Goal: Information Seeking & Learning: Learn about a topic

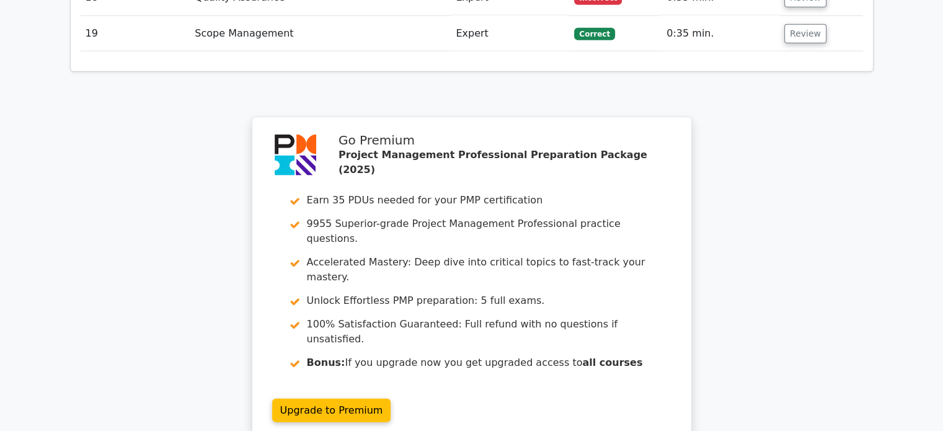
scroll to position [3119, 0]
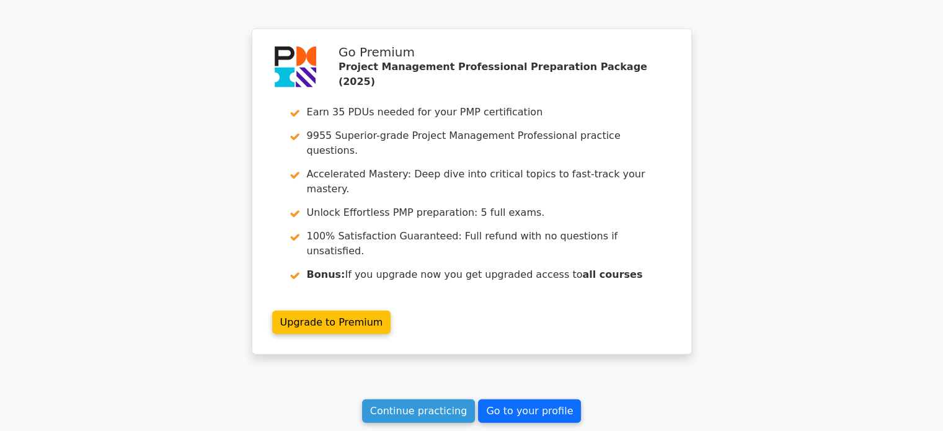
click at [523, 399] on link "Go to your profile" at bounding box center [529, 411] width 103 height 24
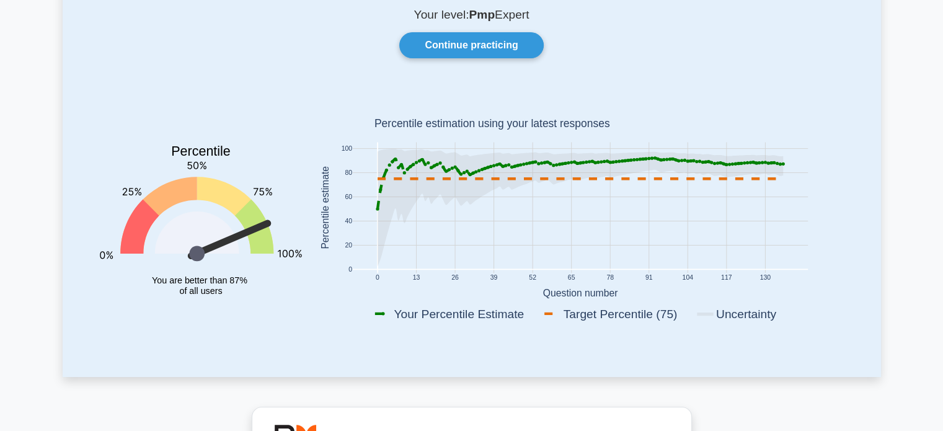
scroll to position [42, 0]
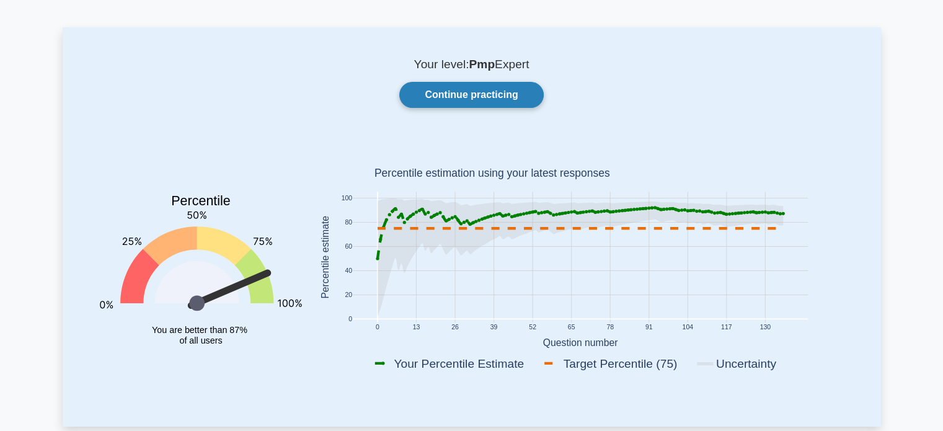
click at [496, 98] on link "Continue practicing" at bounding box center [471, 95] width 144 height 26
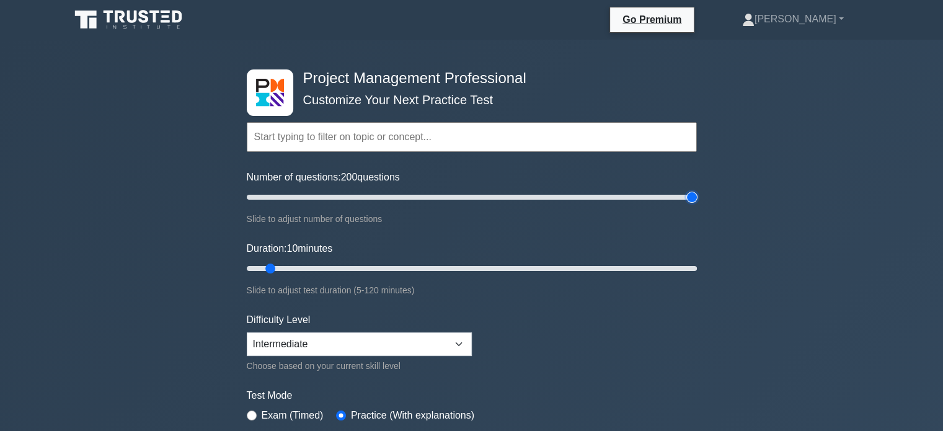
click at [690, 197] on input "Number of questions: 200 questions" at bounding box center [472, 197] width 450 height 15
drag, startPoint x: 690, startPoint y: 197, endPoint x: 471, endPoint y: 180, distance: 220.2
type input "100"
click at [471, 190] on input "Number of questions: 100 questions" at bounding box center [472, 197] width 450 height 15
drag, startPoint x: 270, startPoint y: 267, endPoint x: 706, endPoint y: 258, distance: 436.1
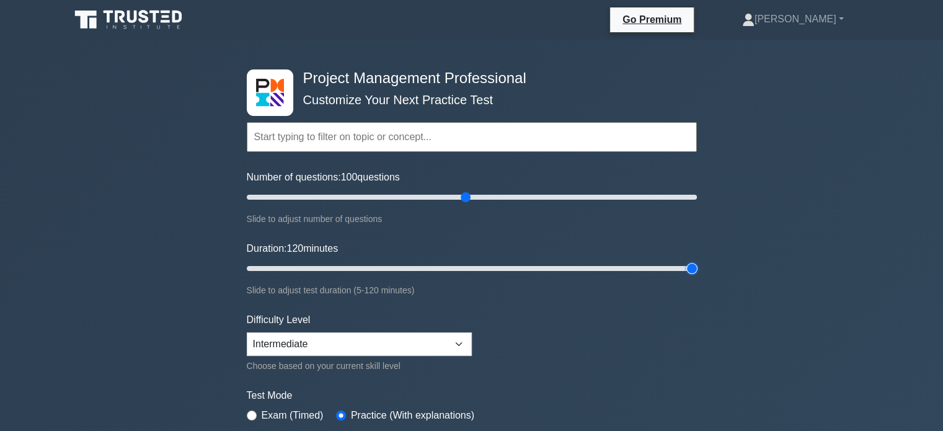
type input "120"
click at [697, 261] on input "Duration: 120 minutes" at bounding box center [472, 268] width 450 height 15
drag, startPoint x: 469, startPoint y: 195, endPoint x: 712, endPoint y: 211, distance: 243.6
type input "200"
click at [697, 205] on input "Number of questions: 200 questions" at bounding box center [472, 197] width 450 height 15
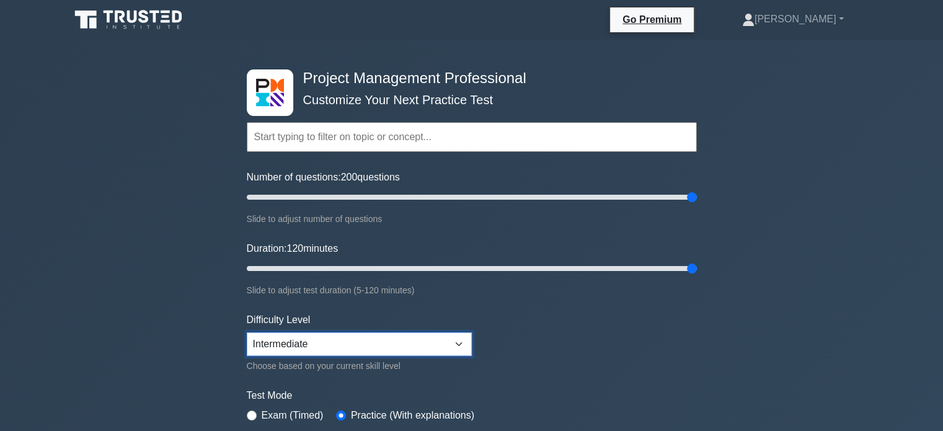
click at [464, 342] on select "Beginner Intermediate Expert" at bounding box center [359, 344] width 225 height 24
select select "expert"
click at [247, 332] on select "Beginner Intermediate Expert" at bounding box center [359, 344] width 225 height 24
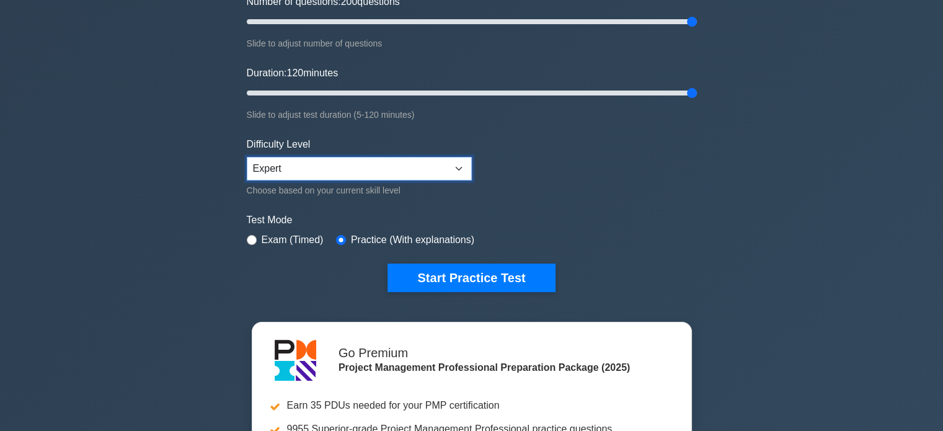
scroll to position [190, 0]
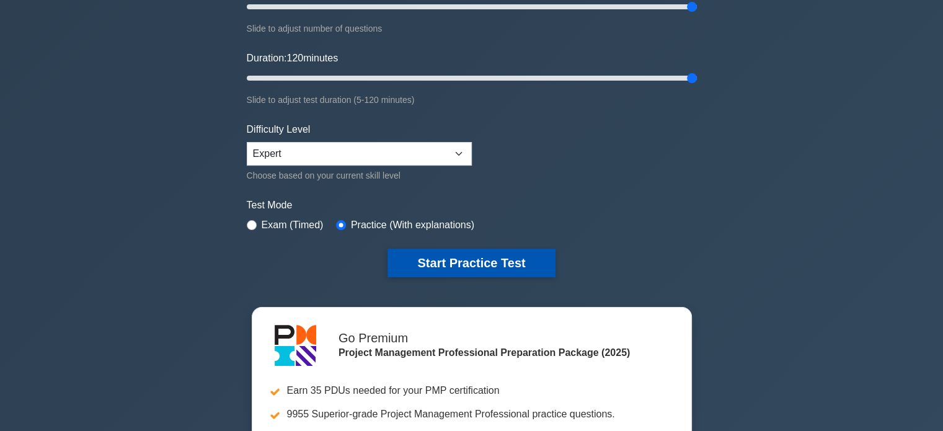
click at [480, 261] on button "Start Practice Test" at bounding box center [471, 263] width 167 height 29
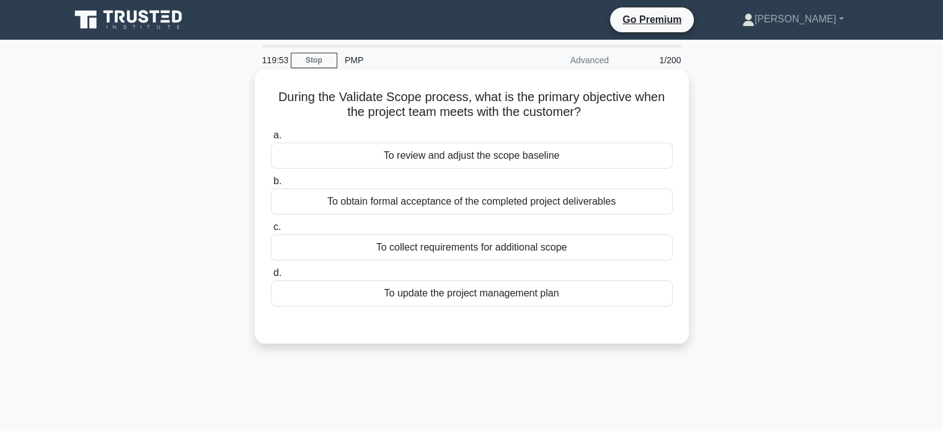
click at [500, 205] on div "To obtain formal acceptance of the completed project deliverables" at bounding box center [472, 202] width 402 height 26
click at [271, 185] on input "b. To obtain formal acceptance of the completed project deliverables" at bounding box center [271, 181] width 0 height 8
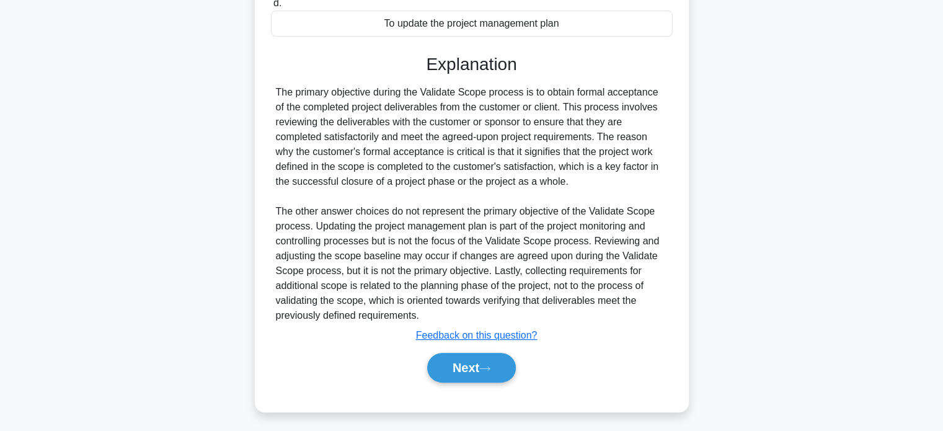
scroll to position [273, 0]
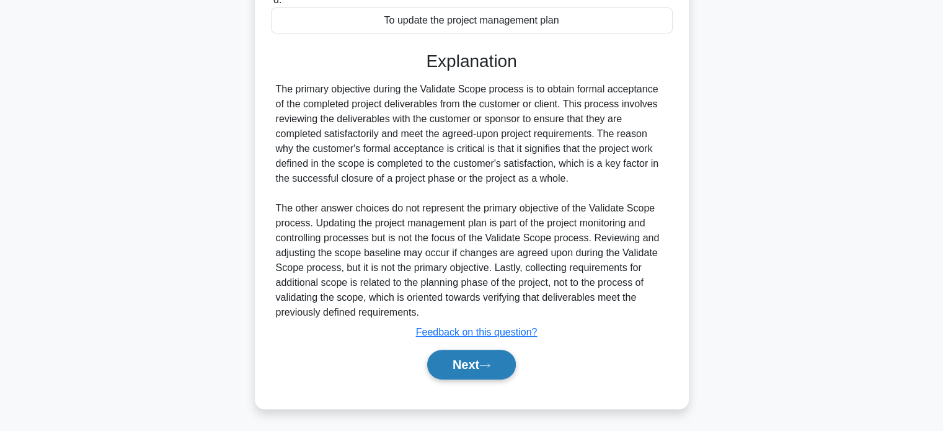
click at [450, 367] on button "Next" at bounding box center [471, 365] width 89 height 30
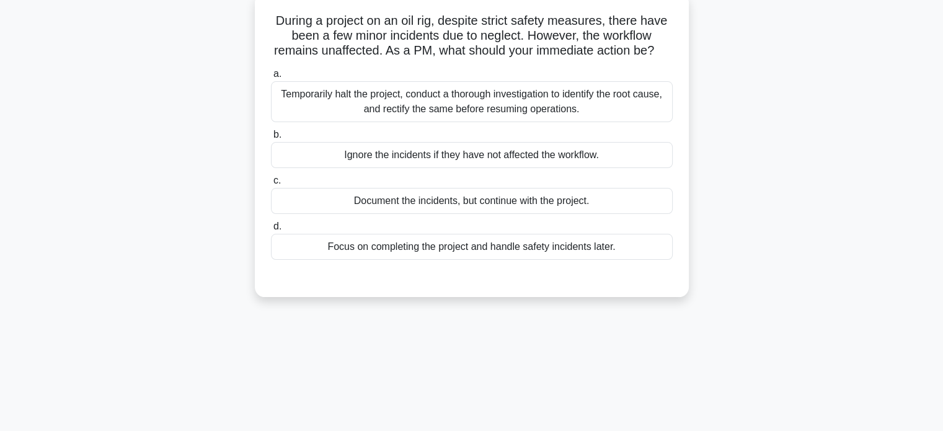
scroll to position [77, 0]
click at [592, 213] on div "Document the incidents, but continue with the project." at bounding box center [472, 200] width 402 height 26
click at [271, 184] on input "c. Document the incidents, but continue with the project." at bounding box center [271, 180] width 0 height 8
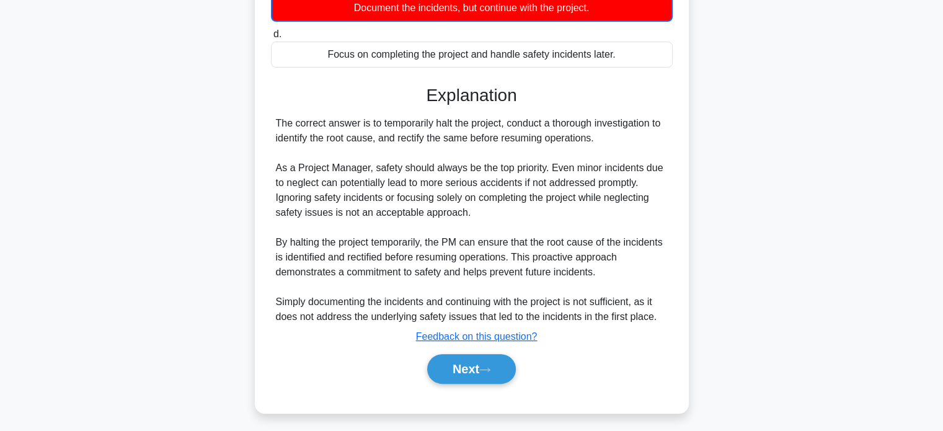
scroll to position [289, 0]
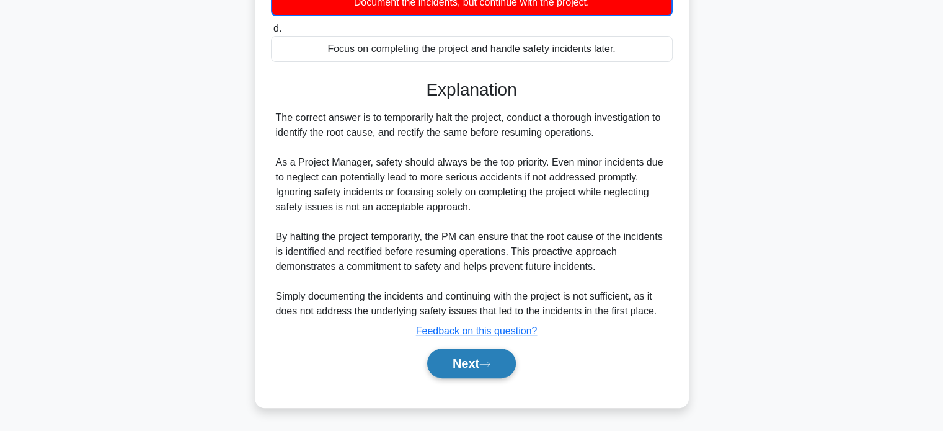
click at [488, 371] on button "Next" at bounding box center [471, 364] width 89 height 30
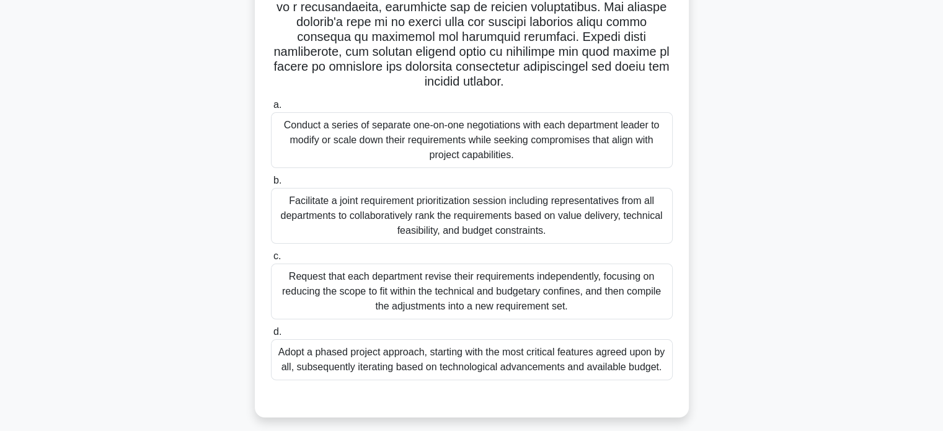
scroll to position [248, 0]
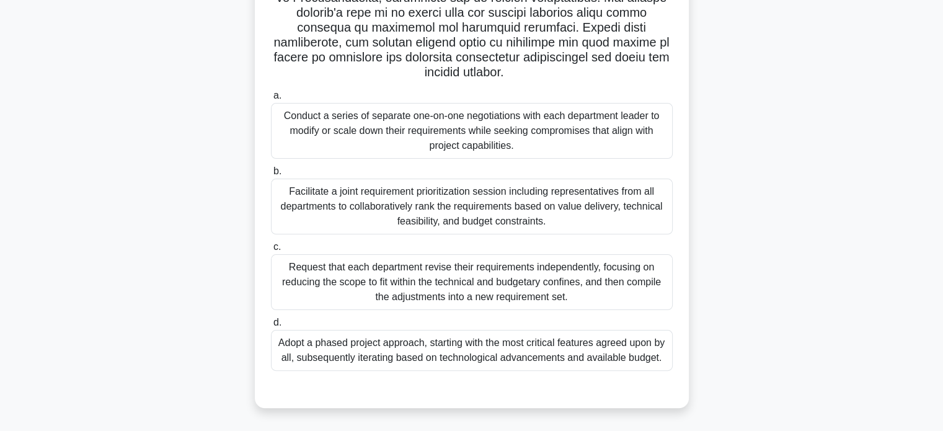
click at [577, 213] on div "Facilitate a joint requirement prioritization session including representatives…" at bounding box center [472, 207] width 402 height 56
click at [271, 176] on input "b. Facilitate a joint requirement prioritization session including representati…" at bounding box center [271, 171] width 0 height 8
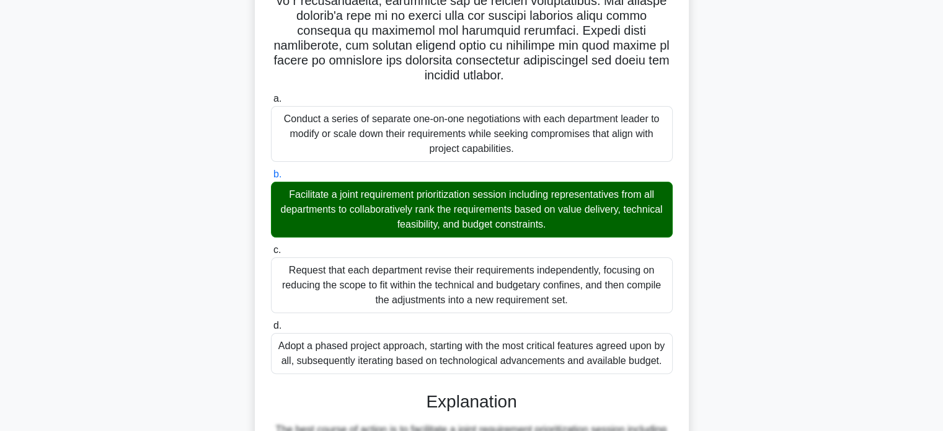
scroll to position [600, 0]
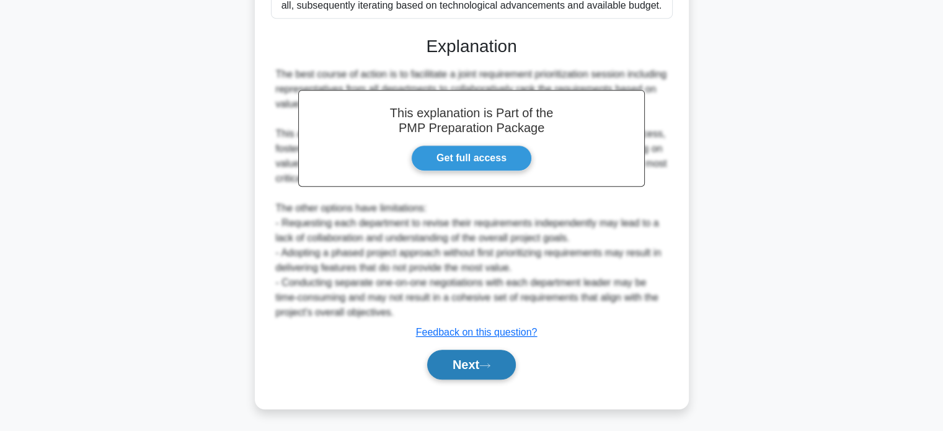
click at [466, 360] on button "Next" at bounding box center [471, 365] width 89 height 30
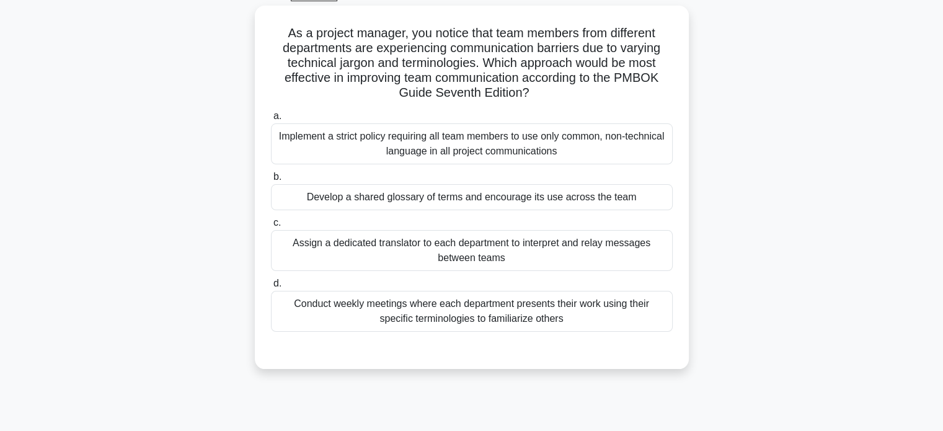
scroll to position [67, 0]
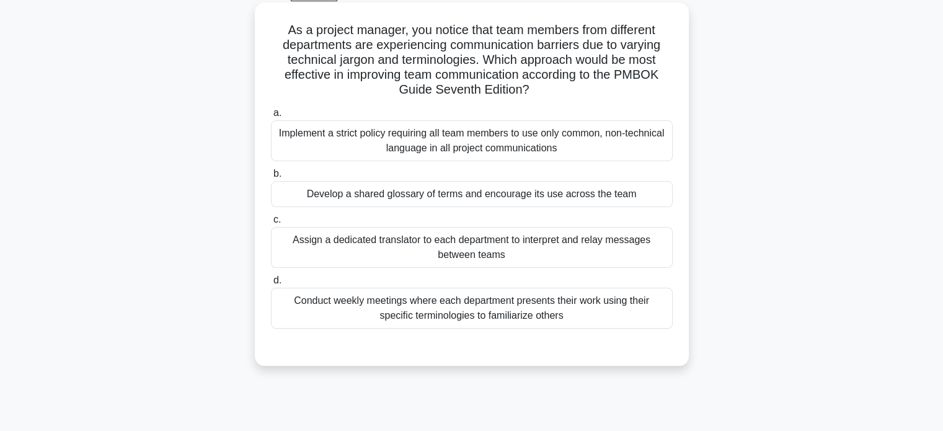
click at [439, 193] on div "Develop a shared glossary of terms and encourage its use across the team" at bounding box center [472, 194] width 402 height 26
click at [271, 178] on input "b. Develop a shared glossary of terms and encourage its use across the team" at bounding box center [271, 174] width 0 height 8
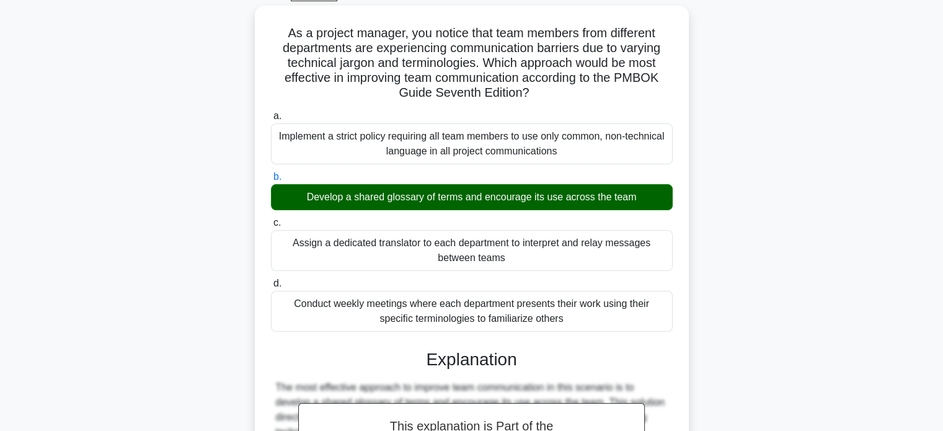
scroll to position [444, 0]
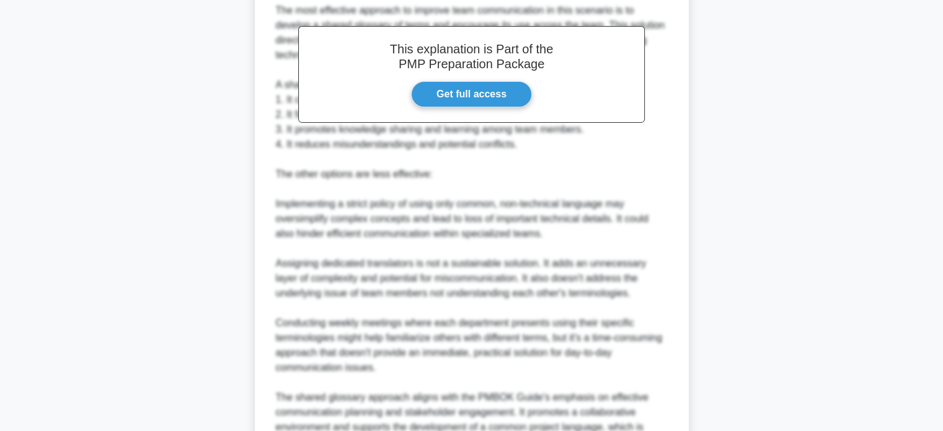
click at [943, 414] on main "116:28 Stop PMP Advanced 4/200 As a project manager, you notice that team membe…" at bounding box center [471, 77] width 943 height 963
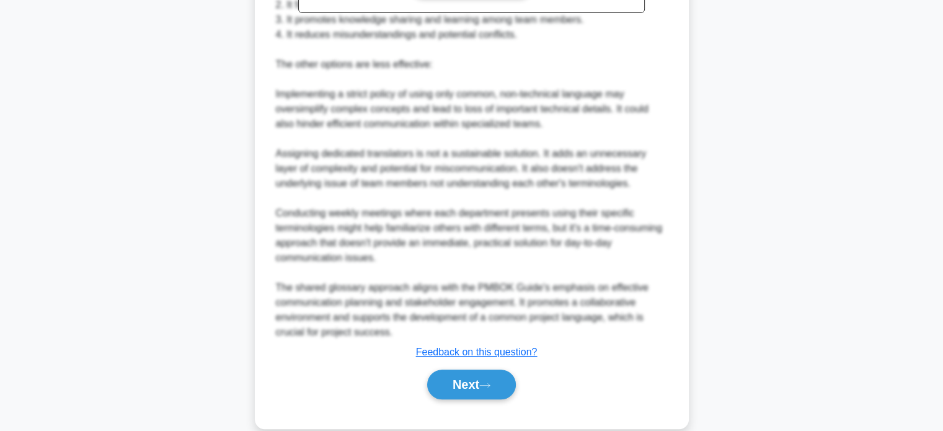
scroll to position [571, 0]
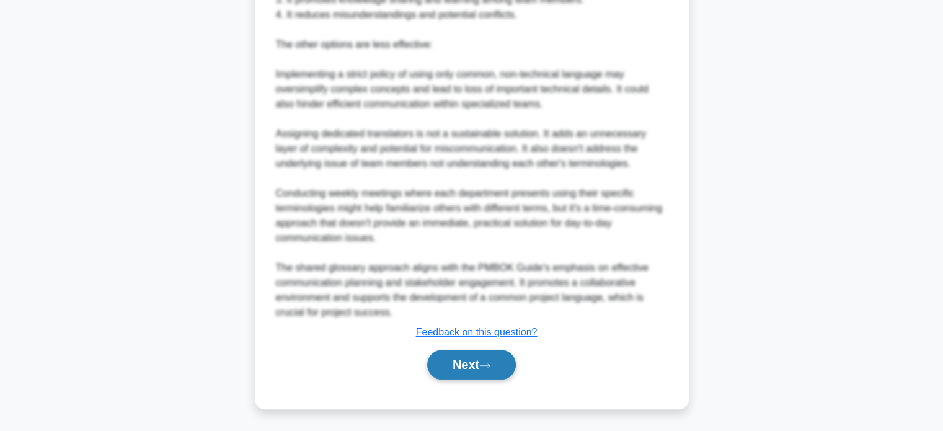
click at [447, 358] on button "Next" at bounding box center [471, 365] width 89 height 30
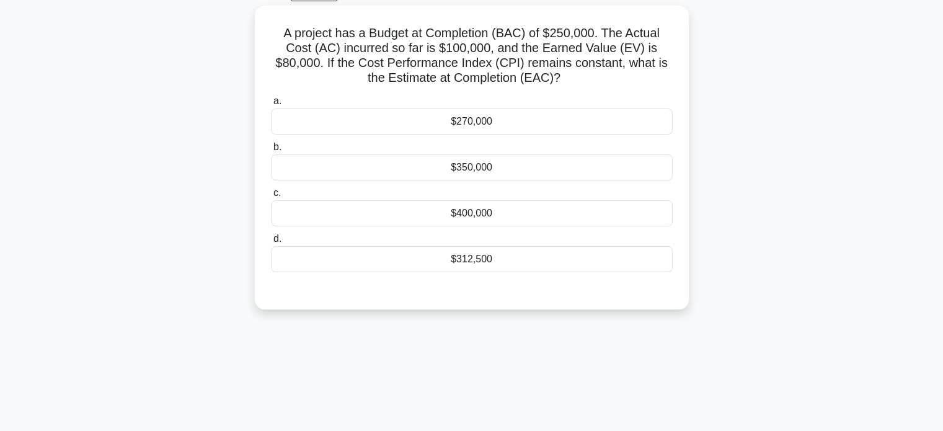
scroll to position [66, 0]
click at [452, 255] on div "$312,500" at bounding box center [472, 257] width 402 height 26
click at [271, 241] on input "d. $312,500" at bounding box center [271, 237] width 0 height 8
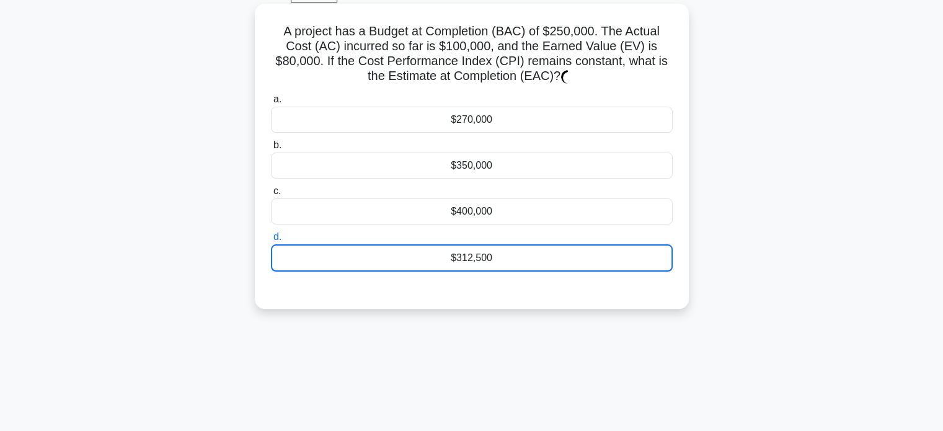
click at [452, 255] on div "$312,500" at bounding box center [472, 257] width 402 height 27
click at [271, 241] on input "d. $312,500" at bounding box center [271, 237] width 0 height 8
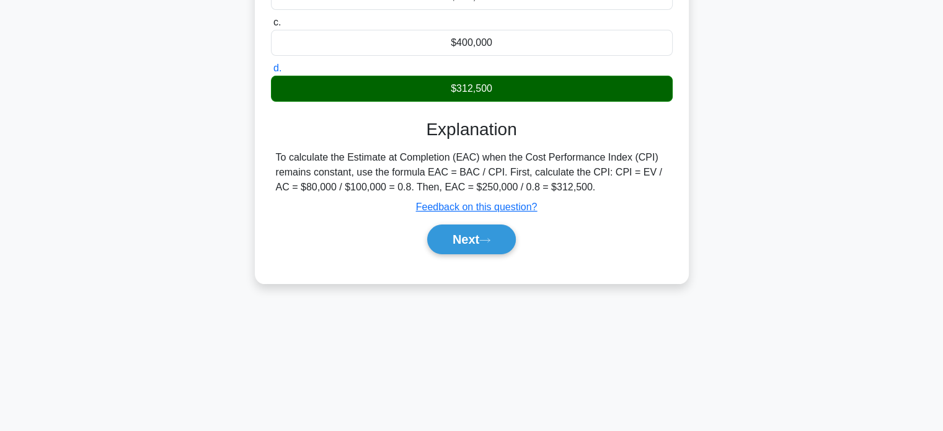
scroll to position [239, 0]
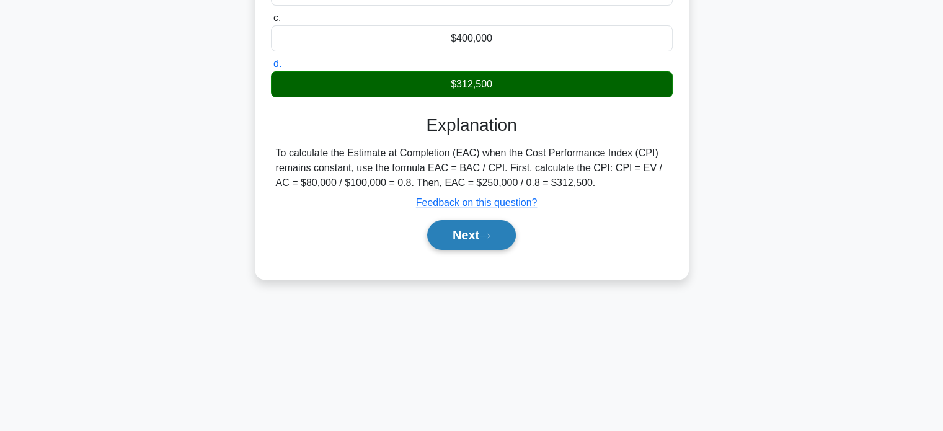
click at [484, 230] on button "Next" at bounding box center [471, 235] width 89 height 30
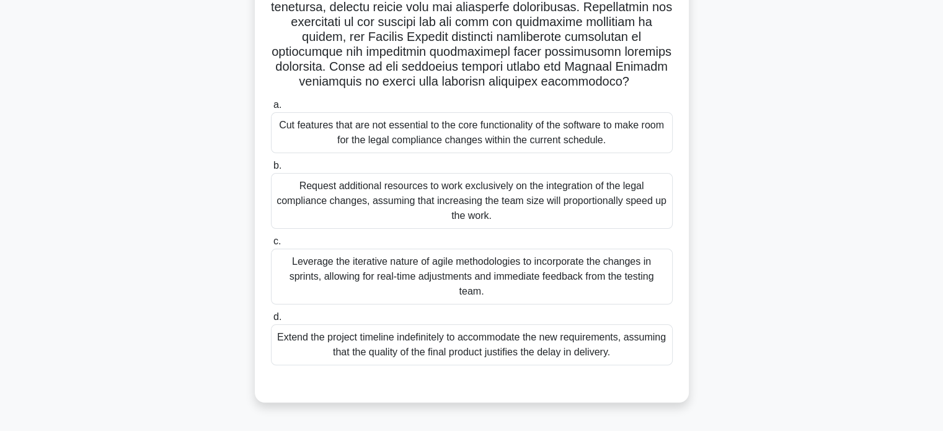
click at [569, 282] on div "Leverage the iterative nature of agile methodologies to incorporate the changes…" at bounding box center [472, 277] width 402 height 56
click at [271, 246] on input "c. Leverage the iterative nature of agile methodologies to incorporate the chan…" at bounding box center [271, 242] width 0 height 8
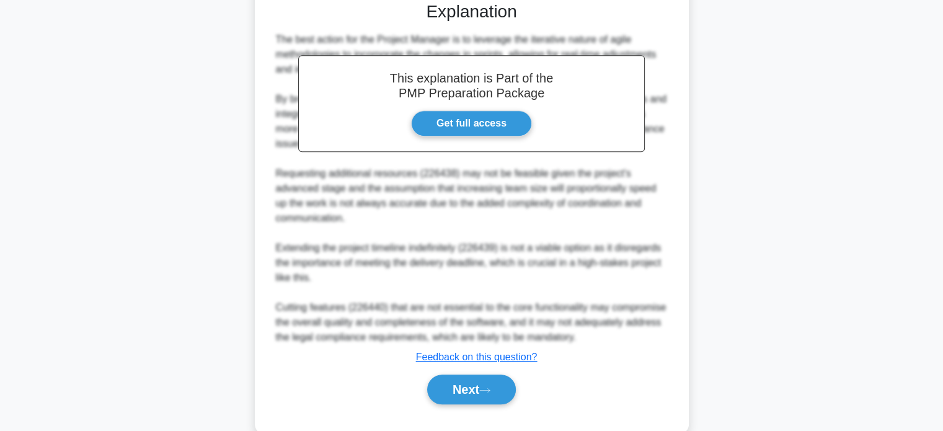
scroll to position [645, 0]
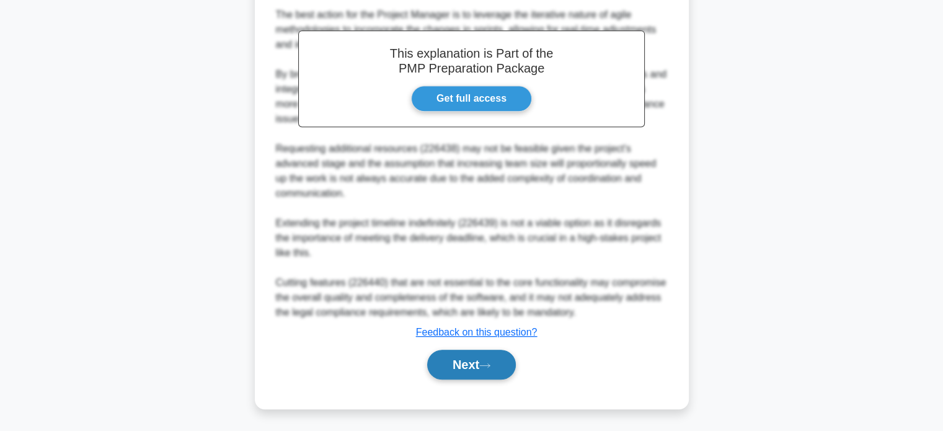
click at [460, 357] on button "Next" at bounding box center [471, 365] width 89 height 30
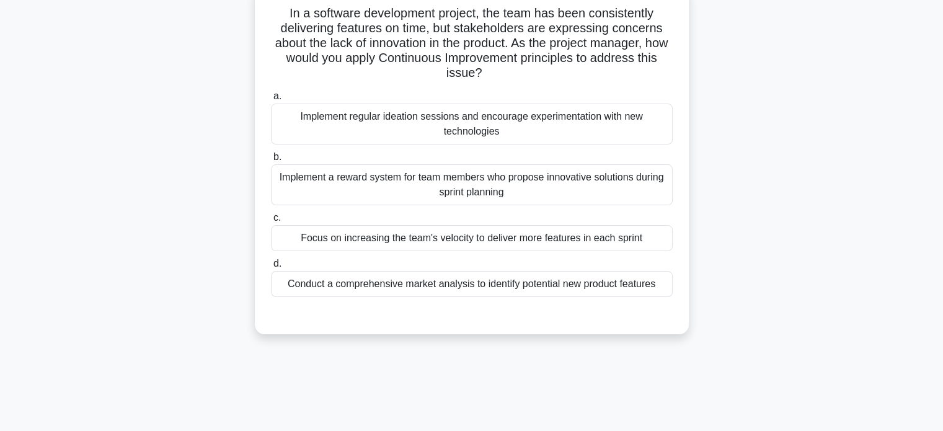
scroll to position [86, 0]
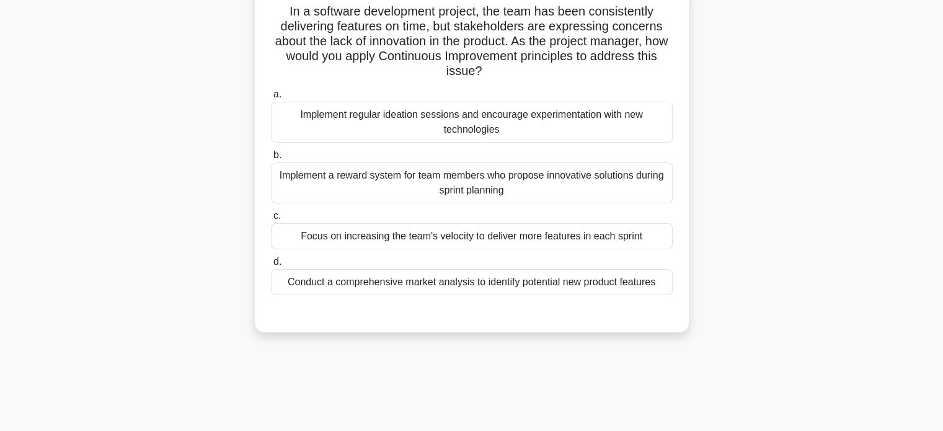
click at [524, 279] on div "Conduct a comprehensive market analysis to identify potential new product featu…" at bounding box center [472, 282] width 402 height 26
click at [271, 266] on input "d. Conduct a comprehensive market analysis to identify potential new product fe…" at bounding box center [271, 262] width 0 height 8
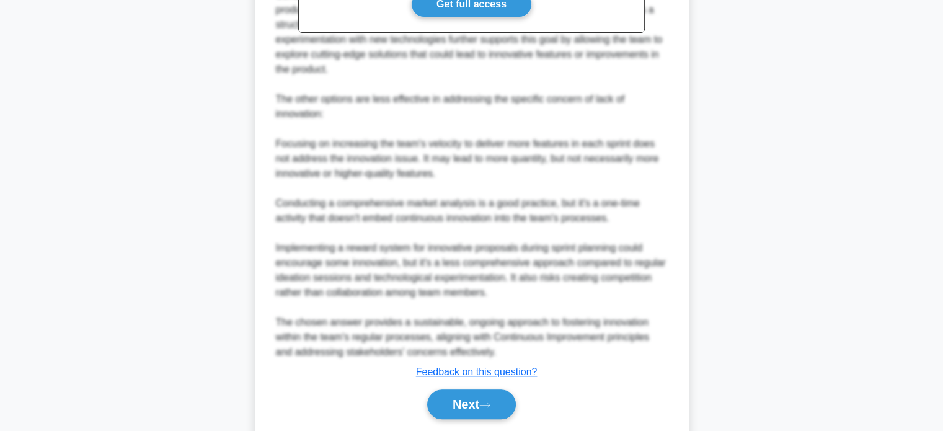
scroll to position [557, 0]
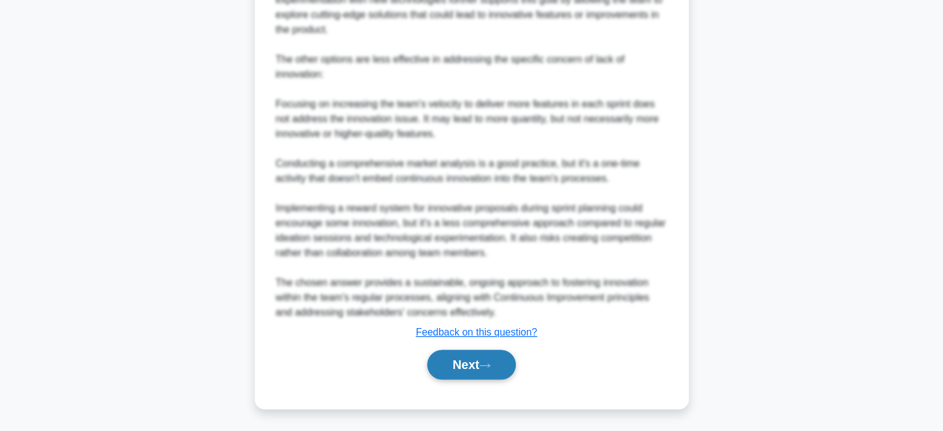
click at [481, 359] on button "Next" at bounding box center [471, 365] width 89 height 30
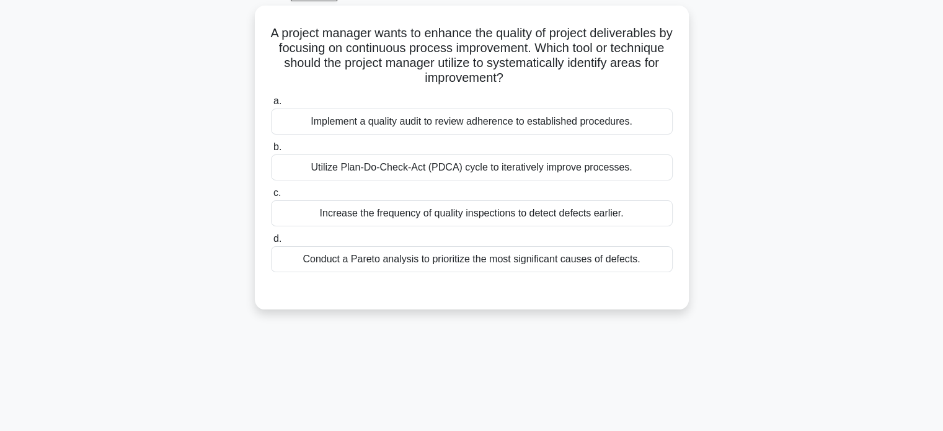
scroll to position [67, 0]
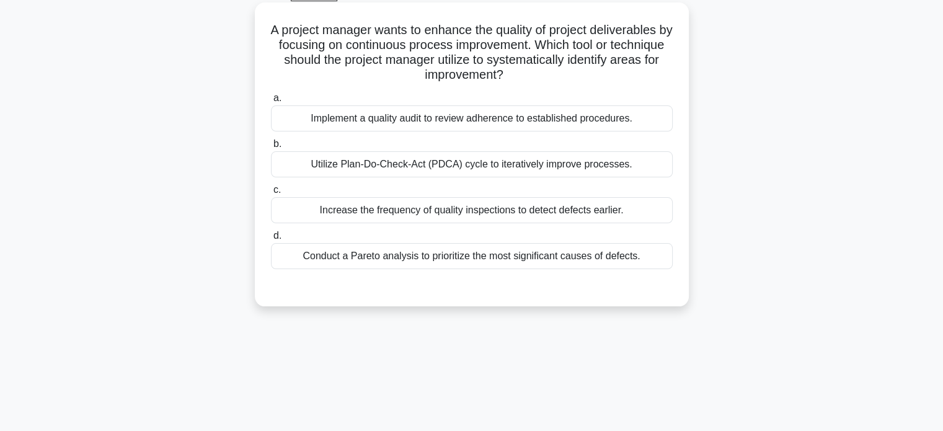
click at [540, 161] on div "Utilize Plan-Do-Check-Act (PDCA) cycle to iteratively improve processes." at bounding box center [472, 164] width 402 height 26
click at [271, 148] on input "b. Utilize Plan-Do-Check-Act (PDCA) cycle to iteratively improve processes." at bounding box center [271, 144] width 0 height 8
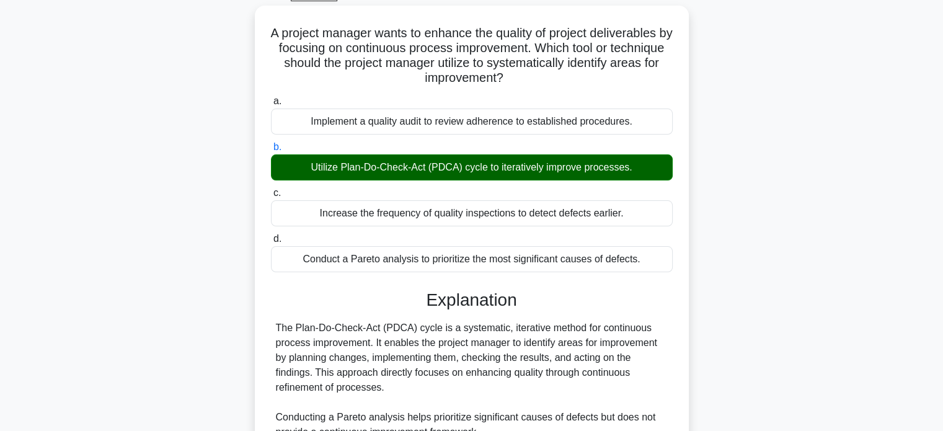
scroll to position [273, 0]
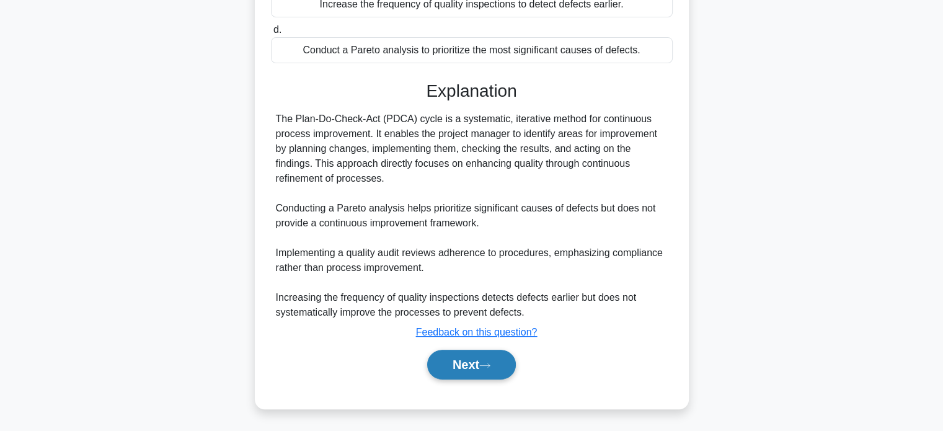
click at [487, 365] on icon at bounding box center [484, 365] width 11 height 7
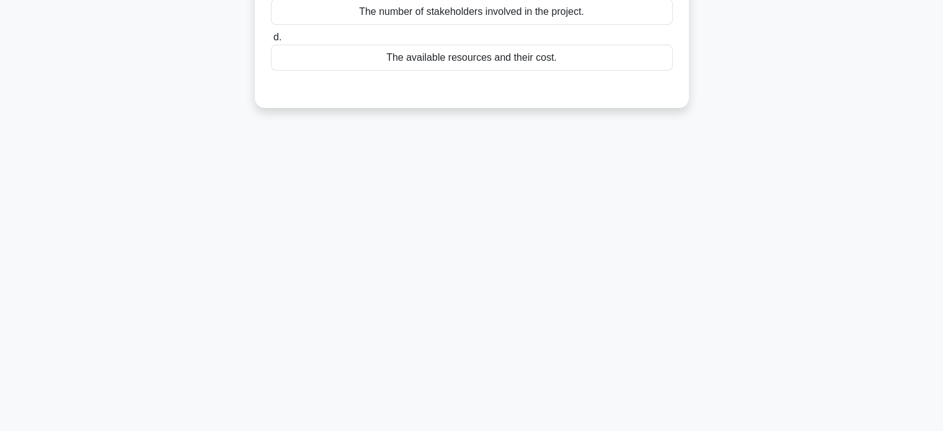
scroll to position [0, 0]
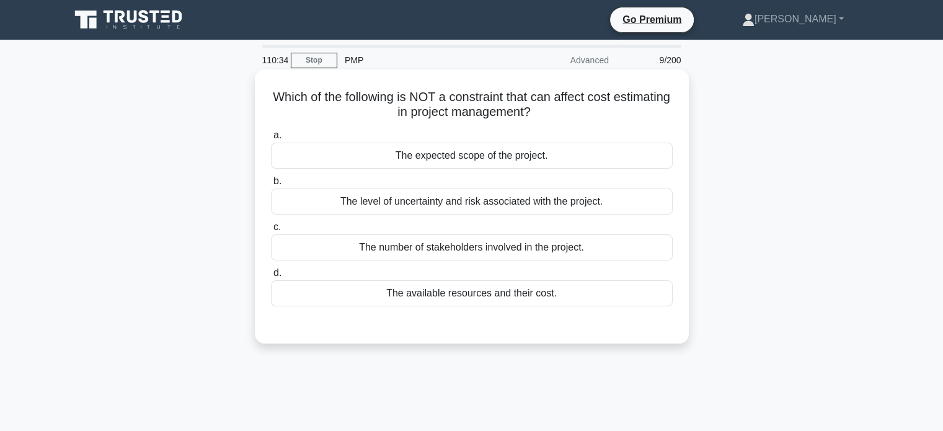
click at [501, 249] on div "The number of stakeholders involved in the project." at bounding box center [472, 247] width 402 height 26
click at [271, 231] on input "c. The number of stakeholders involved in the project." at bounding box center [271, 227] width 0 height 8
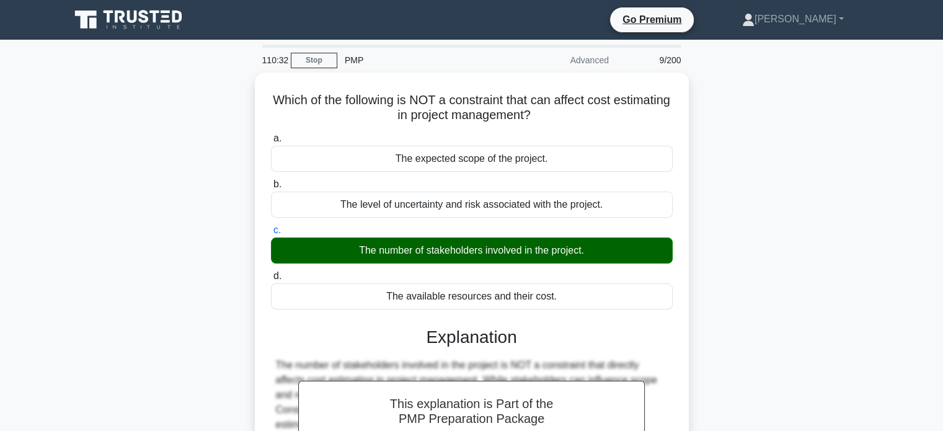
scroll to position [239, 0]
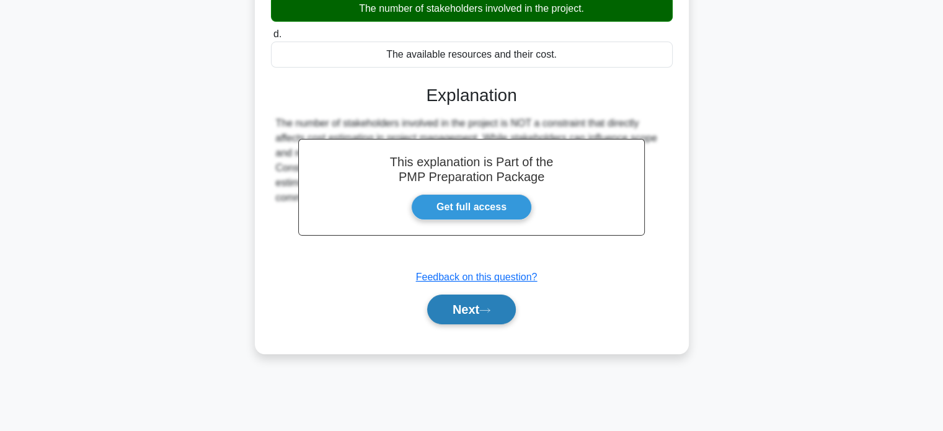
click at [460, 305] on button "Next" at bounding box center [471, 310] width 89 height 30
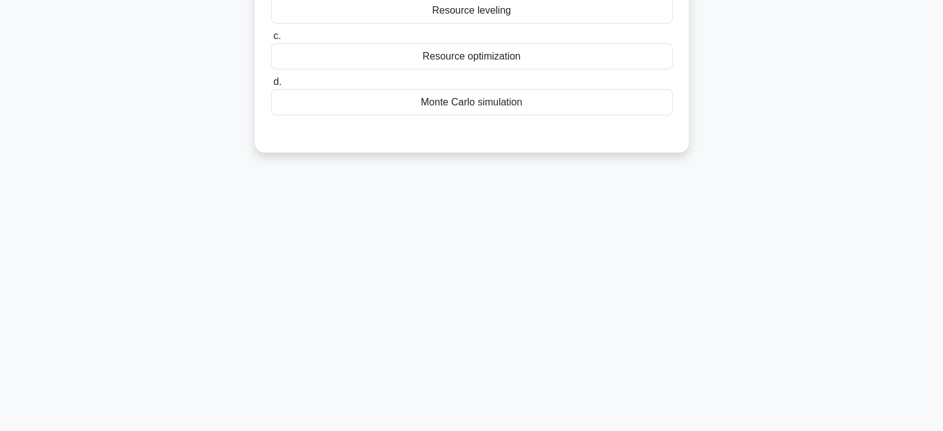
scroll to position [0, 0]
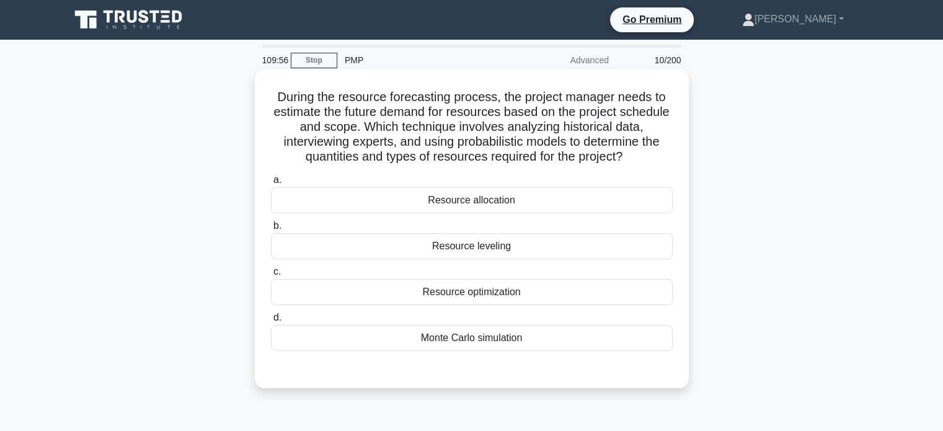
click at [481, 337] on div "Monte Carlo simulation" at bounding box center [472, 338] width 402 height 26
click at [271, 322] on input "d. Monte Carlo simulation" at bounding box center [271, 318] width 0 height 8
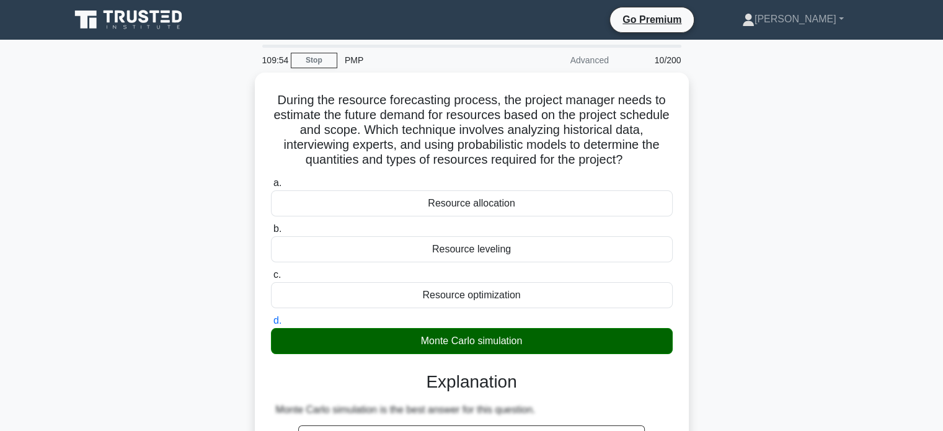
scroll to position [288, 0]
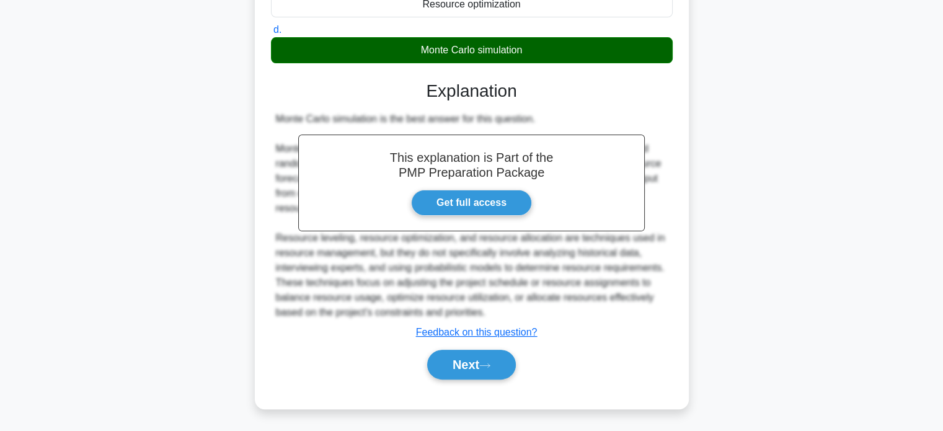
click at [457, 378] on div "Next" at bounding box center [472, 365] width 407 height 30
click at [470, 367] on button "Next" at bounding box center [471, 365] width 89 height 30
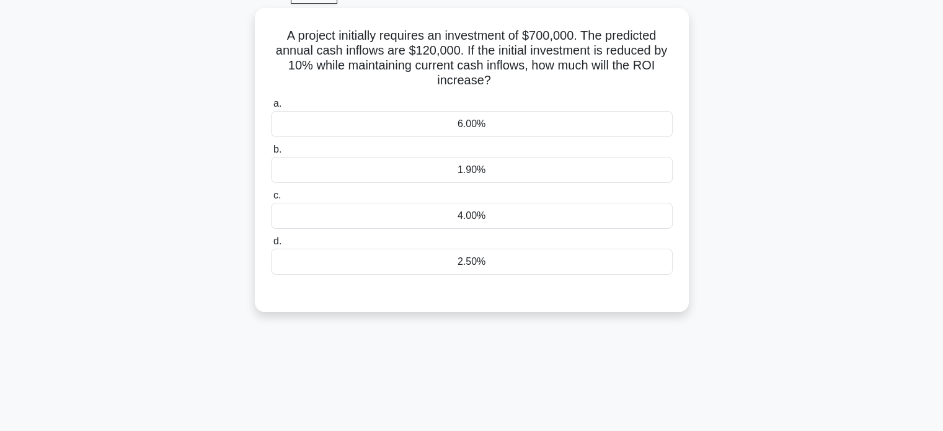
scroll to position [55, 0]
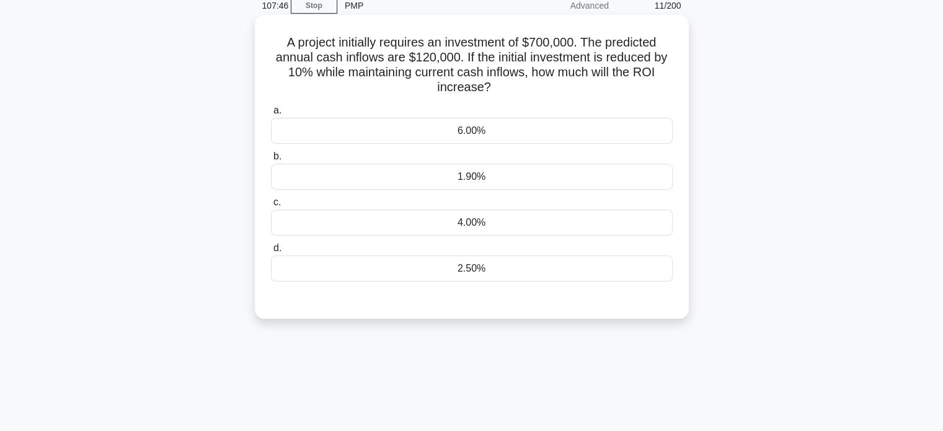
click at [496, 180] on div "1.90%" at bounding box center [472, 177] width 402 height 26
click at [271, 161] on input "b. 1.90%" at bounding box center [271, 157] width 0 height 8
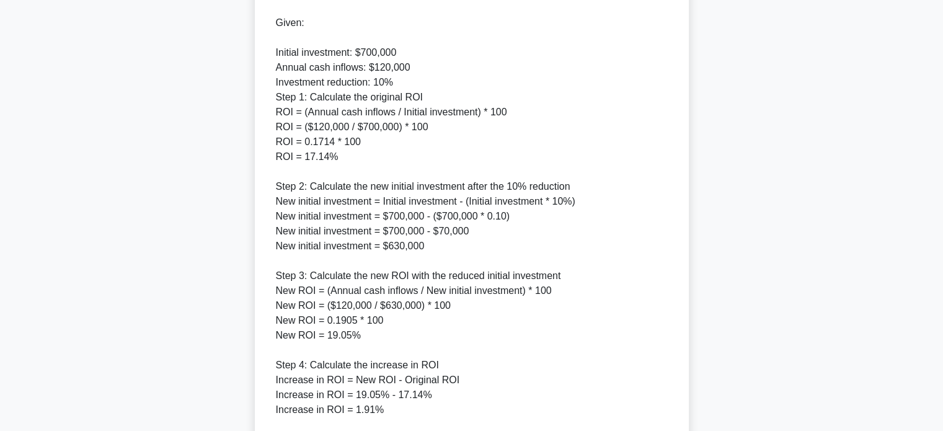
scroll to position [571, 0]
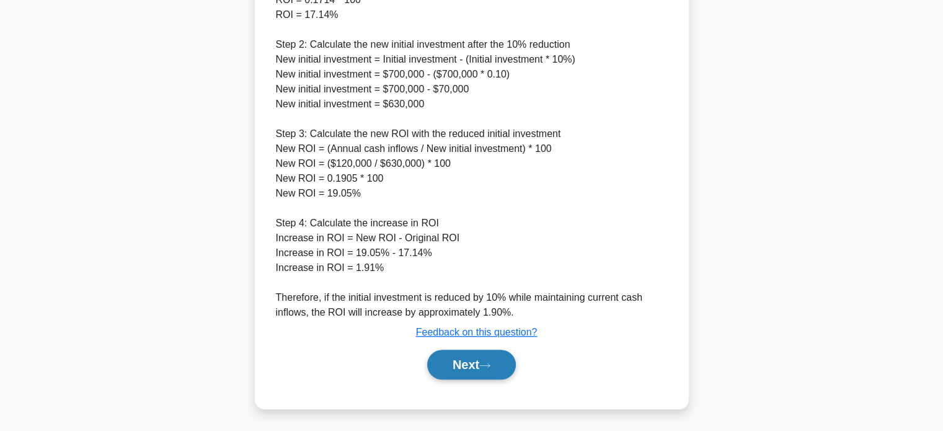
click at [476, 364] on button "Next" at bounding box center [471, 365] width 89 height 30
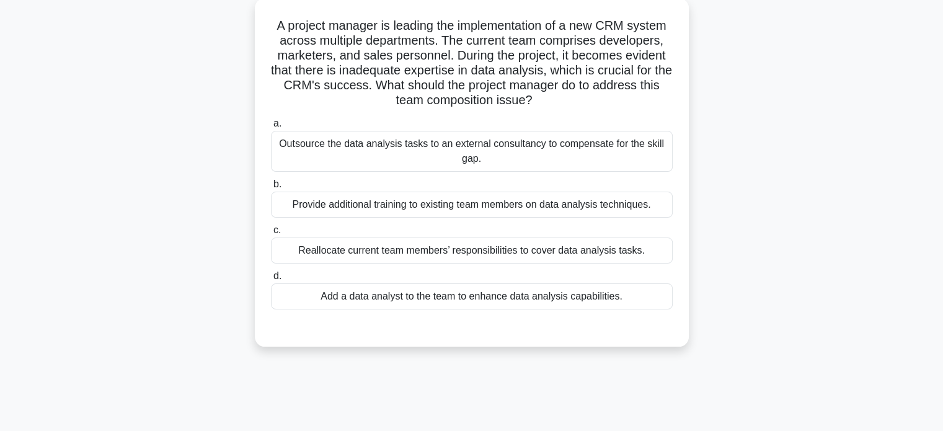
scroll to position [76, 0]
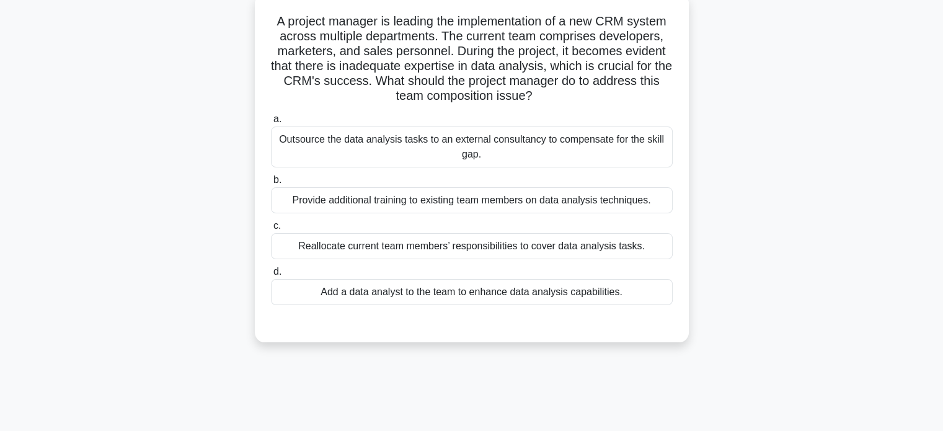
click at [456, 291] on div "Add a data analyst to the team to enhance data analysis capabilities." at bounding box center [472, 292] width 402 height 26
click at [271, 276] on input "d. Add a data analyst to the team to enhance data analysis capabilities." at bounding box center [271, 272] width 0 height 8
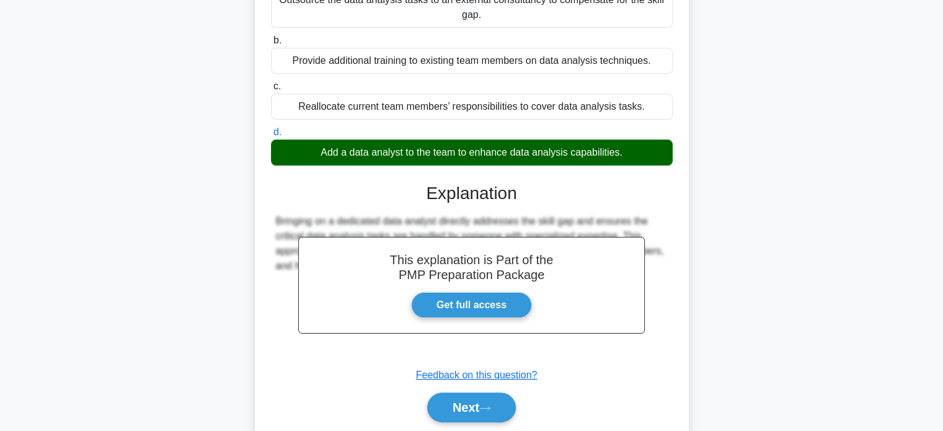
scroll to position [258, 0]
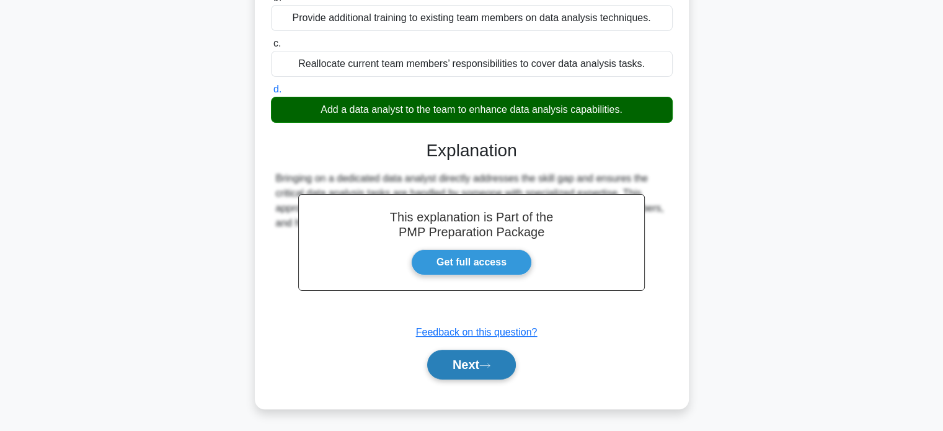
click at [473, 359] on button "Next" at bounding box center [471, 365] width 89 height 30
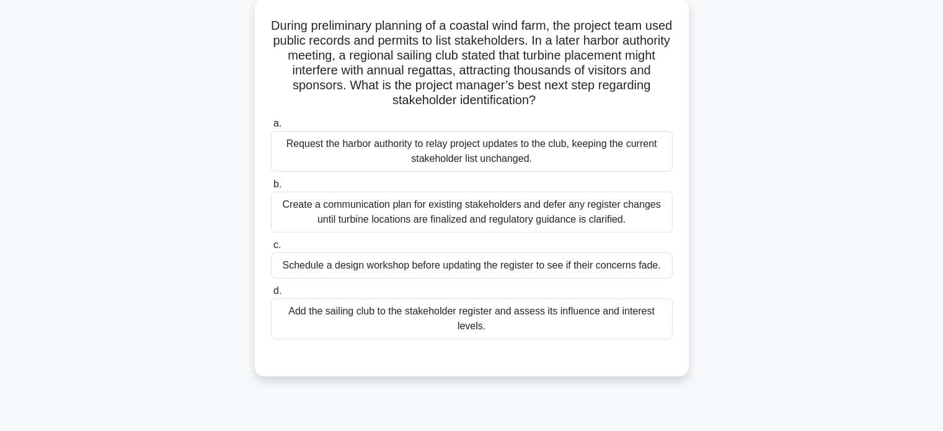
scroll to position [74, 0]
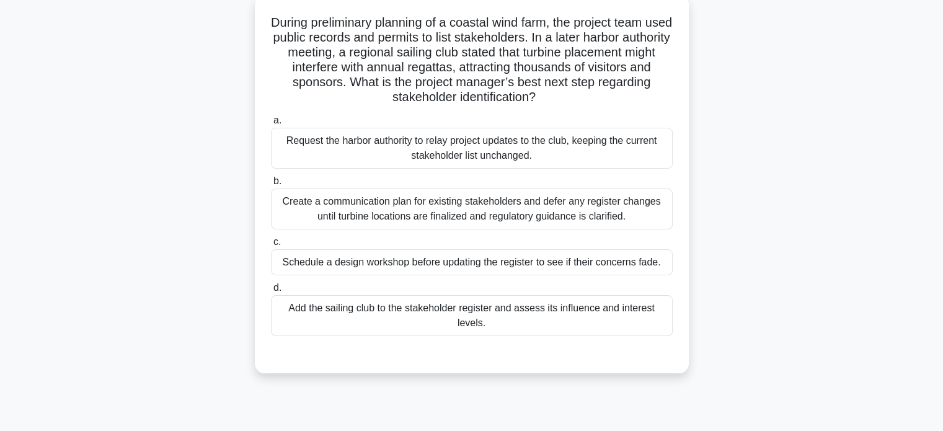
click at [537, 312] on div "Add the sailing club to the stakeholder register and assess its influence and i…" at bounding box center [472, 315] width 402 height 41
click at [271, 292] on input "d. Add the sailing club to the stakeholder register and assess its influence an…" at bounding box center [271, 288] width 0 height 8
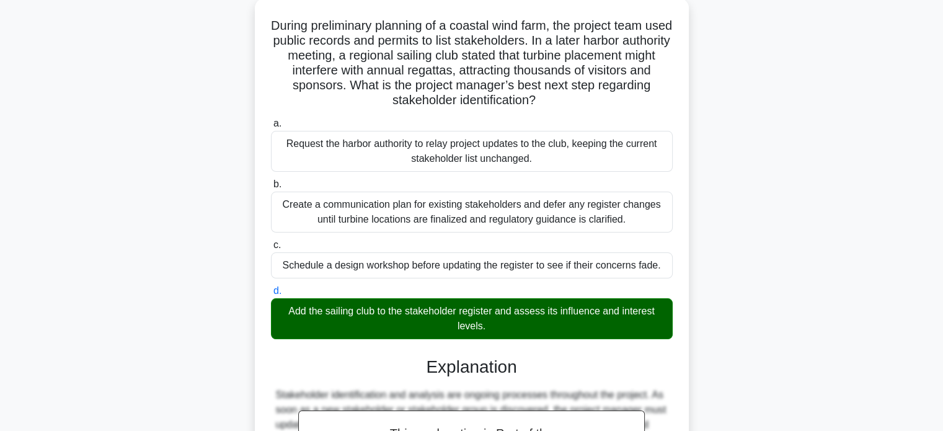
scroll to position [332, 0]
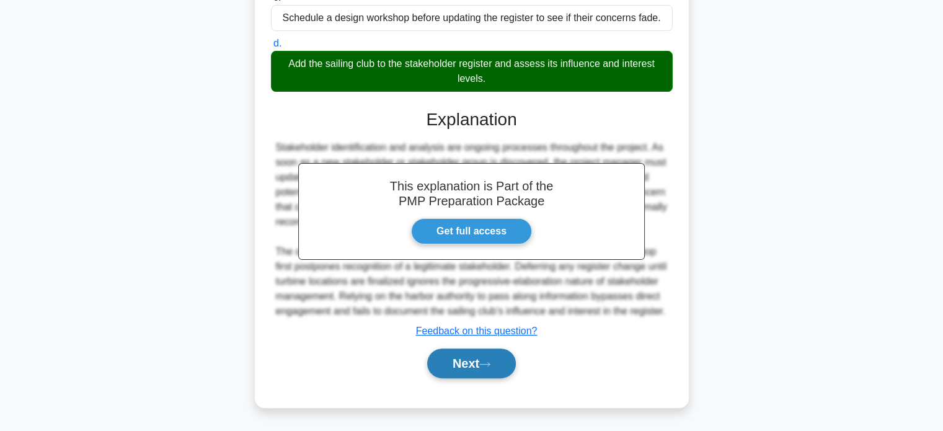
click at [481, 364] on button "Next" at bounding box center [471, 364] width 89 height 30
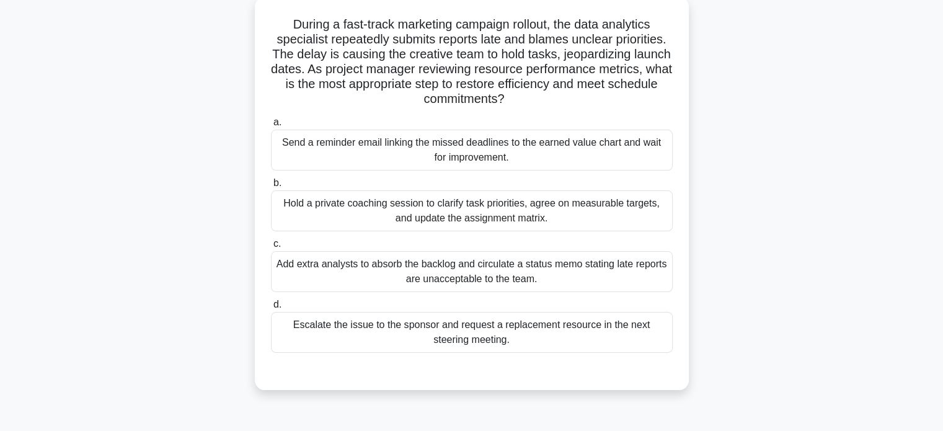
scroll to position [77, 0]
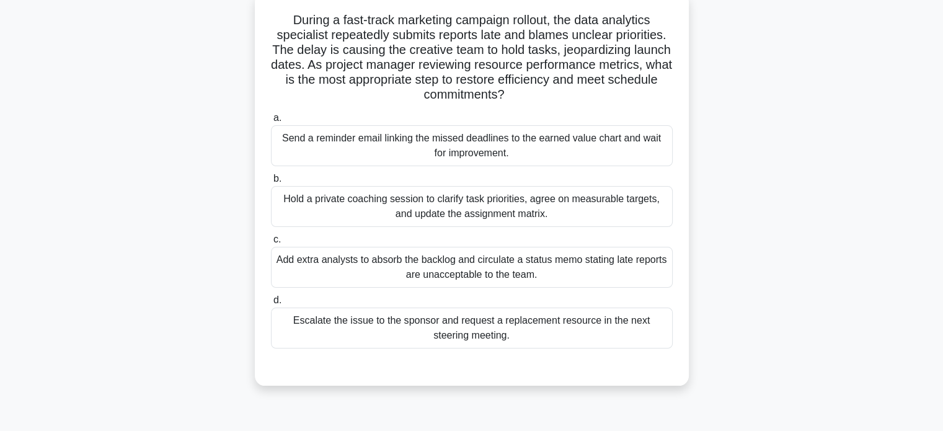
click at [516, 205] on div "Hold a private coaching session to clarify task priorities, agree on measurable…" at bounding box center [472, 206] width 402 height 41
click at [271, 183] on input "b. Hold a private coaching session to clarify task priorities, agree on measura…" at bounding box center [271, 179] width 0 height 8
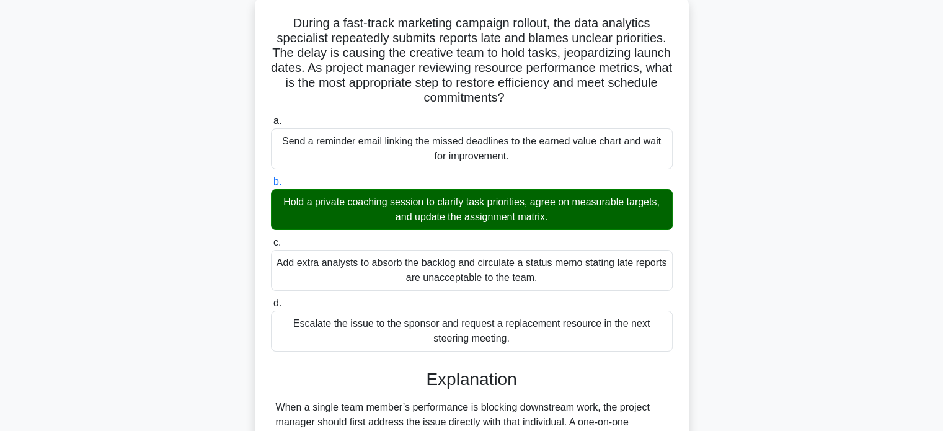
scroll to position [332, 0]
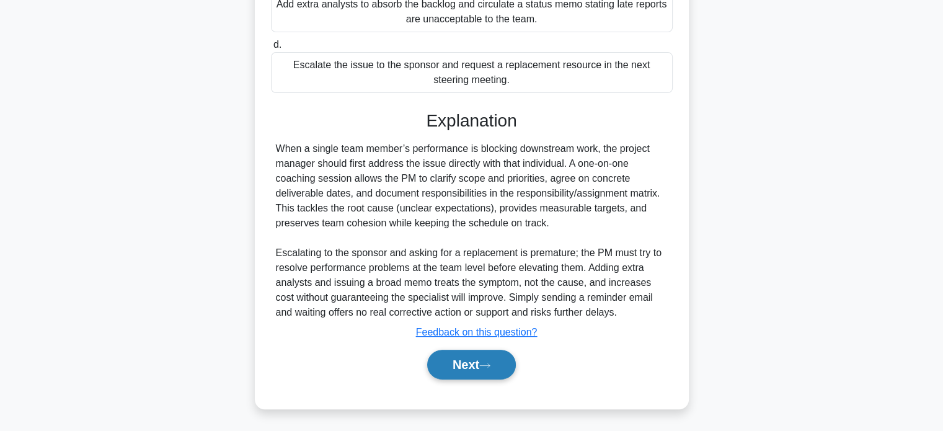
click at [463, 372] on button "Next" at bounding box center [471, 365] width 89 height 30
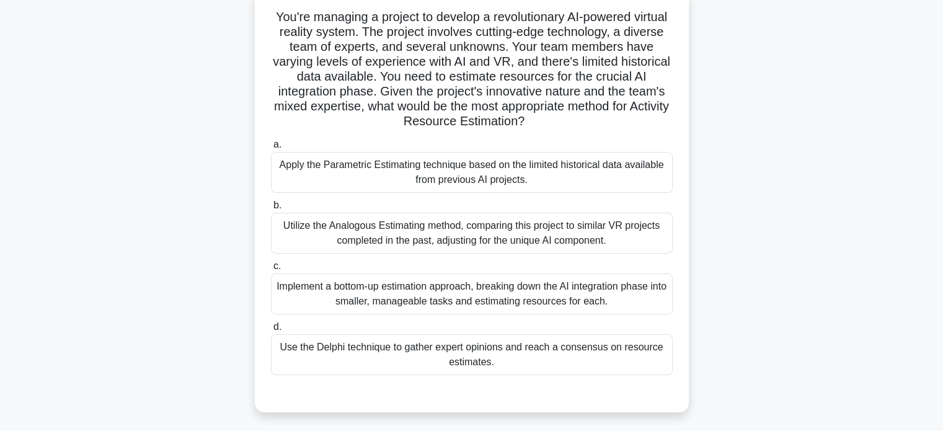
scroll to position [81, 0]
click at [502, 352] on div "Use the Delphi technique to gather expert opinions and reach a consensus on res…" at bounding box center [472, 354] width 402 height 41
click at [271, 331] on input "d. Use the Delphi technique to gather expert opinions and reach a consensus on …" at bounding box center [271, 327] width 0 height 8
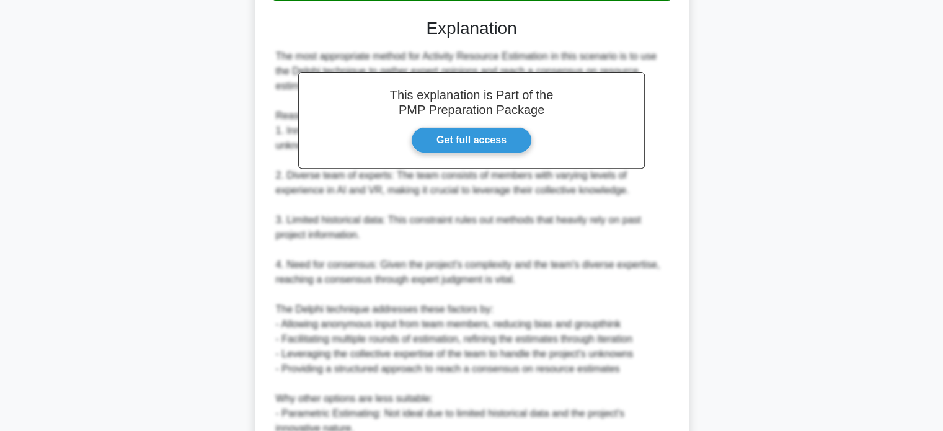
scroll to position [690, 0]
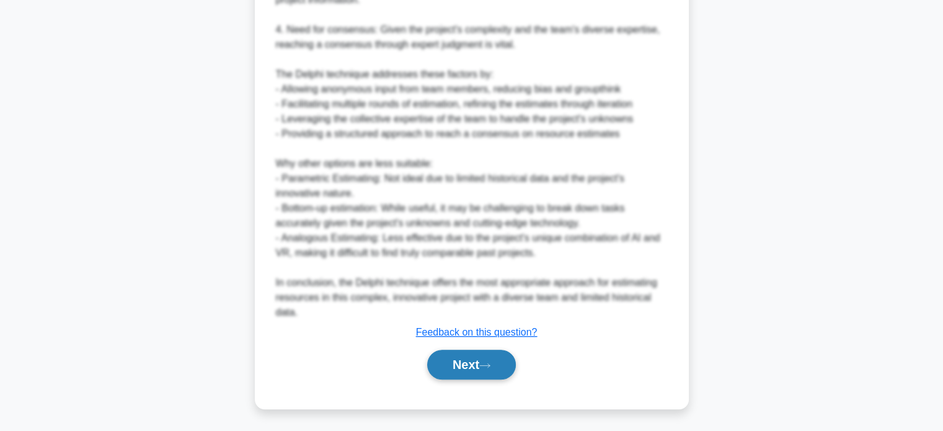
click at [463, 357] on button "Next" at bounding box center [471, 365] width 89 height 30
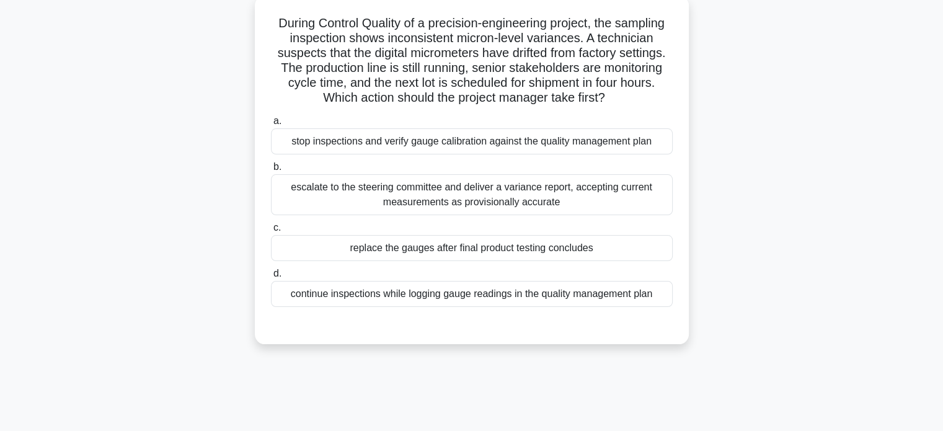
scroll to position [78, 0]
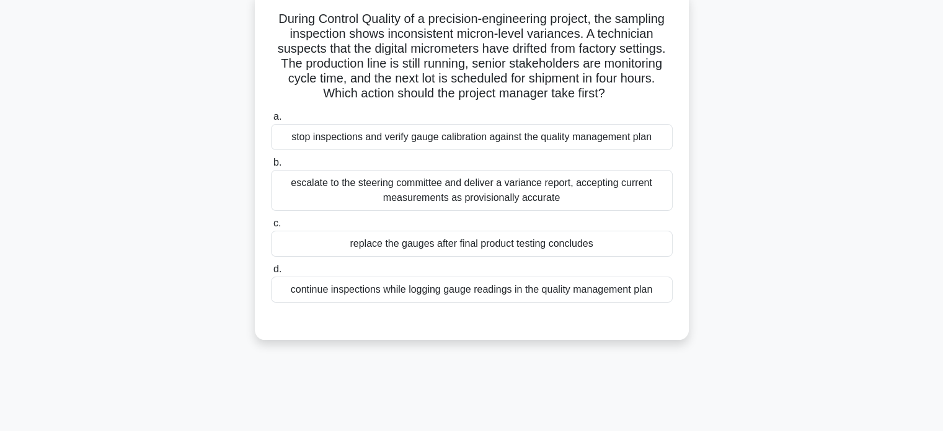
click at [447, 141] on div "stop inspections and verify gauge calibration against the quality management pl…" at bounding box center [472, 137] width 402 height 26
click at [271, 121] on input "a. stop inspections and verify gauge calibration against the quality management…" at bounding box center [271, 117] width 0 height 8
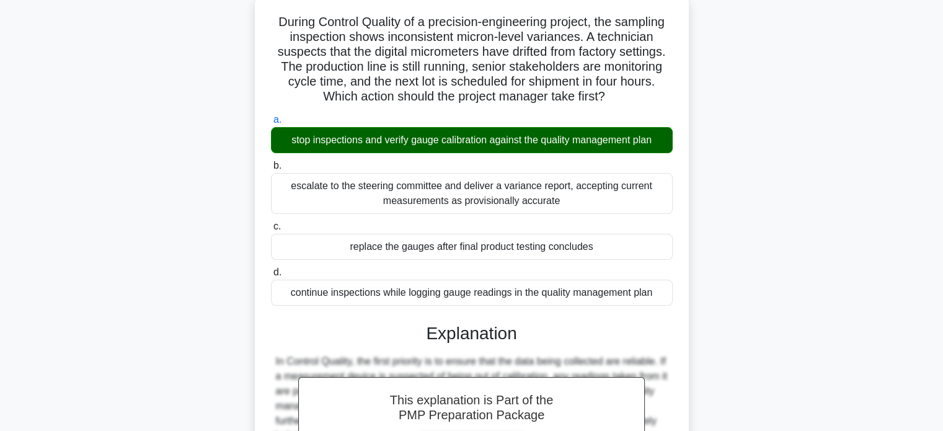
scroll to position [362, 0]
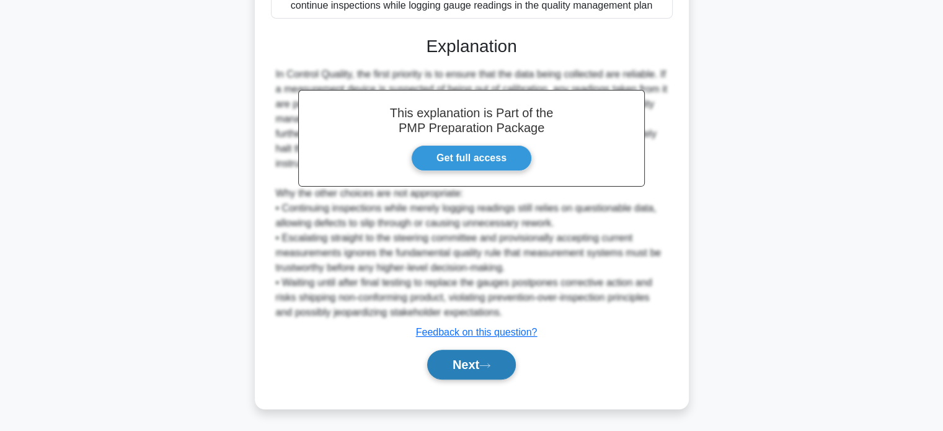
click at [476, 357] on button "Next" at bounding box center [471, 365] width 89 height 30
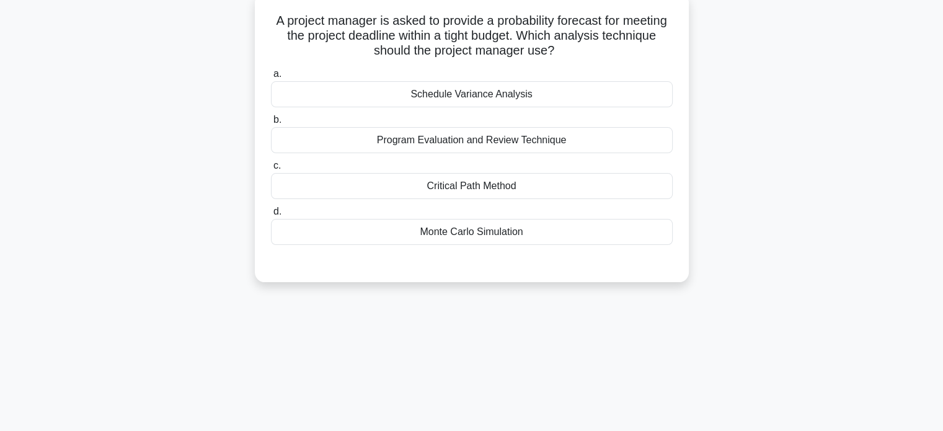
scroll to position [81, 0]
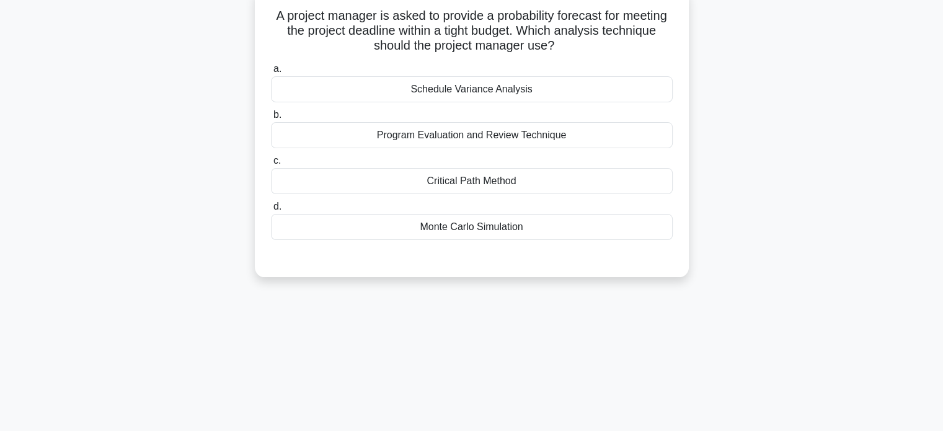
click at [526, 91] on div "Schedule Variance Analysis" at bounding box center [472, 89] width 402 height 26
click at [271, 73] on input "a. Schedule Variance Analysis" at bounding box center [271, 69] width 0 height 8
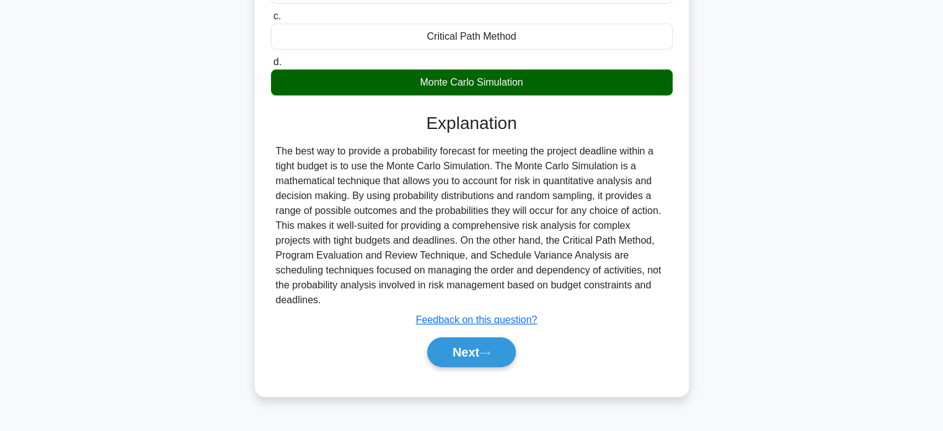
scroll to position [239, 0]
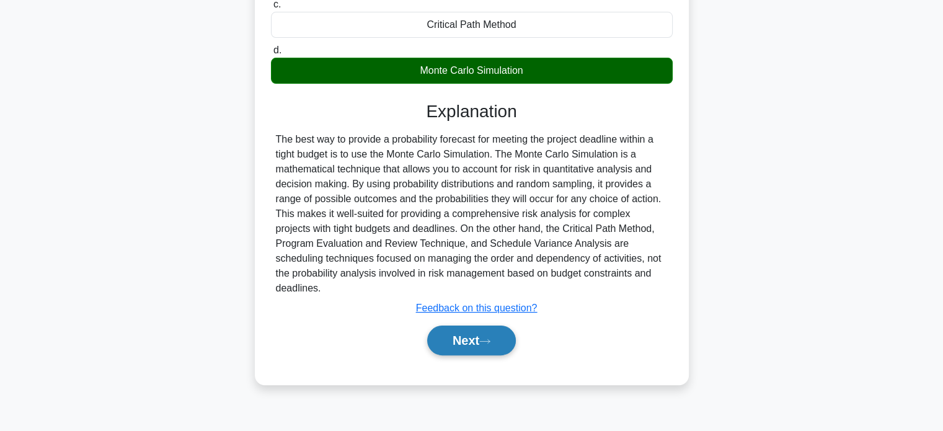
click at [479, 339] on button "Next" at bounding box center [471, 341] width 89 height 30
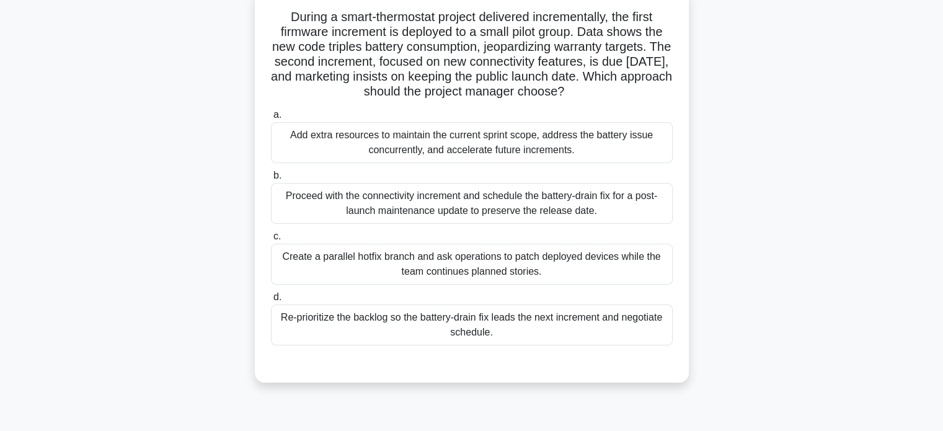
scroll to position [84, 0]
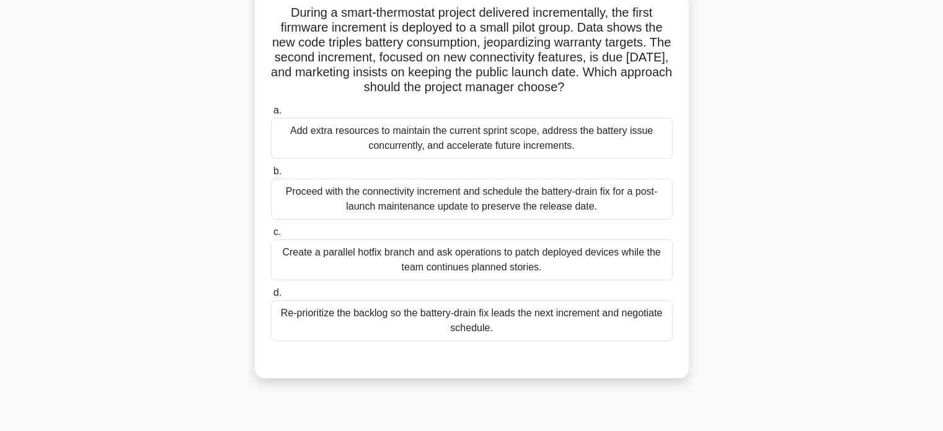
click at [465, 321] on div "Re-prioritize the backlog so the battery-drain fix leads the next increment and…" at bounding box center [472, 320] width 402 height 41
click at [271, 297] on input "d. Re-prioritize the backlog so the battery-drain fix leads the next increment …" at bounding box center [271, 293] width 0 height 8
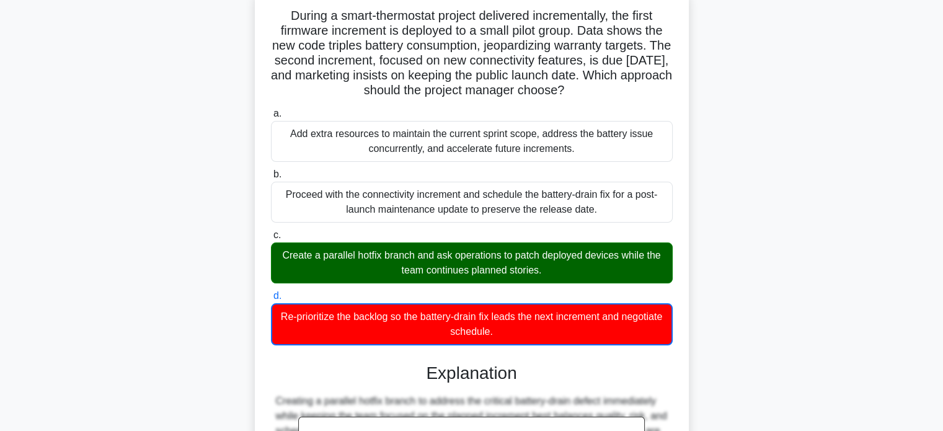
scroll to position [319, 0]
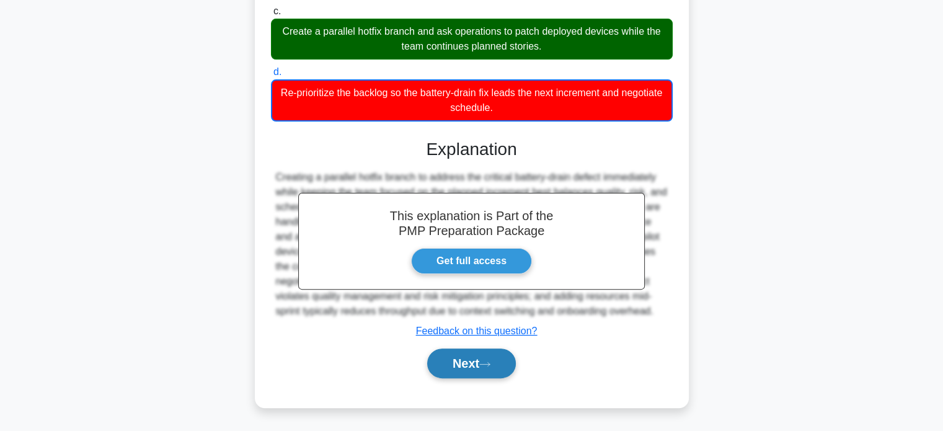
click at [452, 359] on button "Next" at bounding box center [471, 364] width 89 height 30
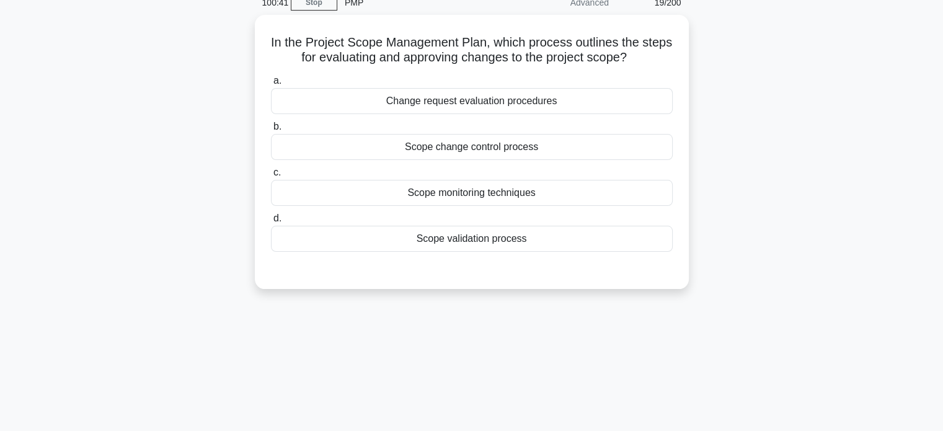
scroll to position [60, 0]
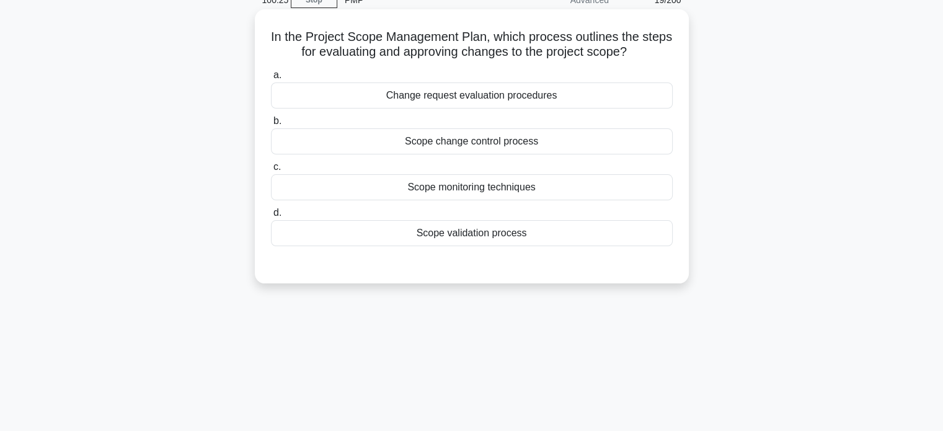
click at [452, 92] on div "Change request evaluation procedures" at bounding box center [472, 95] width 402 height 26
click at [271, 79] on input "a. Change request evaluation procedures" at bounding box center [271, 75] width 0 height 8
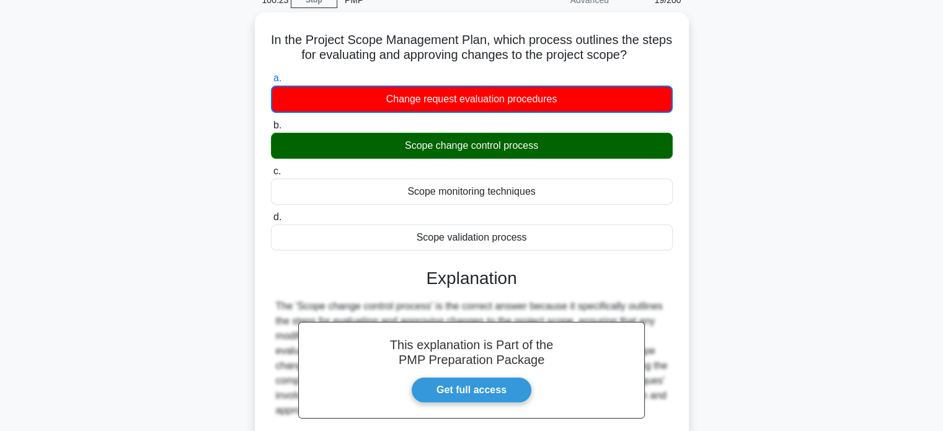
scroll to position [239, 0]
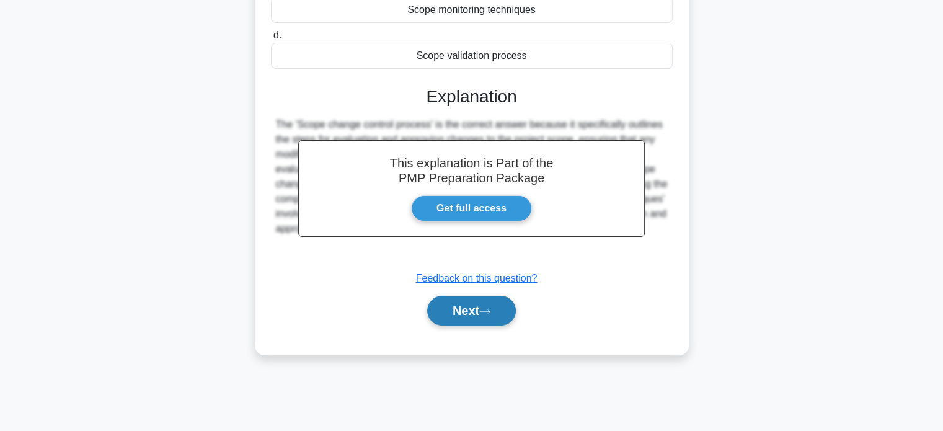
click at [464, 309] on button "Next" at bounding box center [471, 311] width 89 height 30
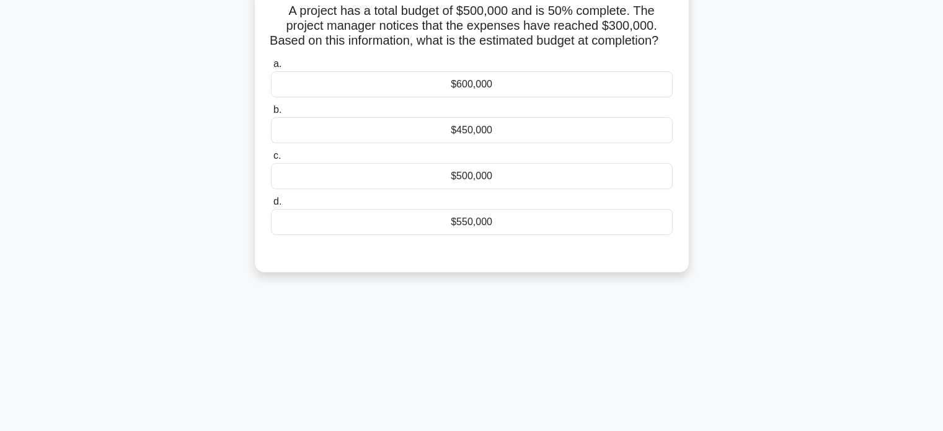
scroll to position [84, 0]
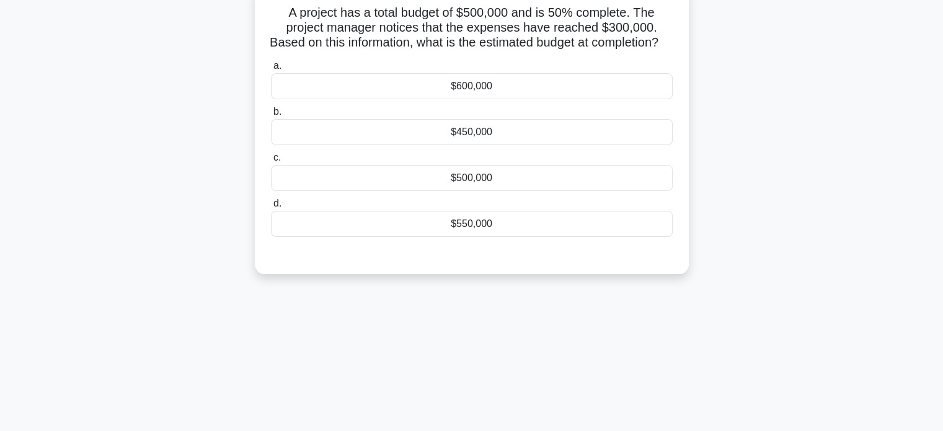
click at [463, 99] on div "$600,000" at bounding box center [472, 86] width 402 height 26
click at [271, 70] on input "a. $600,000" at bounding box center [271, 66] width 0 height 8
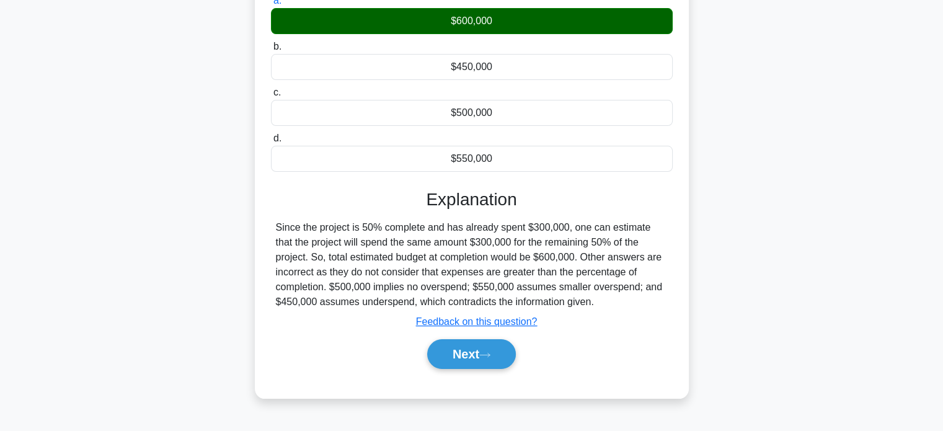
scroll to position [239, 0]
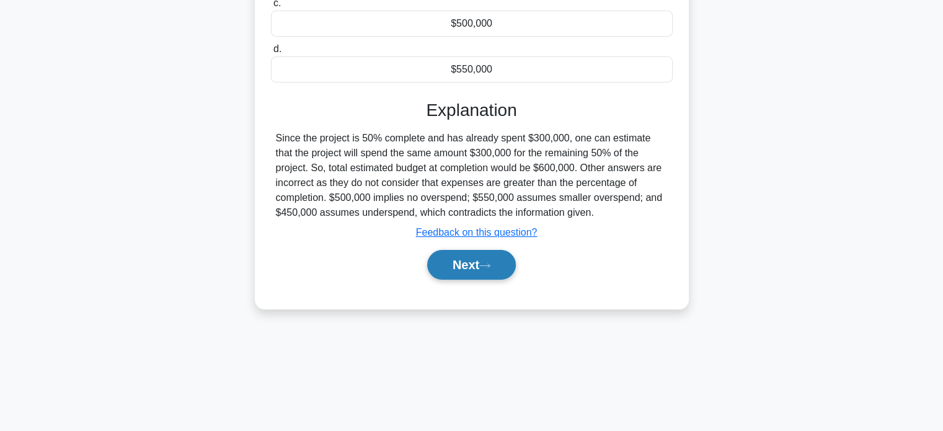
click at [471, 275] on button "Next" at bounding box center [471, 265] width 89 height 30
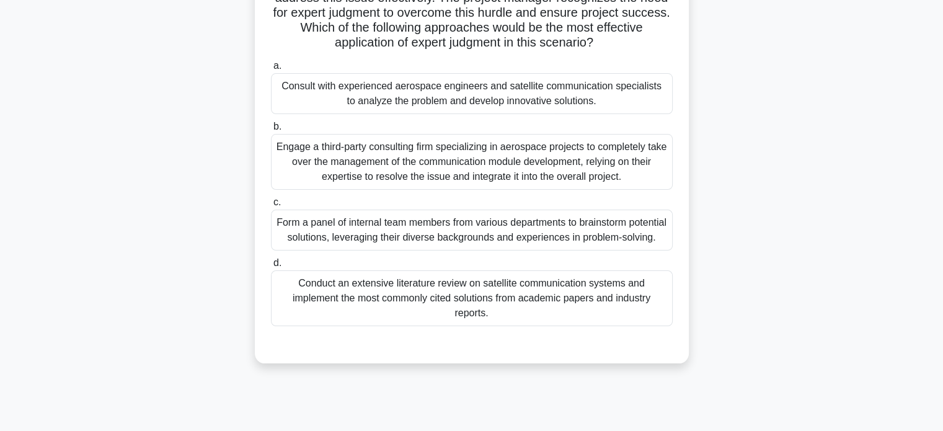
scroll to position [164, 0]
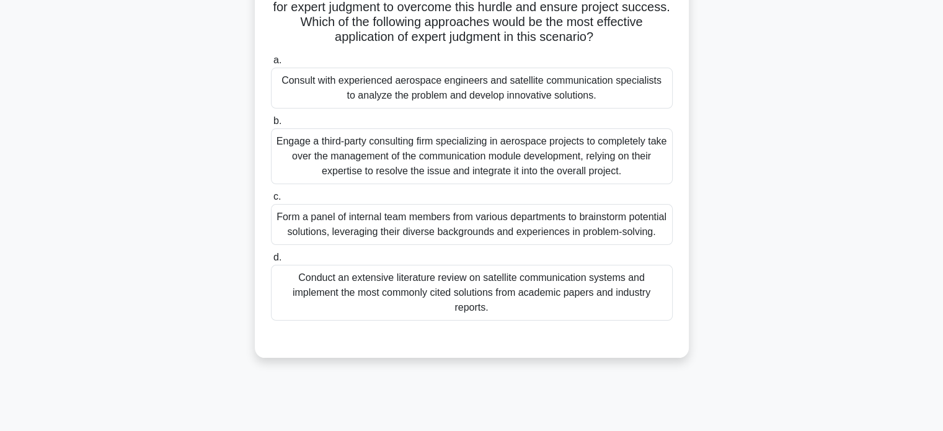
click at [474, 239] on div "Form a panel of internal team members from various departments to brainstorm po…" at bounding box center [472, 224] width 402 height 41
click at [271, 201] on input "c. Form a panel of internal team members from various departments to brainstorm…" at bounding box center [271, 197] width 0 height 8
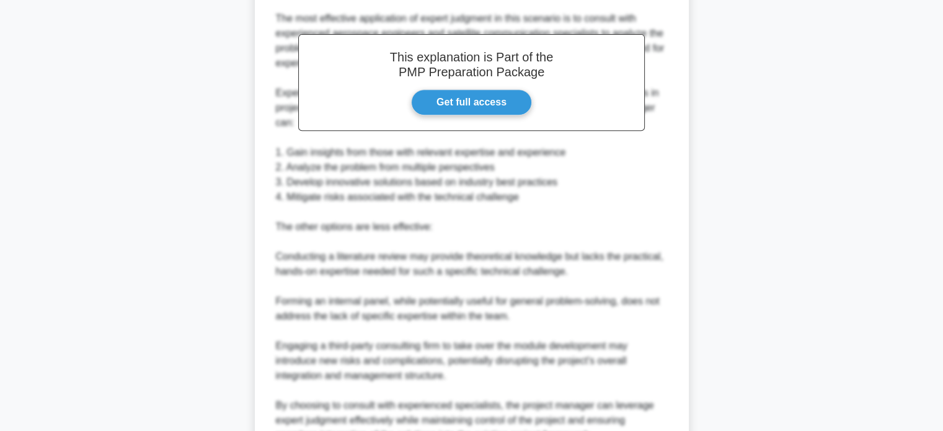
scroll to position [661, 0]
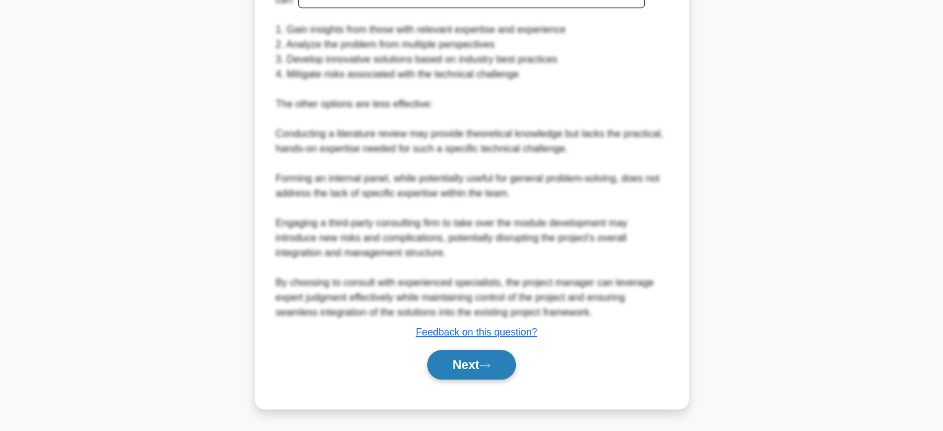
click at [494, 368] on button "Next" at bounding box center [471, 365] width 89 height 30
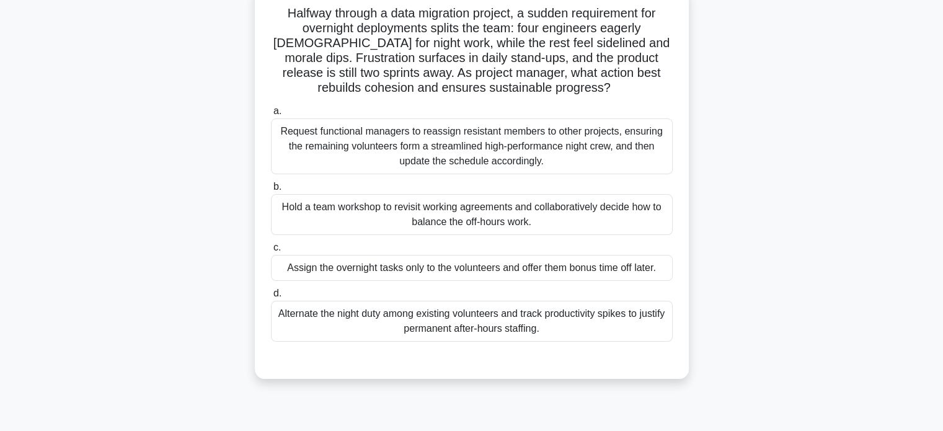
scroll to position [84, 0]
click at [509, 212] on div "Hold a team workshop to revisit working agreements and collaboratively decide h…" at bounding box center [472, 214] width 402 height 41
click at [271, 191] on input "b. Hold a team workshop to revisit working agreements and collaboratively decid…" at bounding box center [271, 187] width 0 height 8
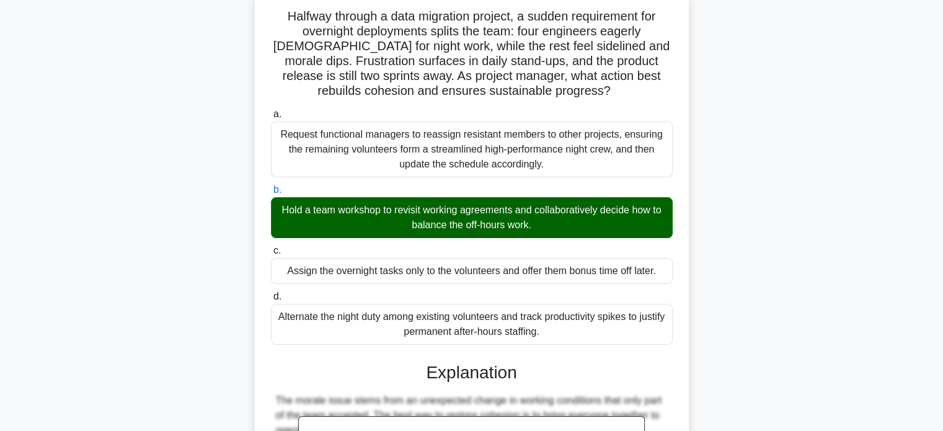
scroll to position [407, 0]
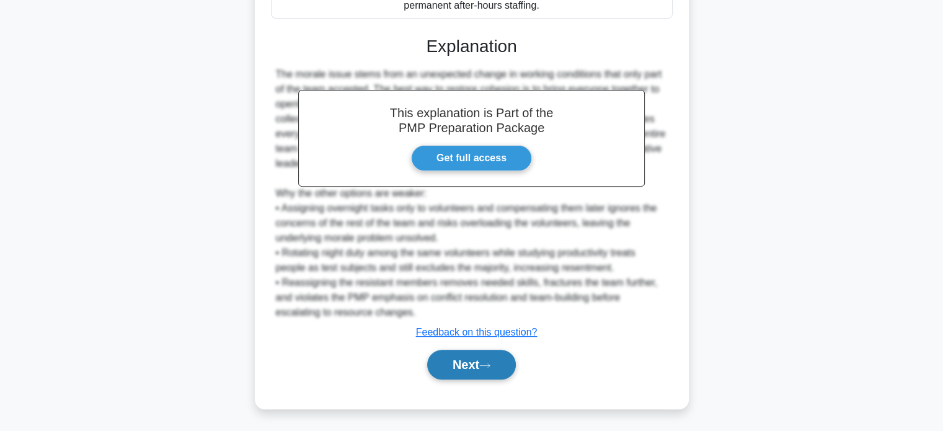
click at [452, 363] on button "Next" at bounding box center [471, 365] width 89 height 30
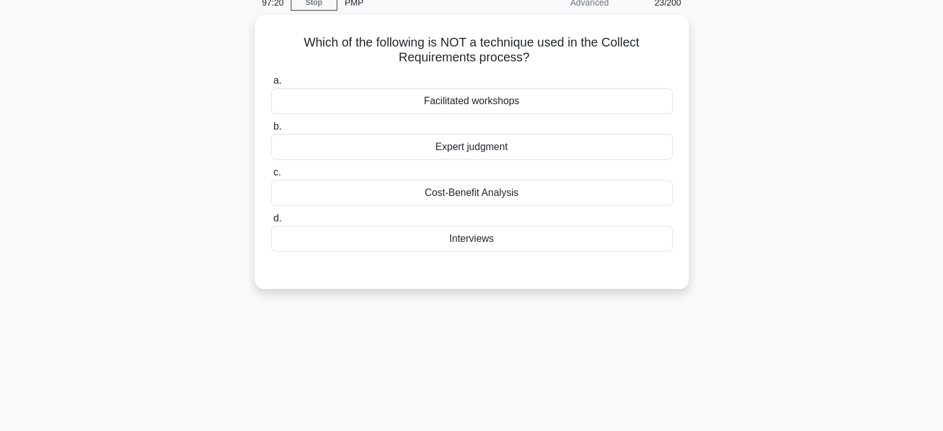
scroll to position [29, 0]
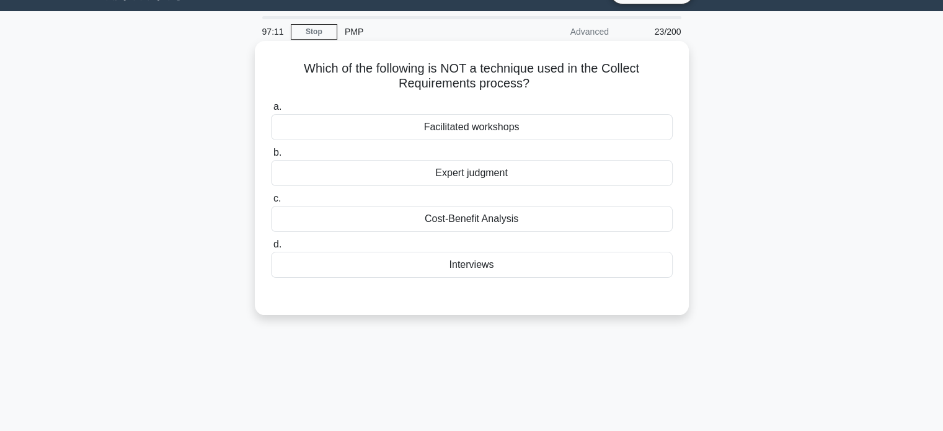
click at [456, 215] on div "Cost-Benefit Analysis" at bounding box center [472, 219] width 402 height 26
click at [271, 203] on input "c. Cost-Benefit Analysis" at bounding box center [271, 199] width 0 height 8
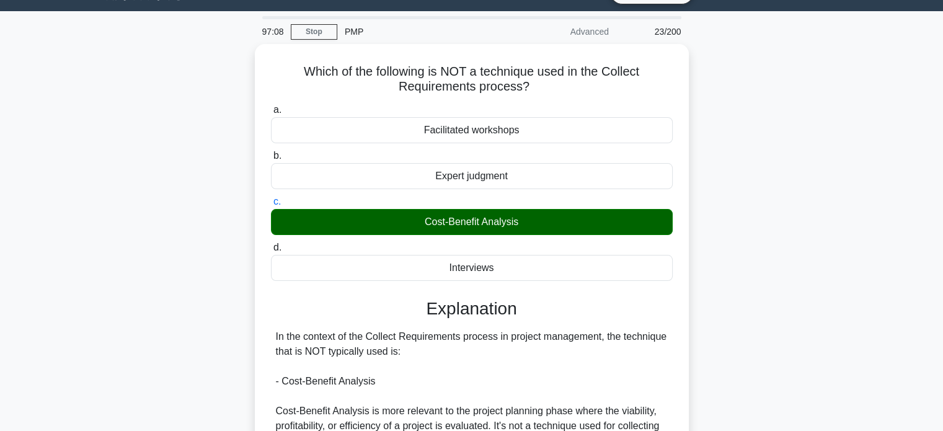
scroll to position [239, 0]
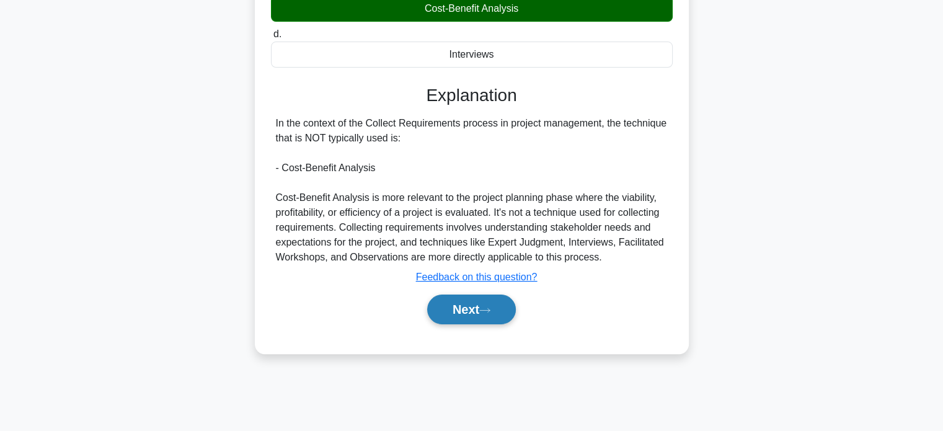
click at [470, 312] on button "Next" at bounding box center [471, 310] width 89 height 30
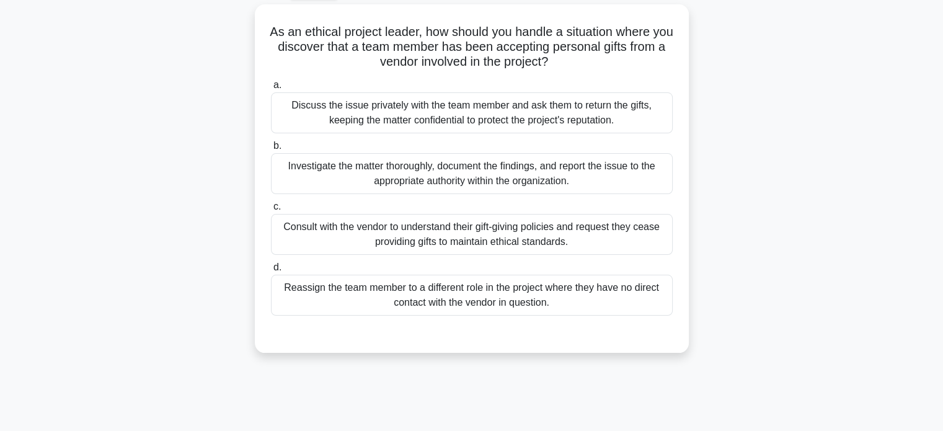
scroll to position [67, 0]
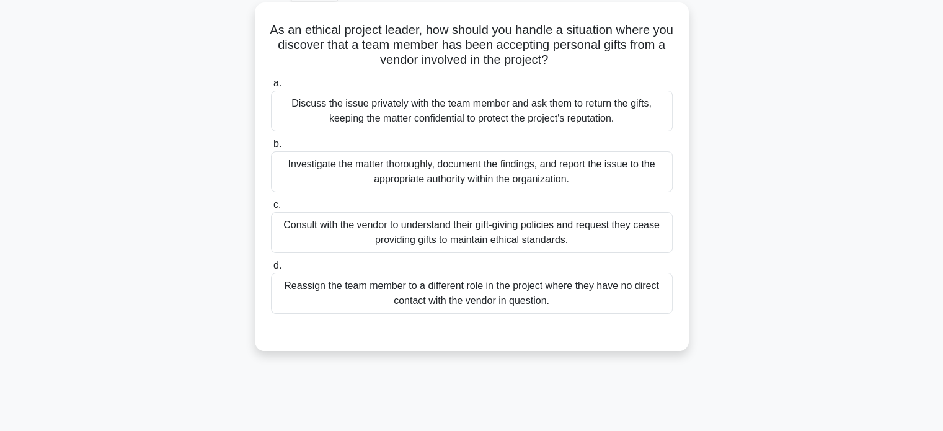
click at [476, 167] on div "Investigate the matter thoroughly, document the findings, and report the issue …" at bounding box center [472, 171] width 402 height 41
click at [271, 148] on input "b. Investigate the matter thoroughly, document the findings, and report the iss…" at bounding box center [271, 144] width 0 height 8
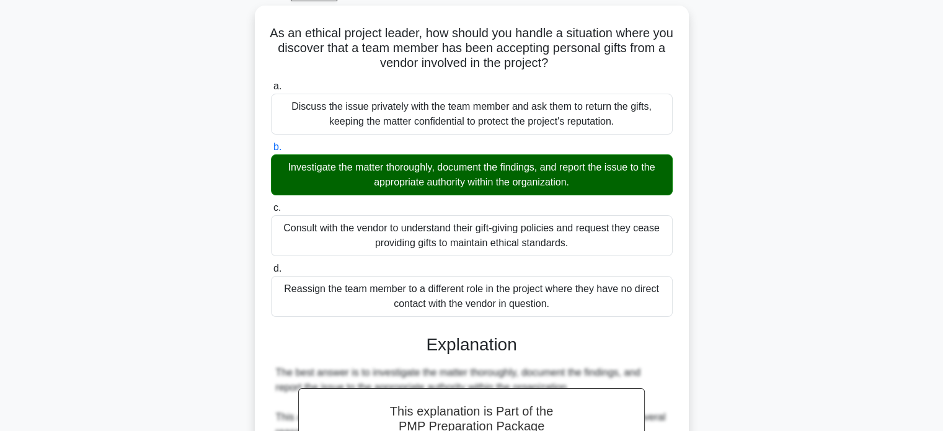
scroll to position [444, 0]
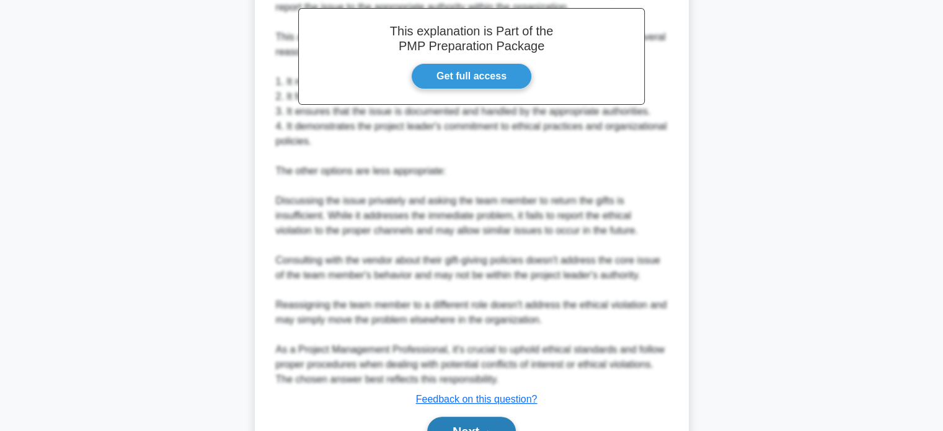
click at [473, 424] on button "Next" at bounding box center [471, 432] width 89 height 30
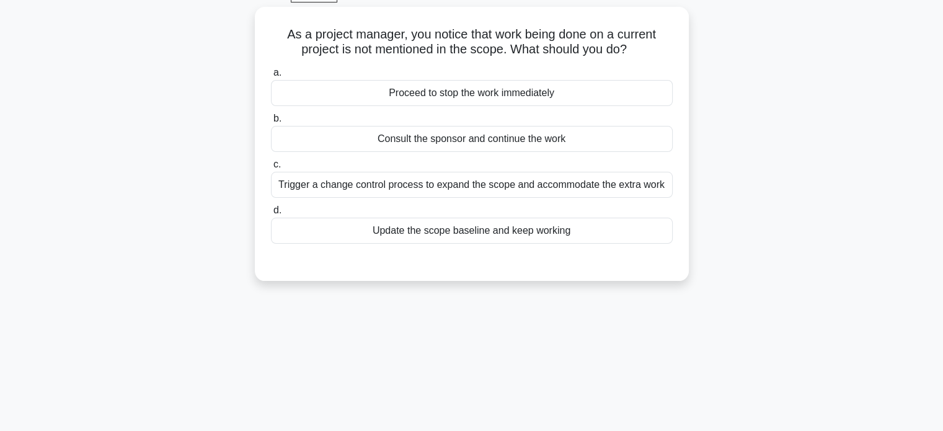
scroll to position [72, 0]
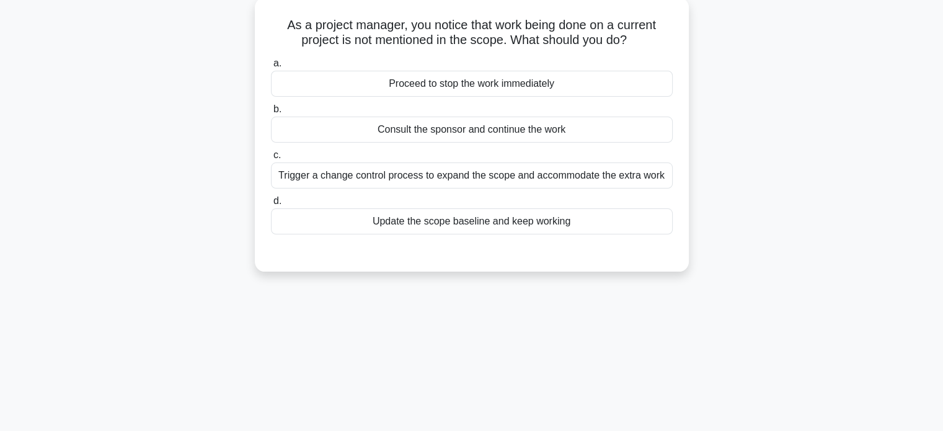
click at [449, 181] on div "Trigger a change control process to expand the scope and accommodate the extra …" at bounding box center [472, 176] width 402 height 26
click at [271, 159] on input "c. Trigger a change control process to expand the scope and accommodate the ext…" at bounding box center [271, 155] width 0 height 8
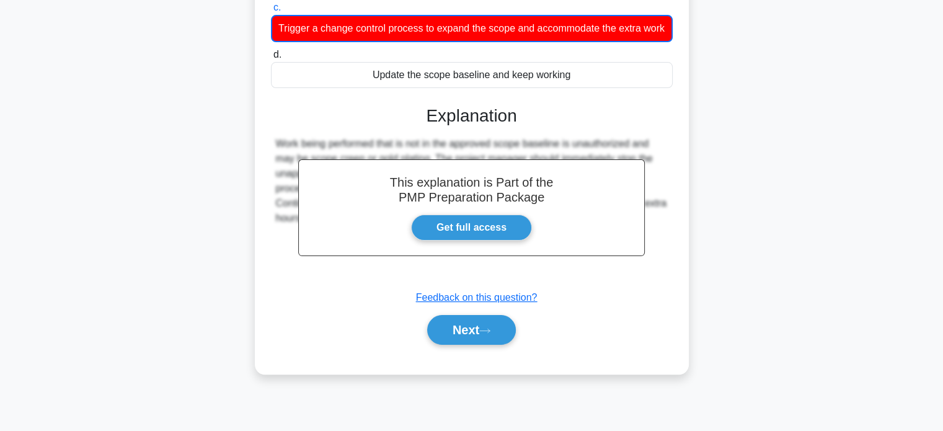
scroll to position [239, 0]
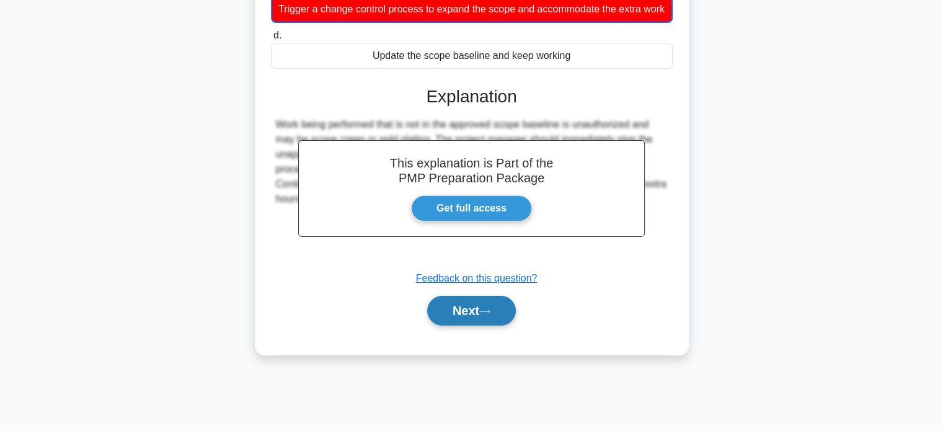
click at [440, 314] on button "Next" at bounding box center [471, 311] width 89 height 30
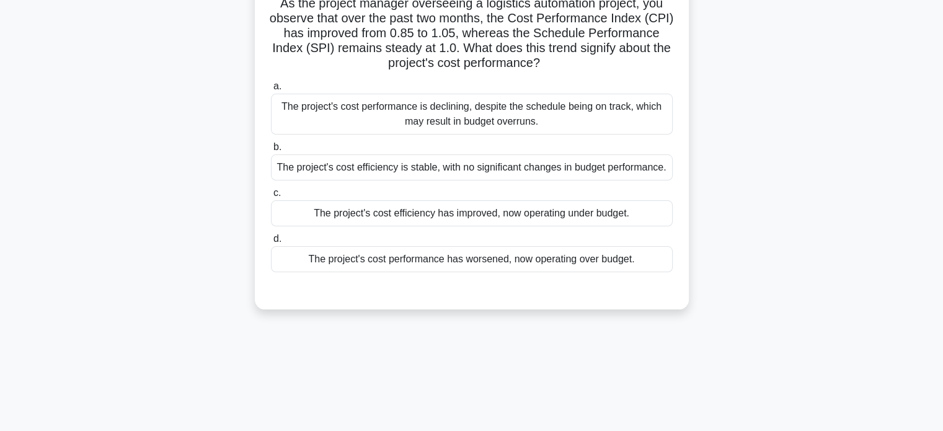
scroll to position [84, 0]
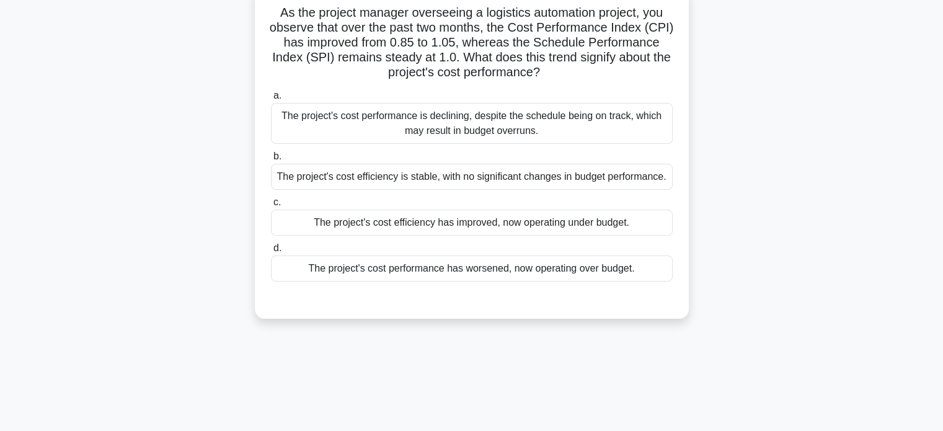
click at [465, 221] on div "The project's cost efficiency has improved, now operating under budget." at bounding box center [472, 223] width 402 height 26
click at [271, 207] on input "c. The project's cost efficiency has improved, now operating under budget." at bounding box center [271, 202] width 0 height 8
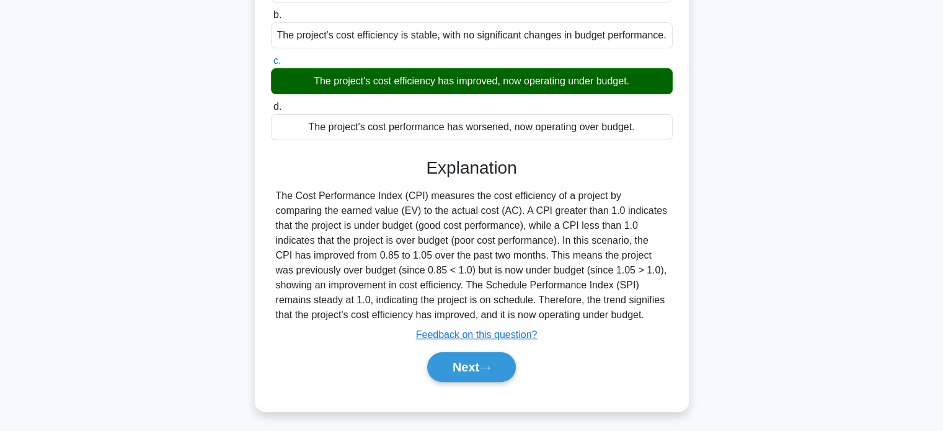
scroll to position [239, 0]
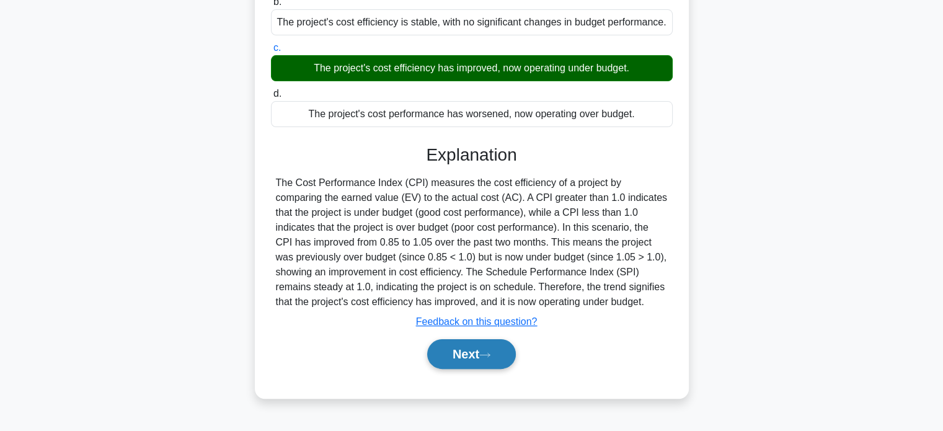
click at [477, 354] on button "Next" at bounding box center [471, 354] width 89 height 30
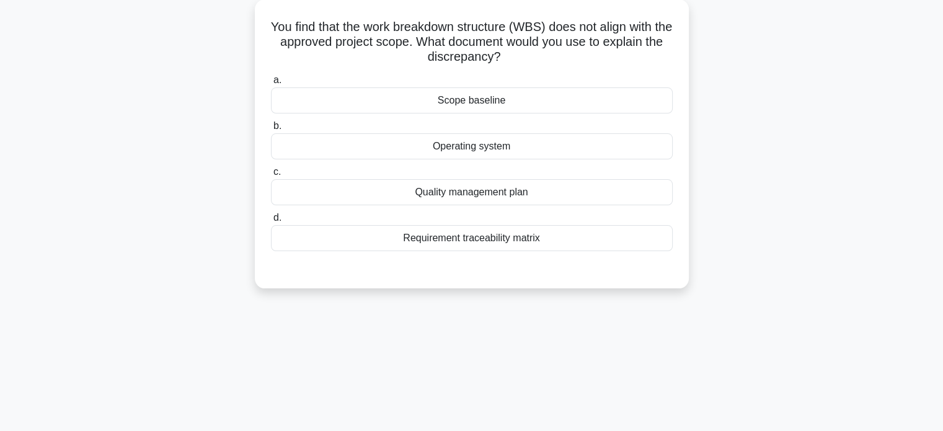
scroll to position [74, 0]
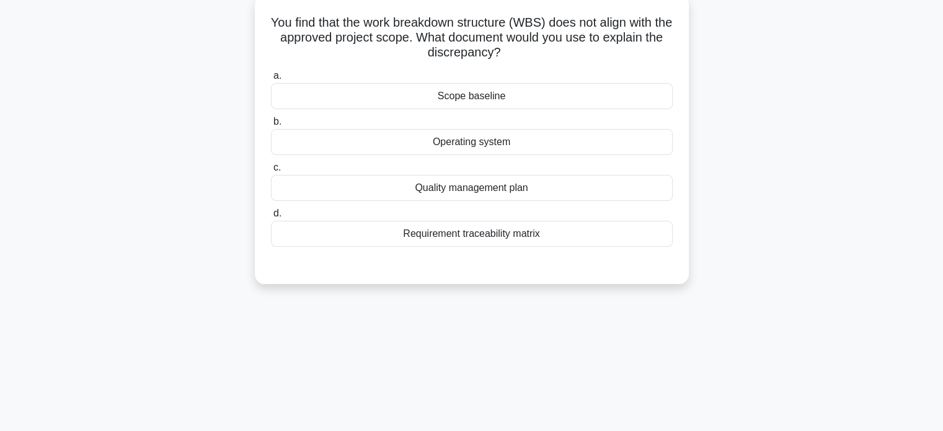
click at [473, 229] on div "Requirement traceability matrix" at bounding box center [472, 234] width 402 height 26
click at [271, 218] on input "d. Requirement traceability matrix" at bounding box center [271, 214] width 0 height 8
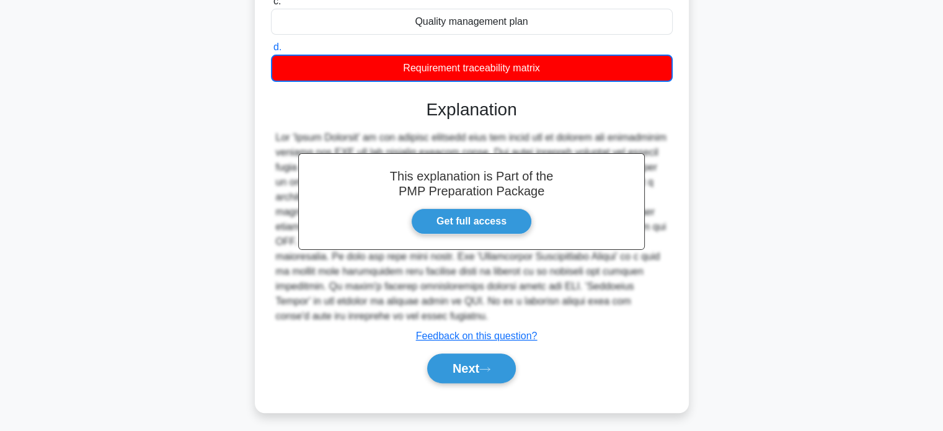
scroll to position [244, 0]
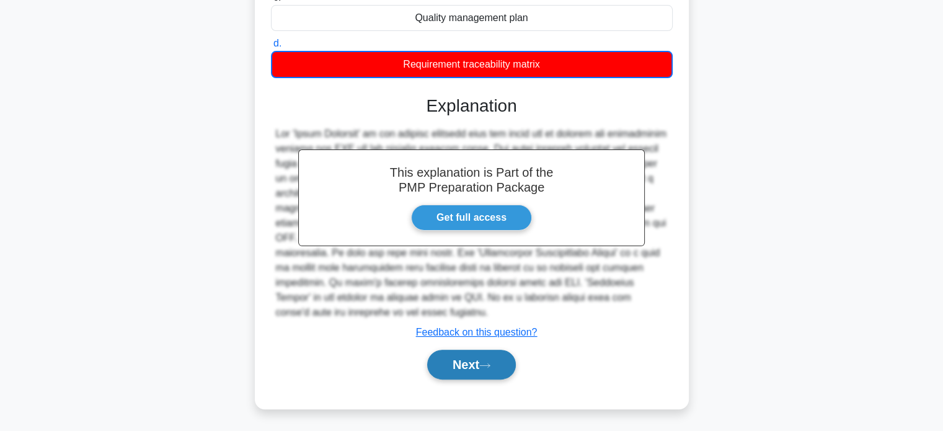
click at [471, 363] on button "Next" at bounding box center [471, 365] width 89 height 30
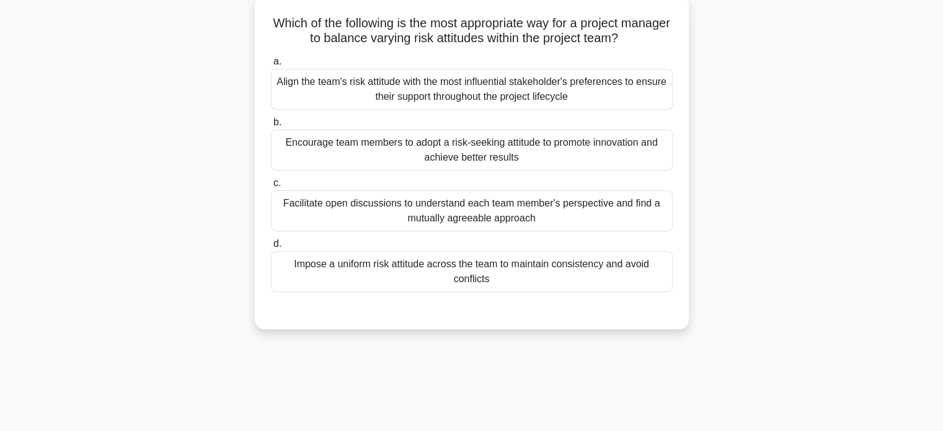
scroll to position [71, 0]
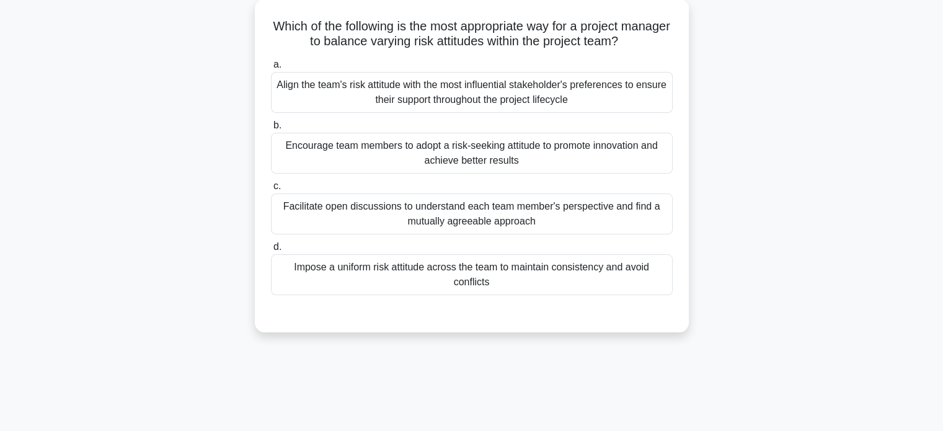
click at [488, 210] on div "Facilitate open discussions to understand each team member's perspective and fi…" at bounding box center [472, 214] width 402 height 41
click at [271, 190] on input "c. Facilitate open discussions to understand each team member's perspective and…" at bounding box center [271, 186] width 0 height 8
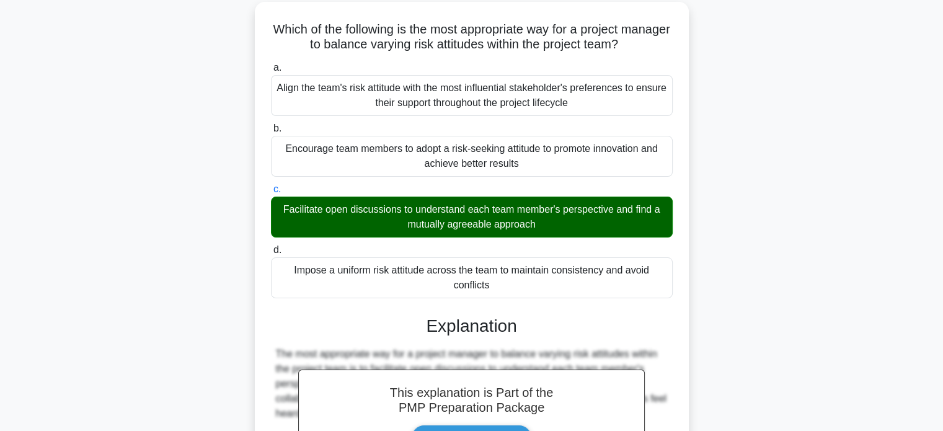
scroll to position [273, 0]
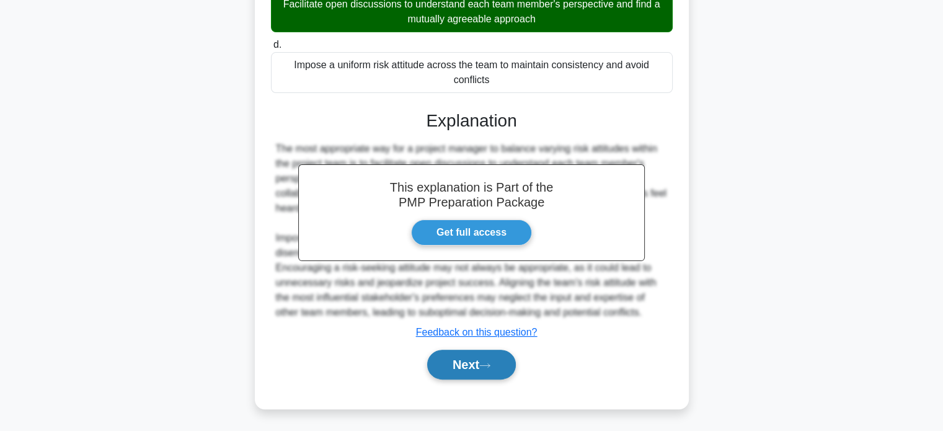
click at [454, 357] on button "Next" at bounding box center [471, 365] width 89 height 30
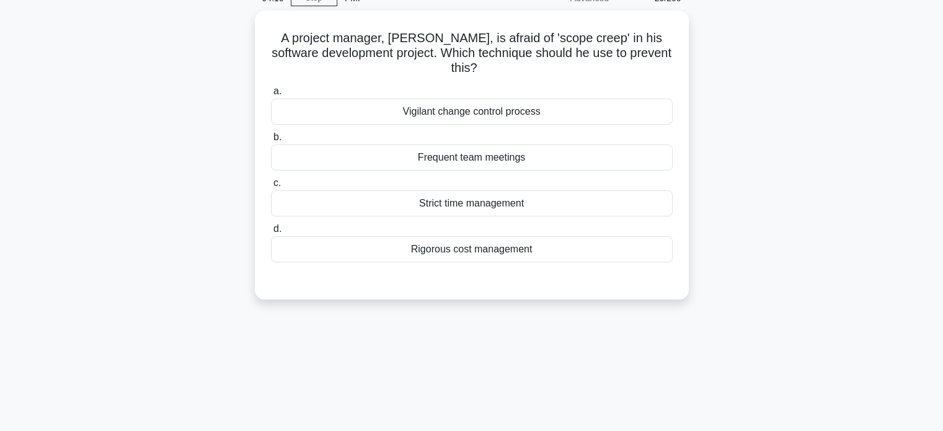
scroll to position [63, 0]
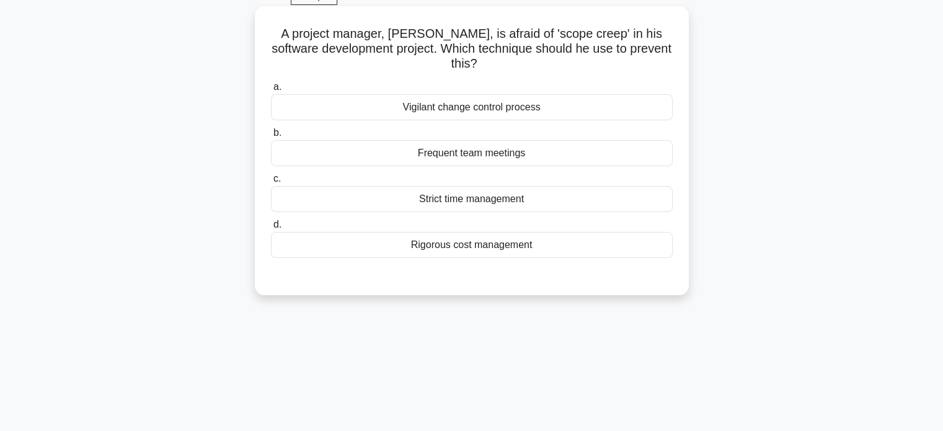
click at [464, 158] on div "Frequent team meetings" at bounding box center [472, 153] width 402 height 26
click at [271, 137] on input "b. Frequent team meetings" at bounding box center [271, 133] width 0 height 8
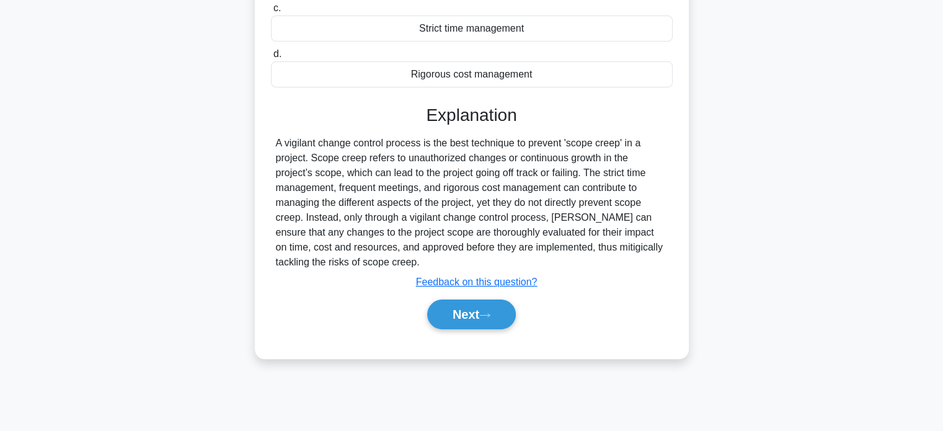
scroll to position [239, 0]
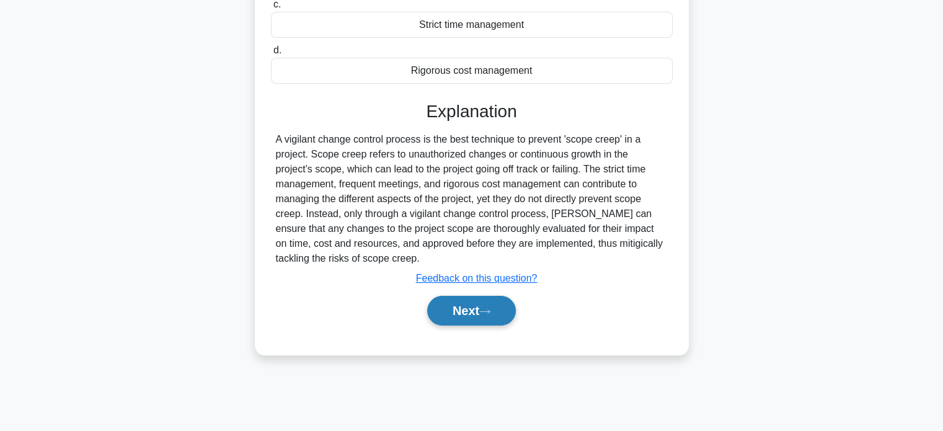
click at [474, 309] on button "Next" at bounding box center [471, 311] width 89 height 30
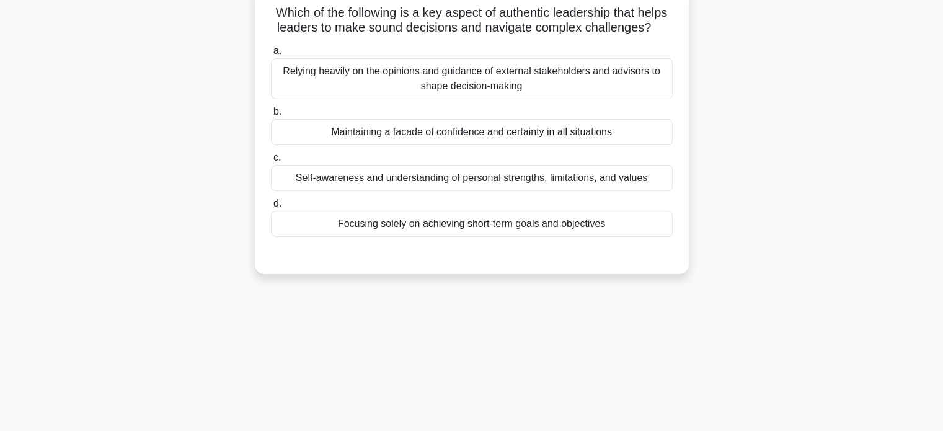
scroll to position [77, 0]
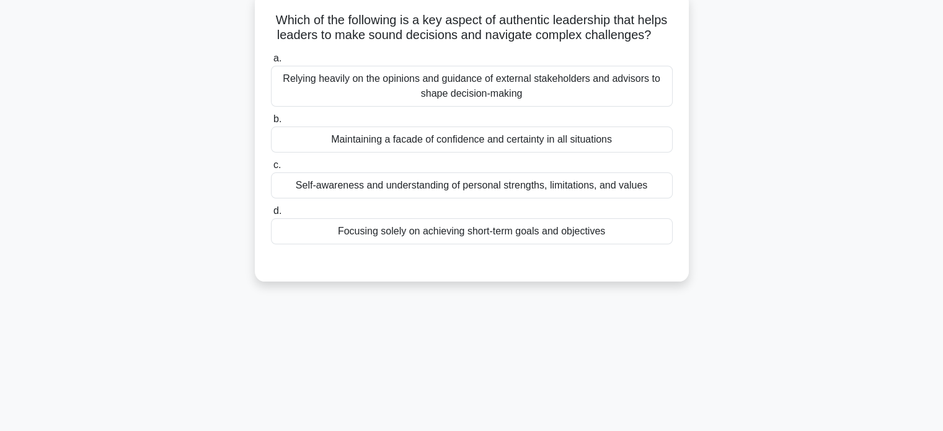
click at [481, 198] on div "Self-awareness and understanding of personal strengths, limitations, and values" at bounding box center [472, 185] width 402 height 26
click at [271, 169] on input "c. Self-awareness and understanding of personal strengths, limitations, and val…" at bounding box center [271, 165] width 0 height 8
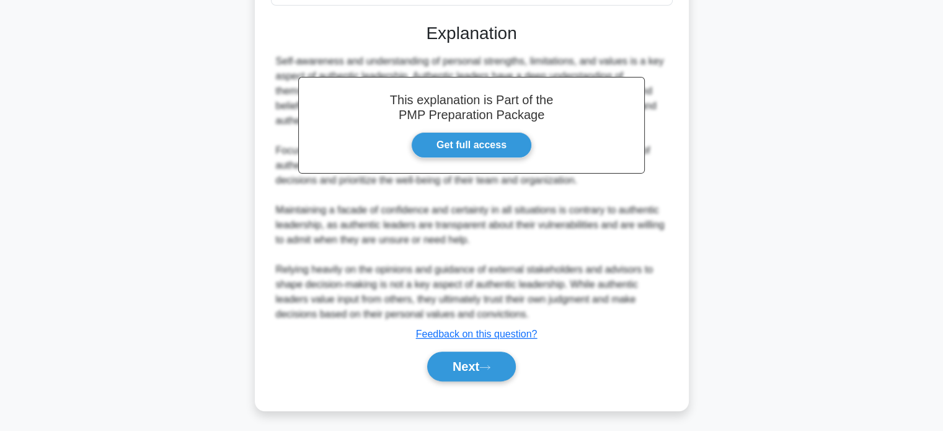
scroll to position [332, 0]
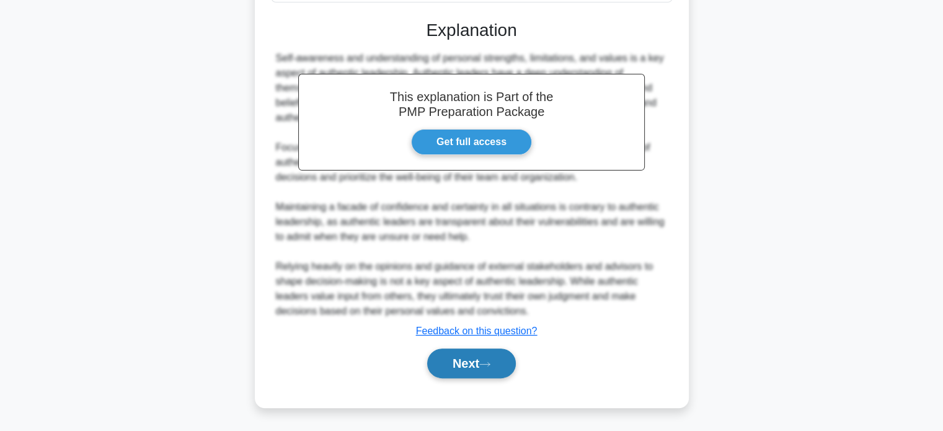
click at [464, 360] on button "Next" at bounding box center [471, 364] width 89 height 30
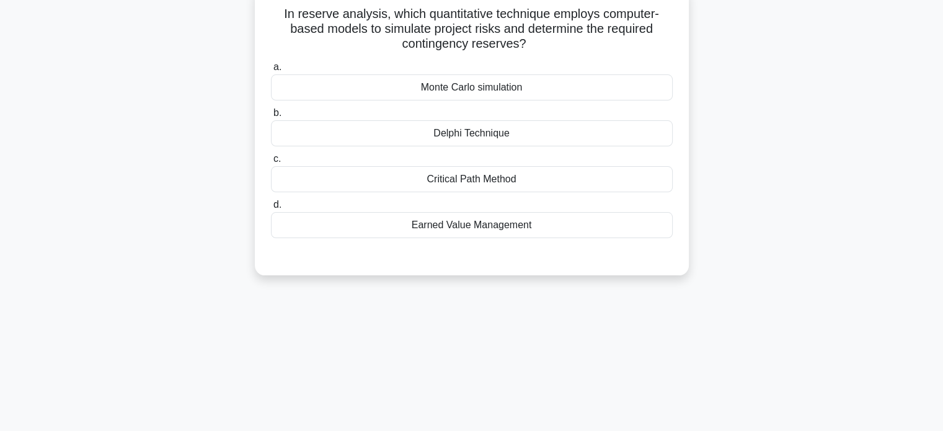
scroll to position [79, 0]
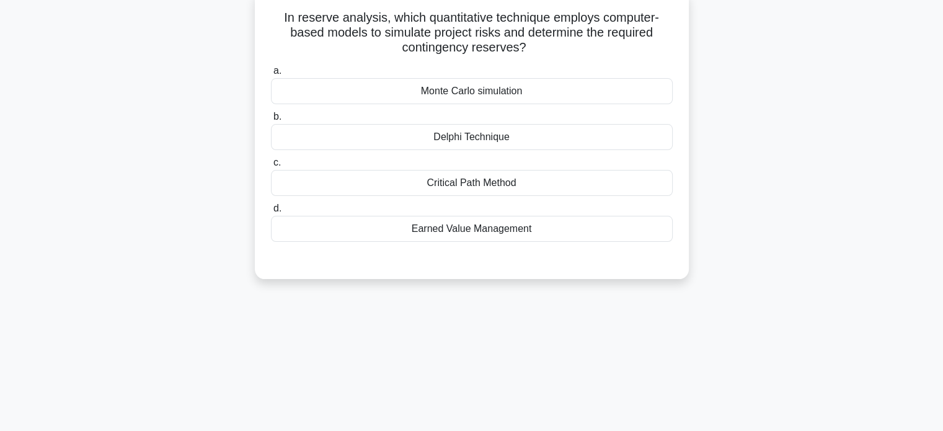
click at [497, 94] on div "Monte Carlo simulation" at bounding box center [472, 91] width 402 height 26
click at [271, 75] on input "a. Monte Carlo simulation" at bounding box center [271, 71] width 0 height 8
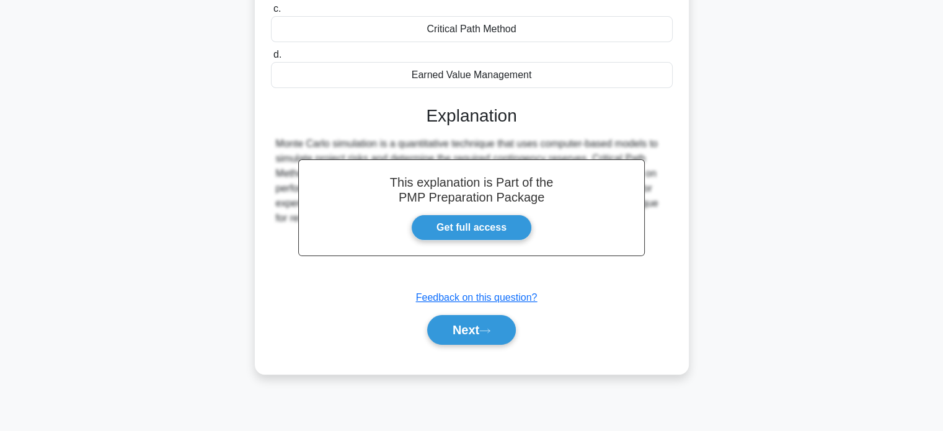
scroll to position [239, 0]
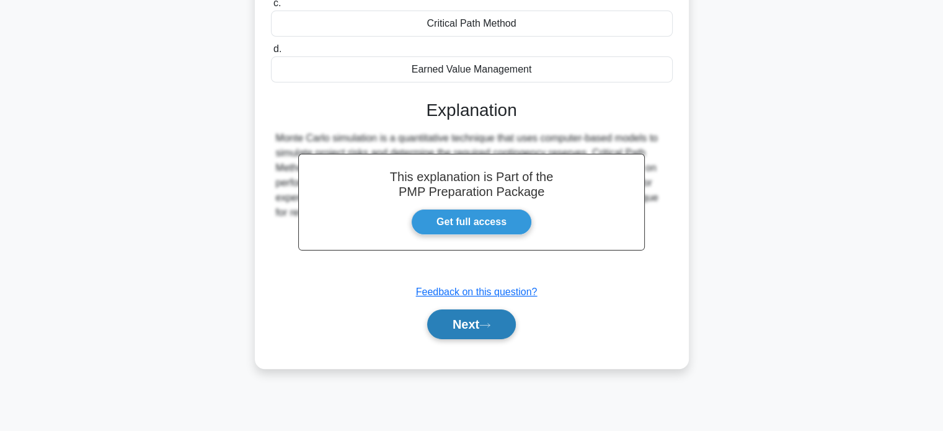
click at [461, 315] on button "Next" at bounding box center [471, 324] width 89 height 30
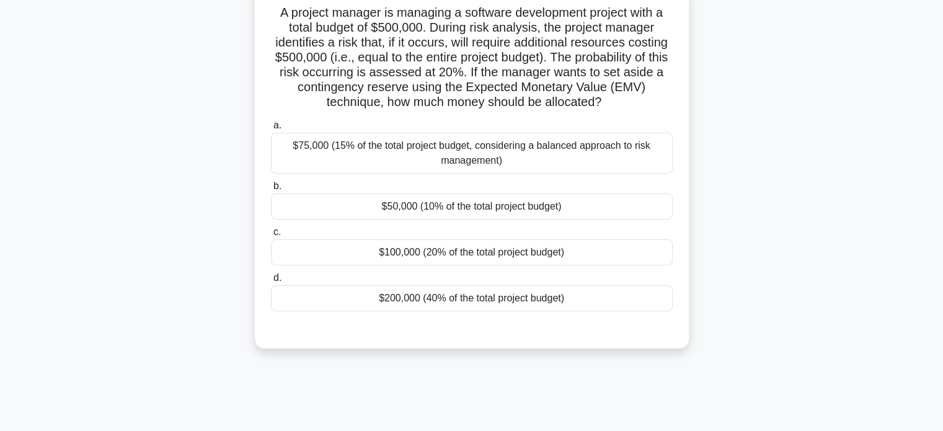
scroll to position [73, 0]
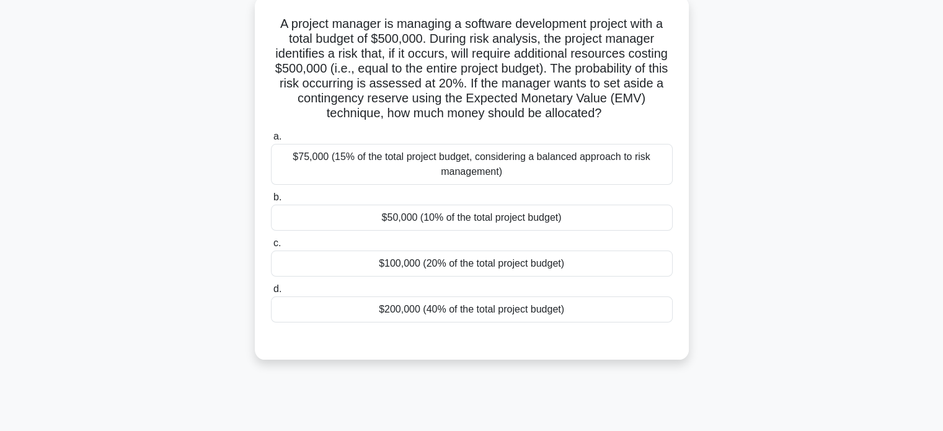
click at [455, 260] on div "$100,000 (20% of the total project budget)" at bounding box center [472, 264] width 402 height 26
click at [271, 247] on input "c. $100,000 (20% of the total project budget)" at bounding box center [271, 243] width 0 height 8
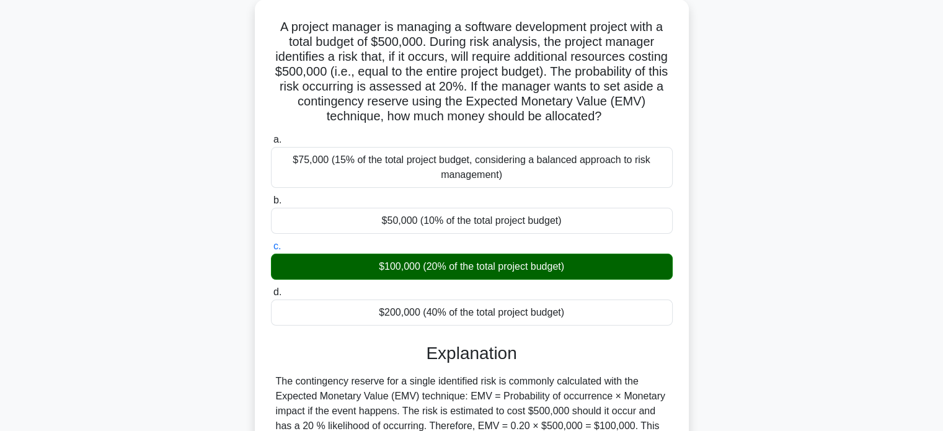
scroll to position [239, 0]
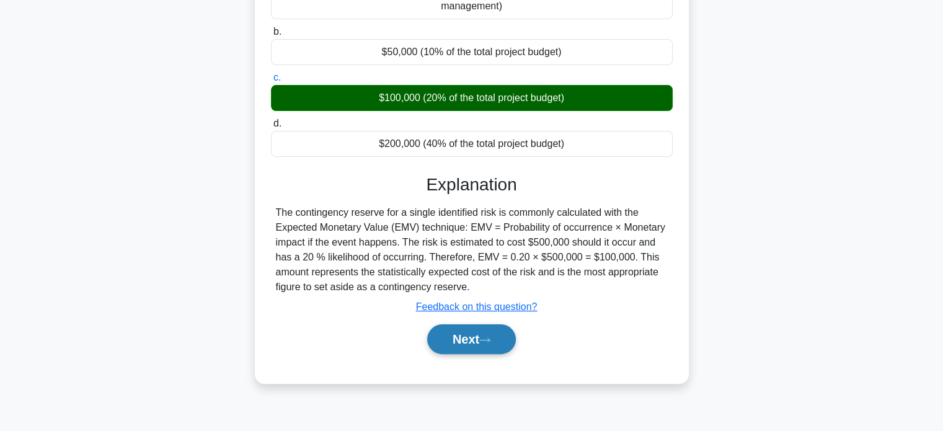
click at [475, 332] on button "Next" at bounding box center [471, 339] width 89 height 30
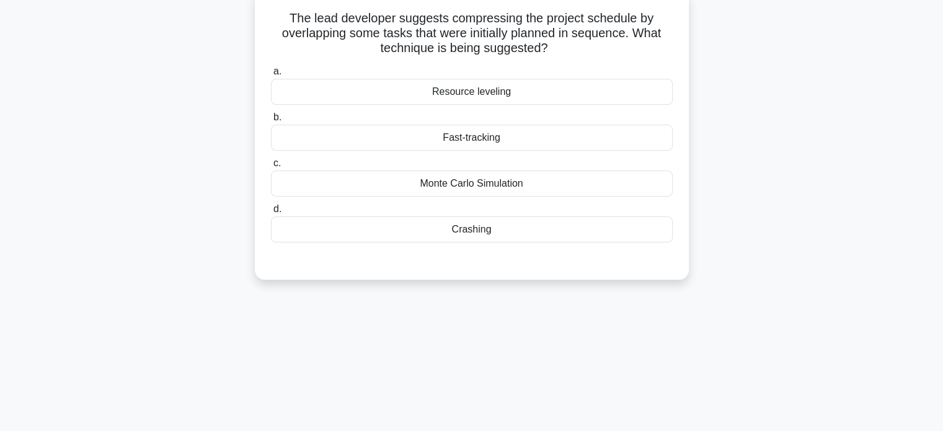
scroll to position [72, 0]
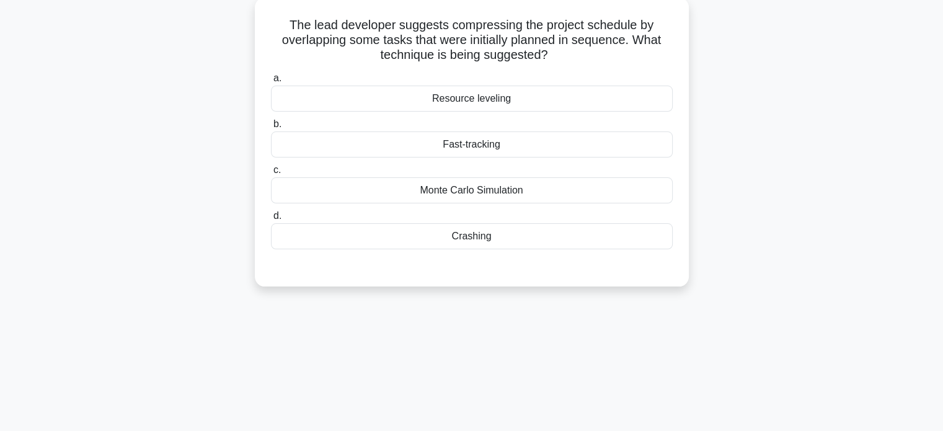
click at [479, 238] on div "Crashing" at bounding box center [472, 236] width 402 height 26
click at [271, 220] on input "d. Crashing" at bounding box center [271, 216] width 0 height 8
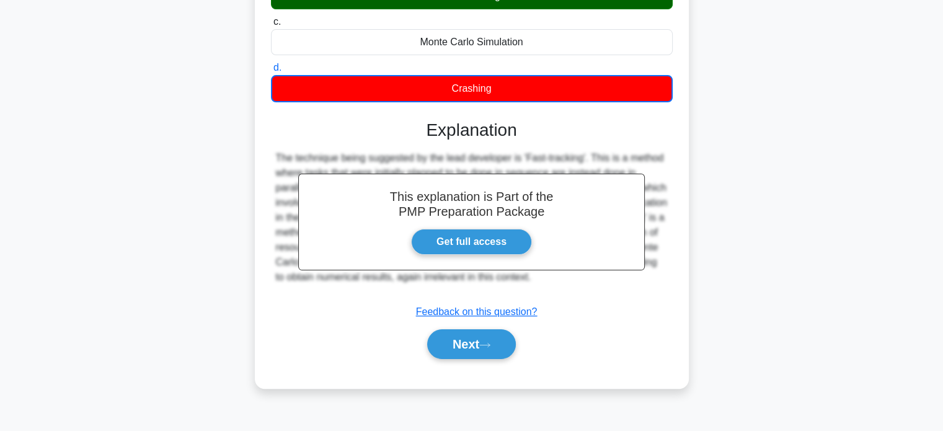
scroll to position [239, 0]
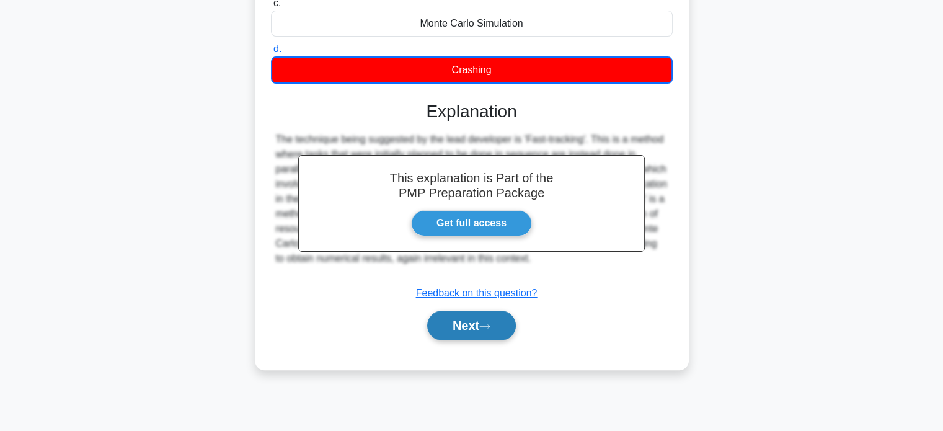
click at [476, 322] on button "Next" at bounding box center [471, 326] width 89 height 30
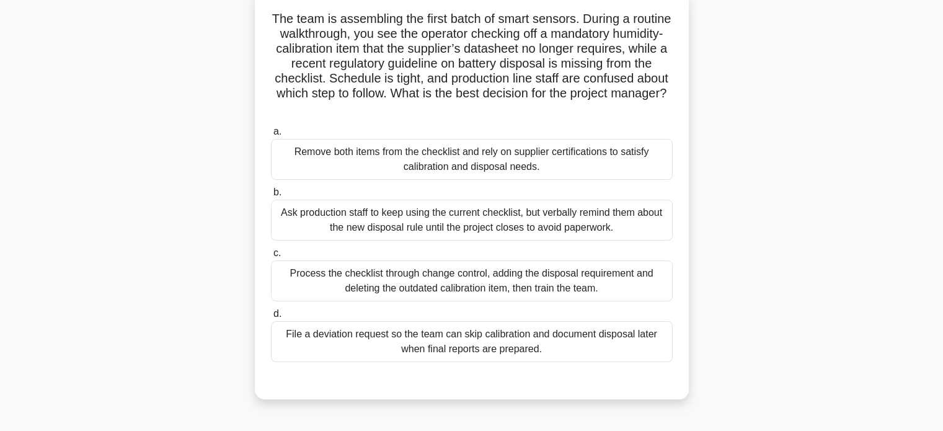
scroll to position [82, 0]
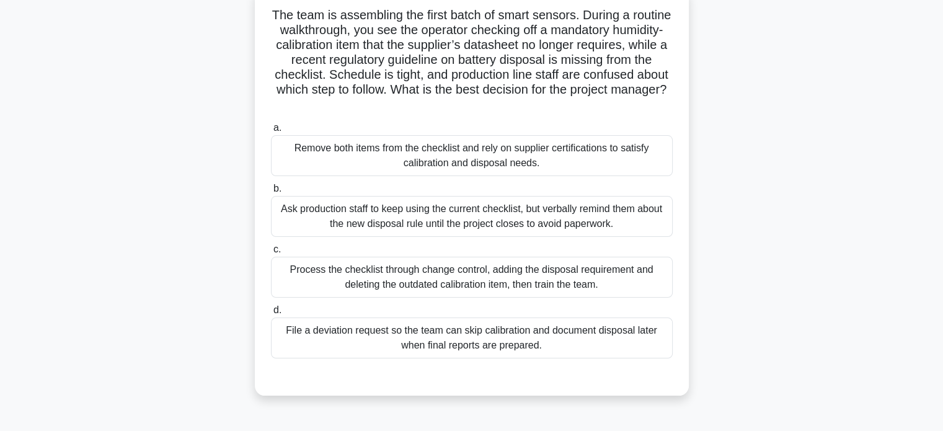
click at [526, 268] on div "Process the checklist through change control, adding the disposal requirement a…" at bounding box center [472, 277] width 402 height 41
click at [271, 254] on input "c. Process the checklist through change control, adding the disposal requiremen…" at bounding box center [271, 250] width 0 height 8
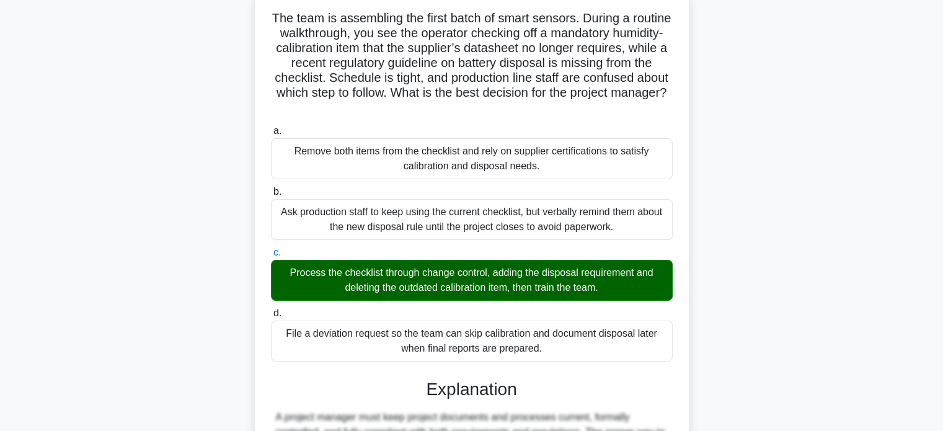
scroll to position [422, 0]
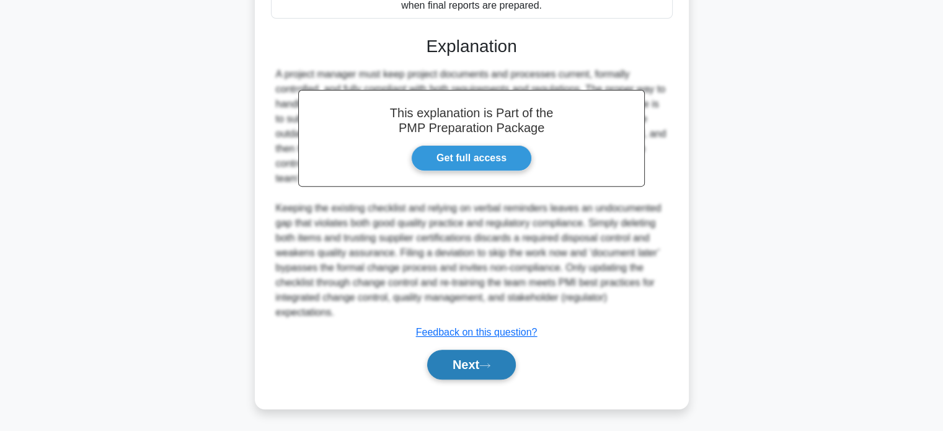
click at [461, 355] on button "Next" at bounding box center [471, 365] width 89 height 30
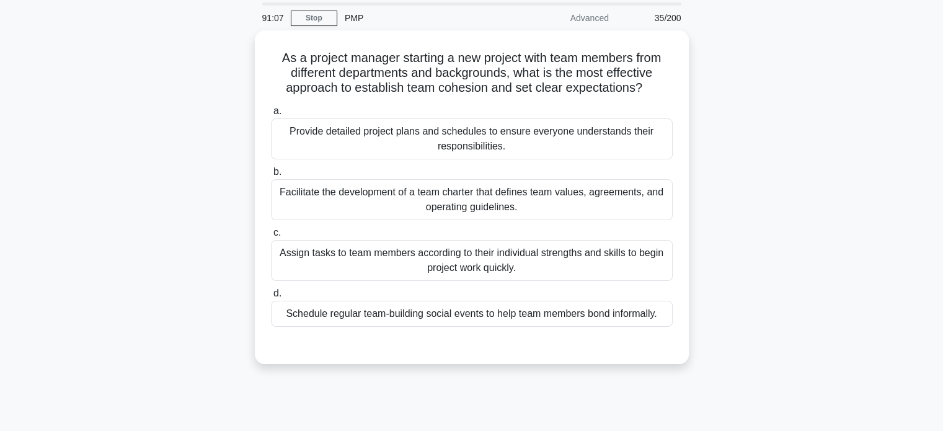
scroll to position [40, 0]
click at [456, 189] on div "Facilitate the development of a team charter that defines team values, agreemen…" at bounding box center [472, 198] width 402 height 41
click at [271, 175] on input "b. Facilitate the development of a team charter that defines team values, agree…" at bounding box center [271, 171] width 0 height 8
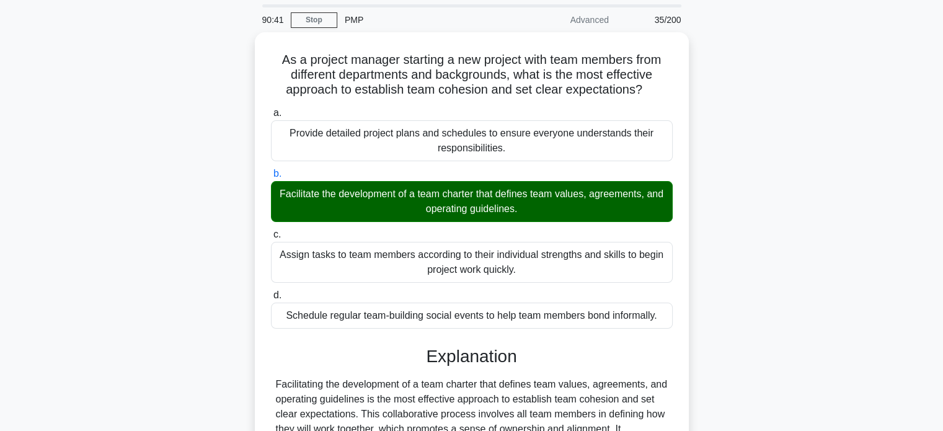
click at [942, 390] on main "90:41 Stop PMP Advanced 35/200 As a project manager starting a new project with…" at bounding box center [471, 383] width 943 height 769
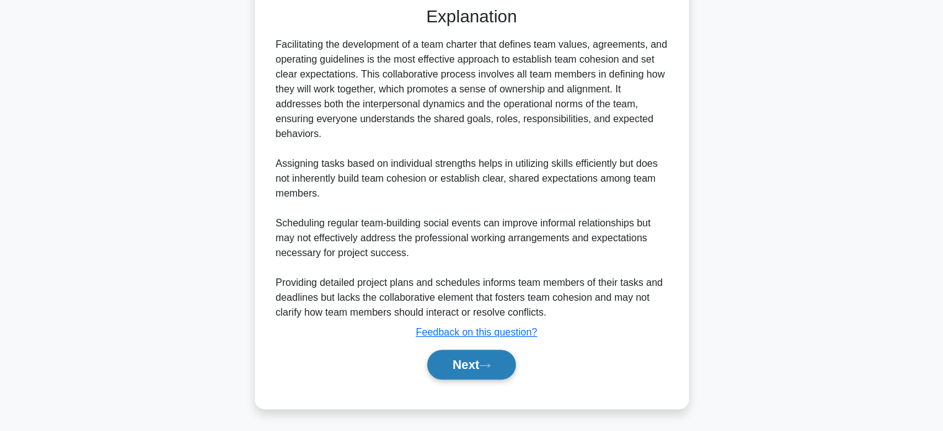
click at [467, 359] on button "Next" at bounding box center [471, 365] width 89 height 30
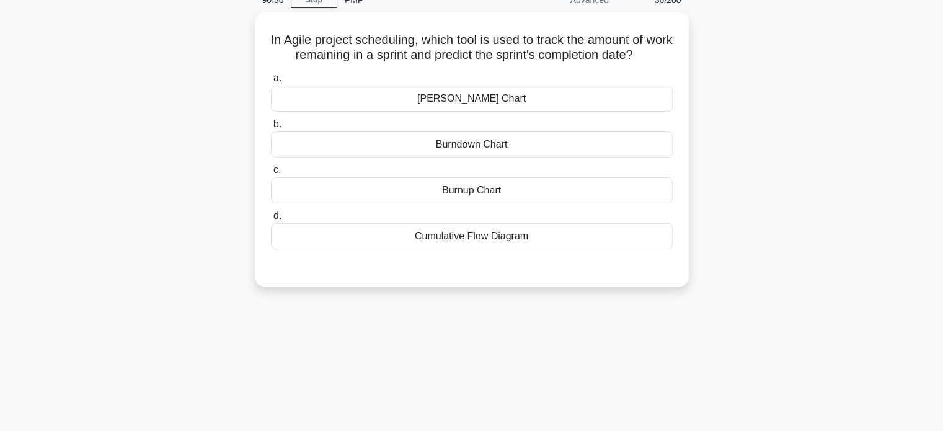
scroll to position [43, 0]
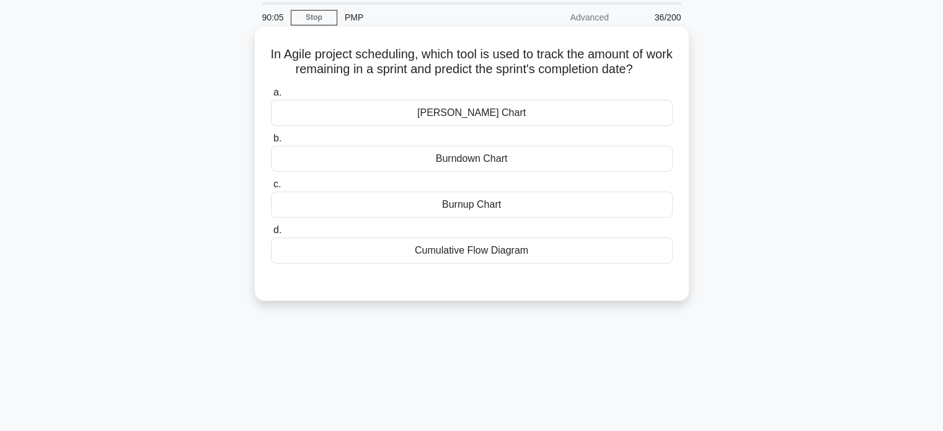
click at [456, 159] on div "Burndown Chart" at bounding box center [472, 159] width 402 height 26
click at [271, 143] on input "b. Burndown Chart" at bounding box center [271, 139] width 0 height 8
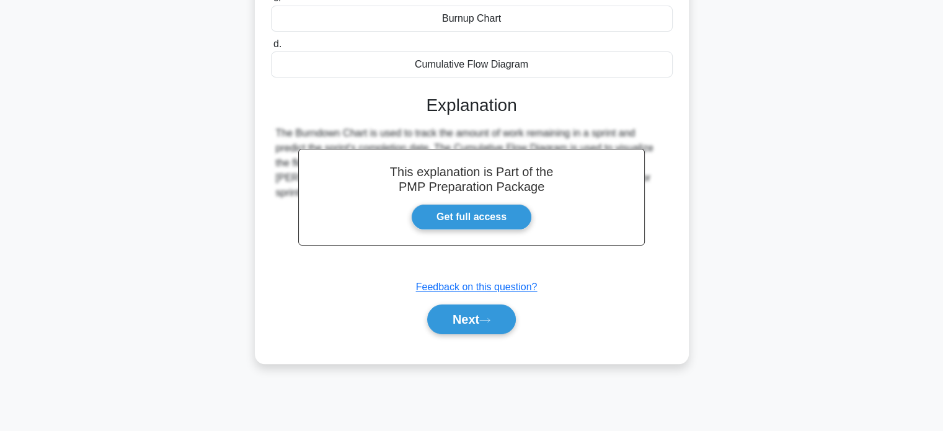
scroll to position [239, 0]
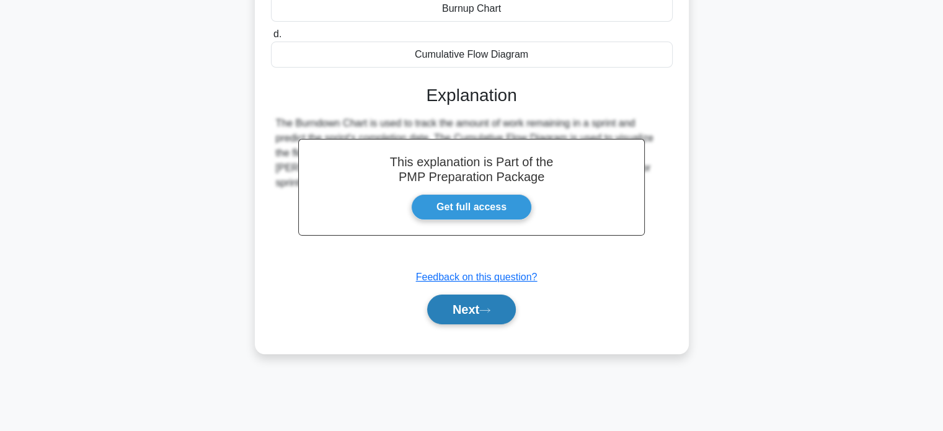
click at [463, 312] on button "Next" at bounding box center [471, 310] width 89 height 30
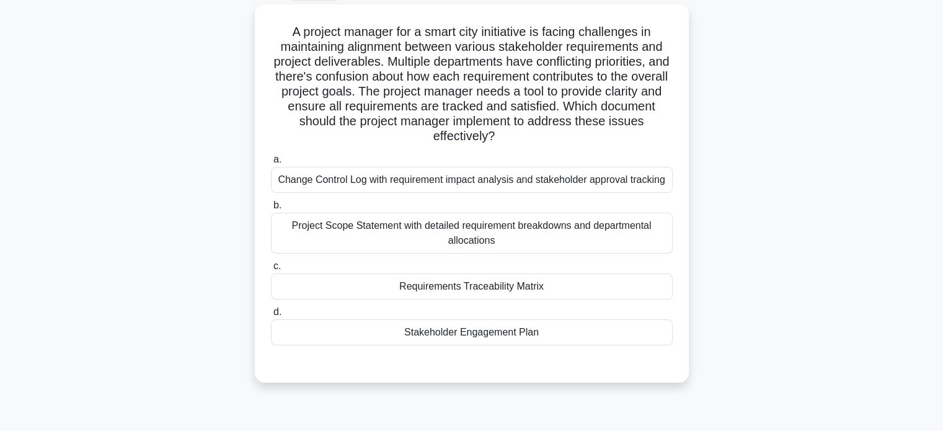
scroll to position [67, 0]
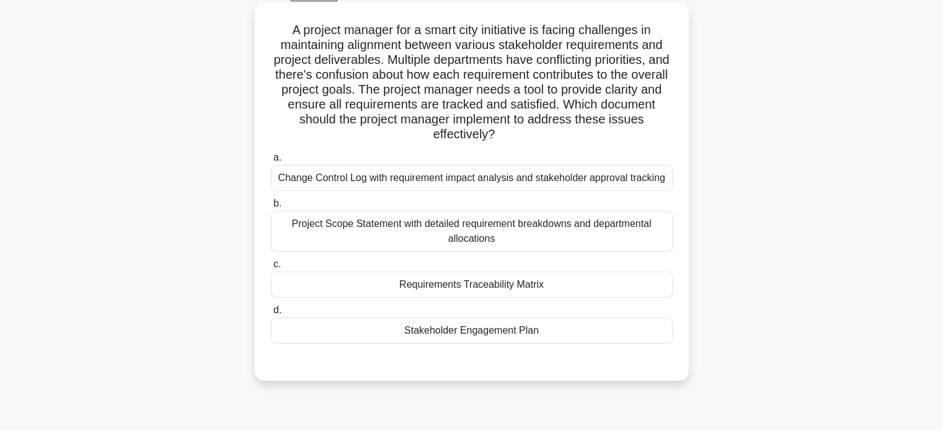
click at [519, 281] on div "Requirements Traceability Matrix" at bounding box center [472, 285] width 402 height 26
click at [271, 269] on input "c. Requirements Traceability Matrix" at bounding box center [271, 265] width 0 height 8
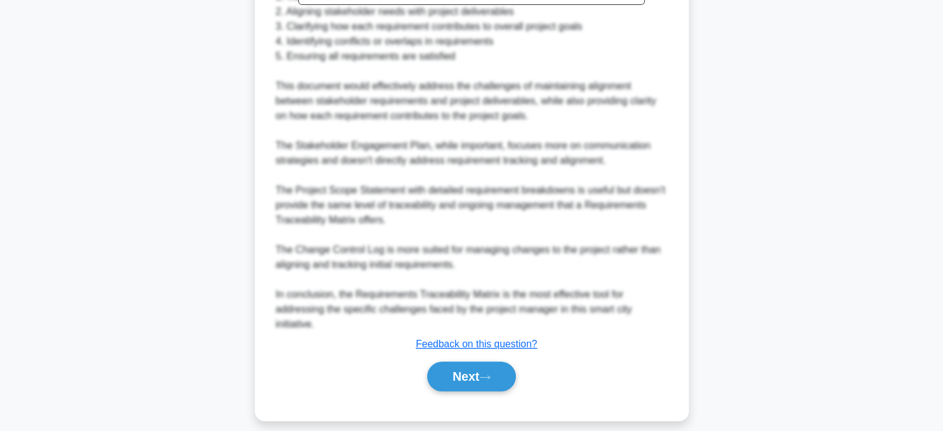
scroll to position [586, 0]
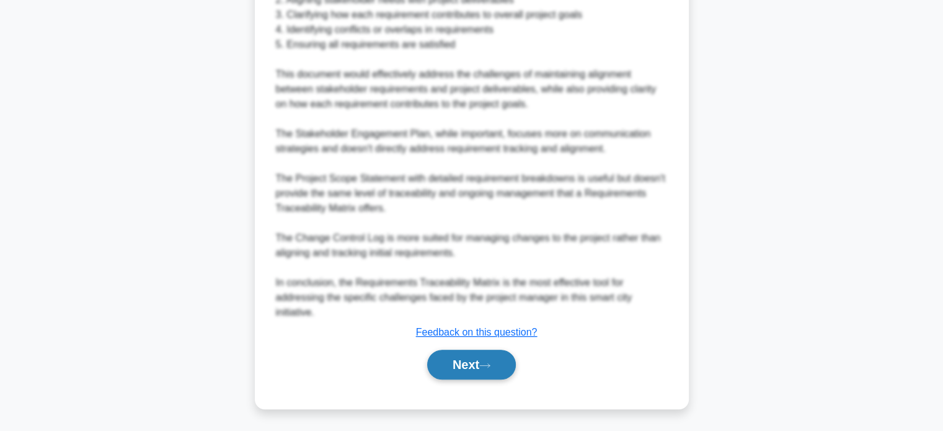
click at [460, 356] on button "Next" at bounding box center [471, 365] width 89 height 30
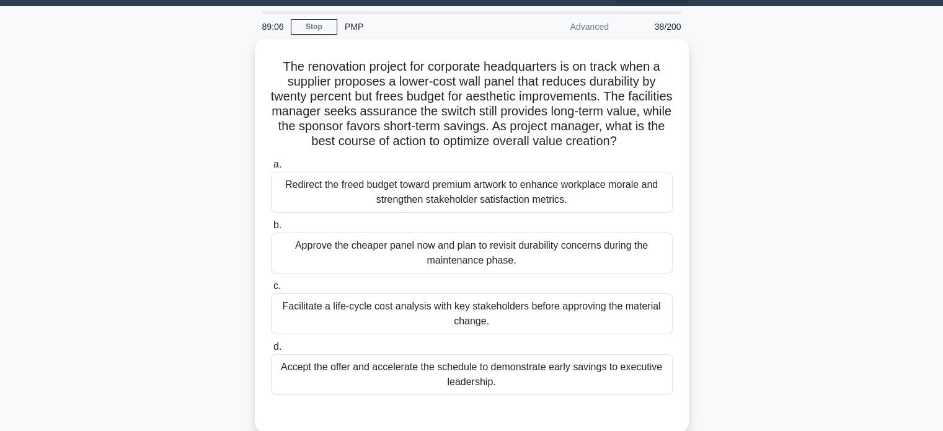
scroll to position [35, 0]
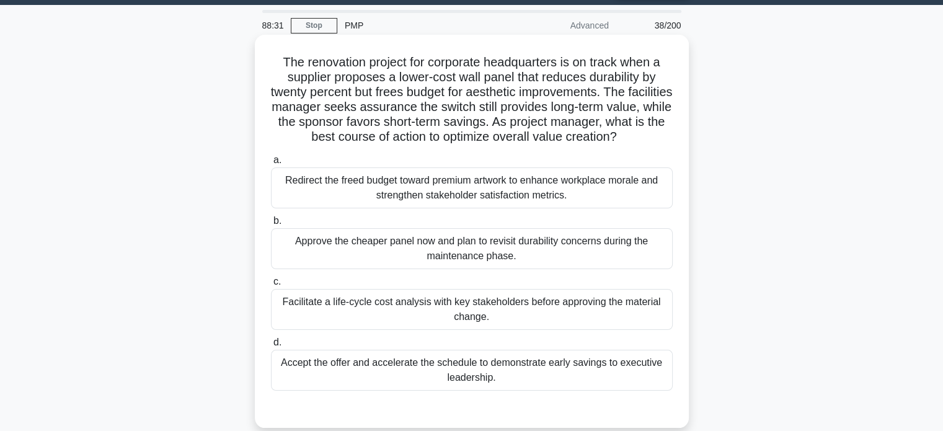
click at [497, 308] on div "Facilitate a life-cycle cost analysis with key stakeholders before approving th…" at bounding box center [472, 309] width 402 height 41
click at [271, 286] on input "c. Facilitate a life-cycle cost analysis with key stakeholders before approving…" at bounding box center [271, 282] width 0 height 8
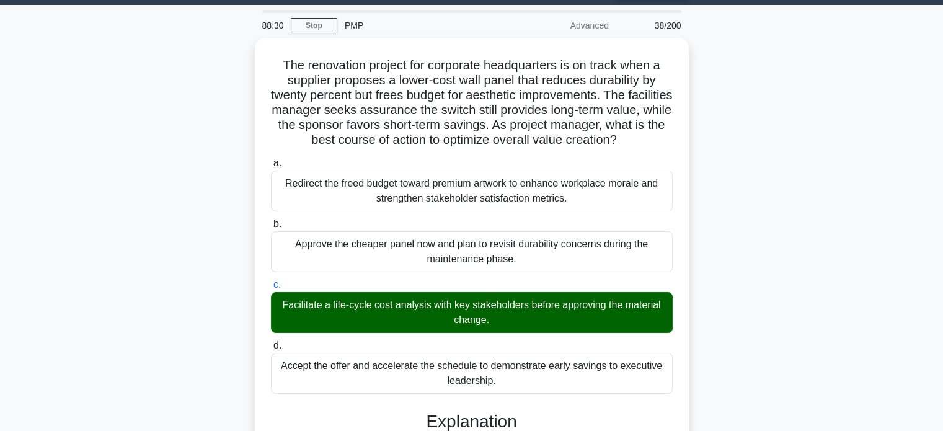
scroll to position [377, 0]
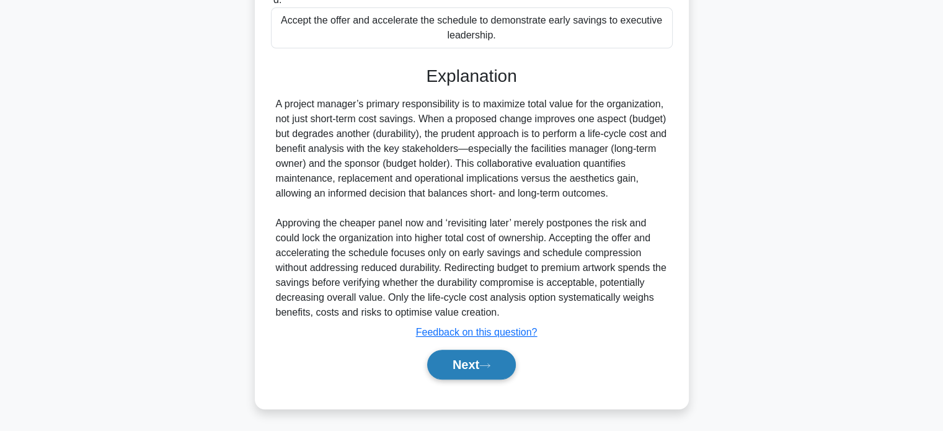
click at [478, 357] on button "Next" at bounding box center [471, 365] width 89 height 30
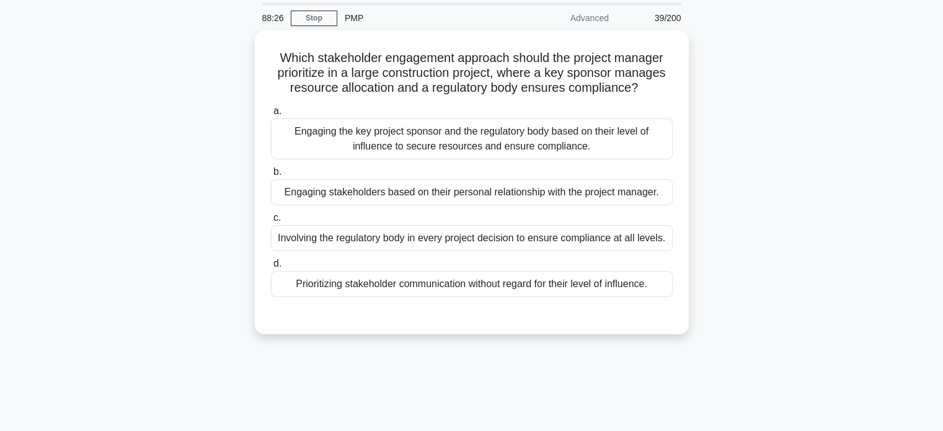
scroll to position [42, 0]
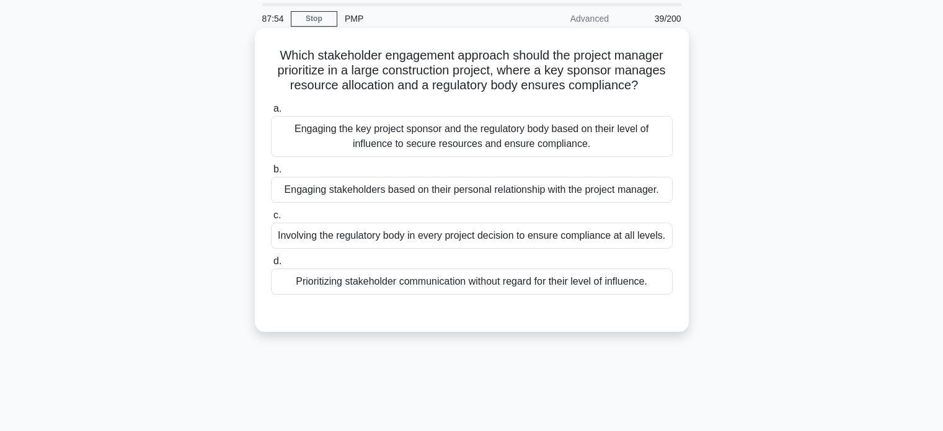
click at [465, 136] on div "Engaging the key project sponsor and the regulatory body based on their level o…" at bounding box center [472, 136] width 402 height 41
click at [271, 113] on input "a. Engaging the key project sponsor and the regulatory body based on their leve…" at bounding box center [271, 109] width 0 height 8
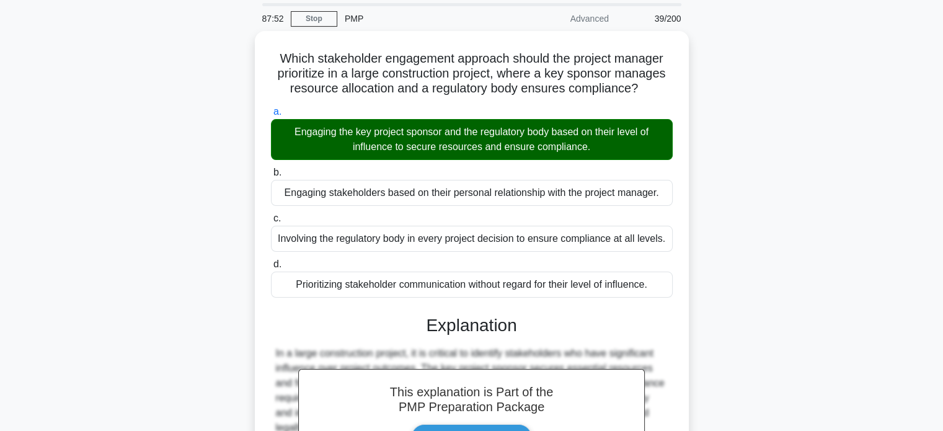
scroll to position [239, 0]
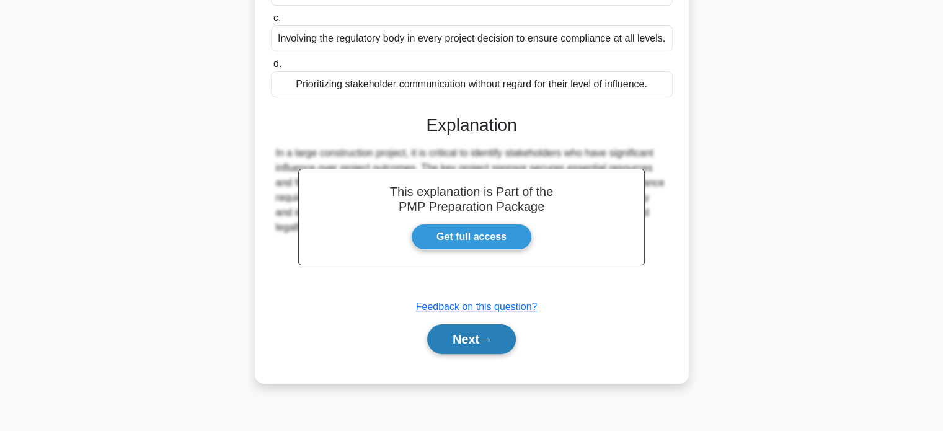
click at [468, 341] on button "Next" at bounding box center [471, 339] width 89 height 30
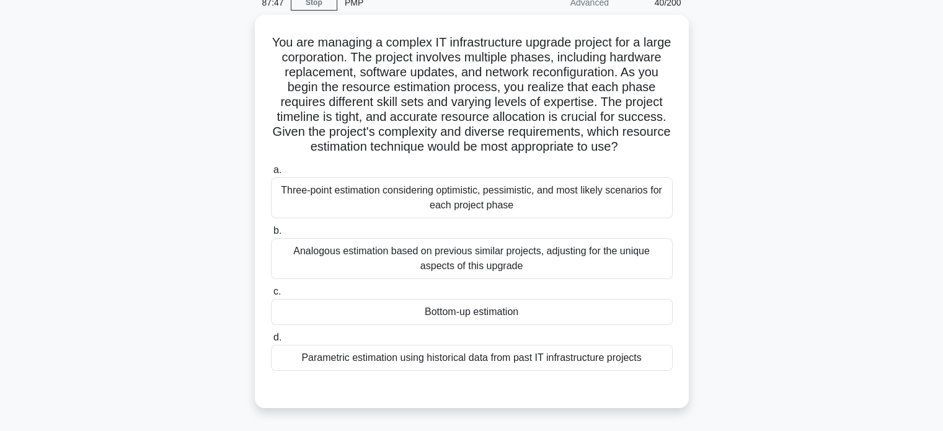
scroll to position [62, 0]
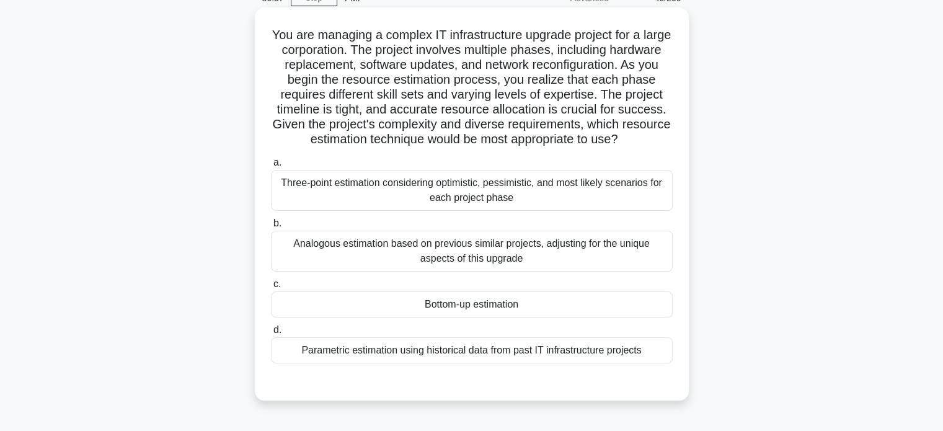
click at [455, 298] on div "Bottom-up estimation" at bounding box center [472, 305] width 402 height 26
click at [271, 288] on input "c. Bottom-up estimation" at bounding box center [271, 284] width 0 height 8
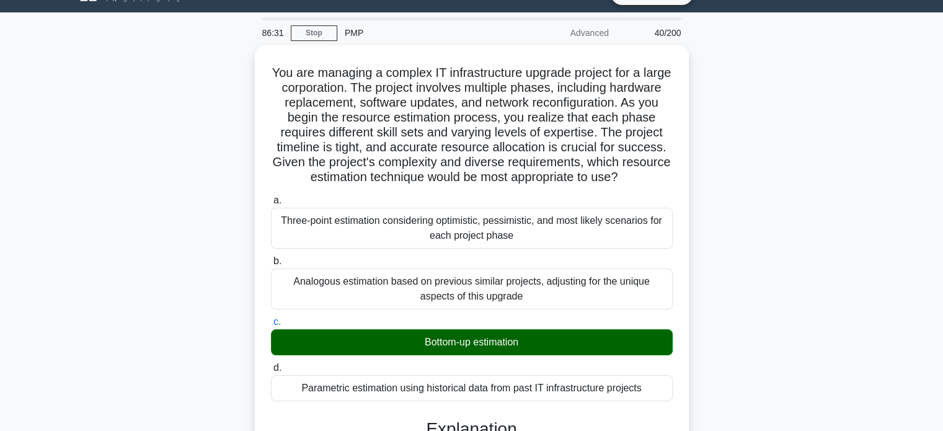
scroll to position [0, 0]
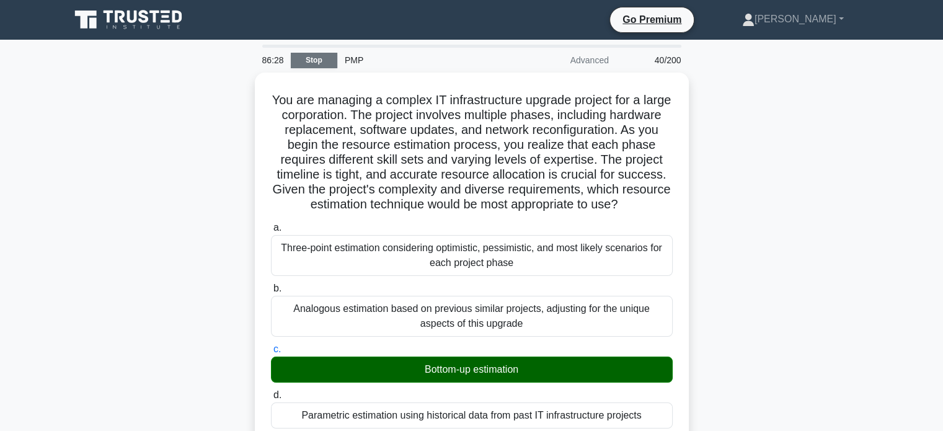
click at [309, 63] on link "Stop" at bounding box center [314, 61] width 47 height 16
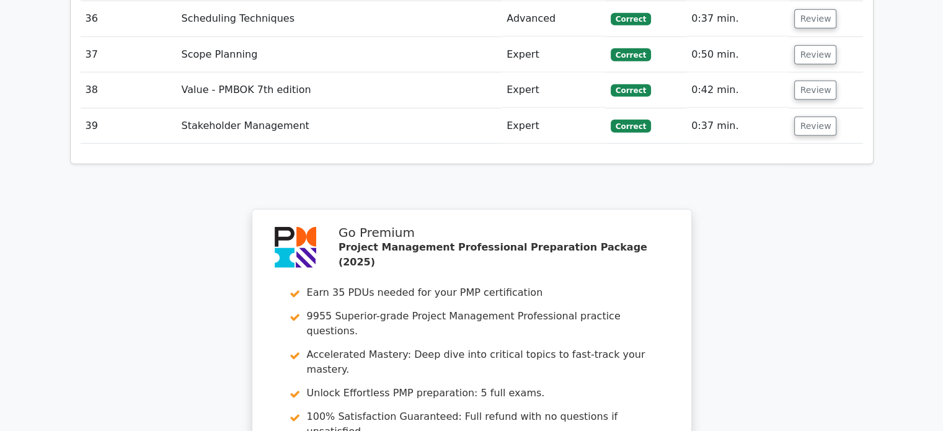
scroll to position [3596, 0]
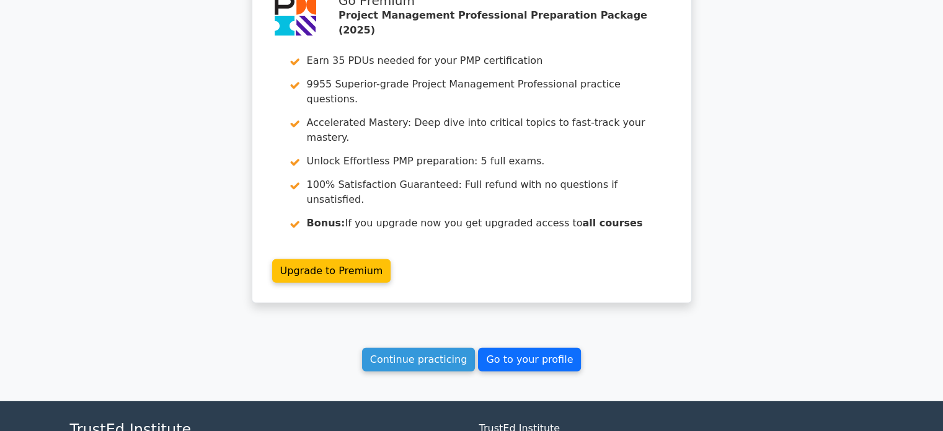
click at [519, 348] on link "Go to your profile" at bounding box center [529, 360] width 103 height 24
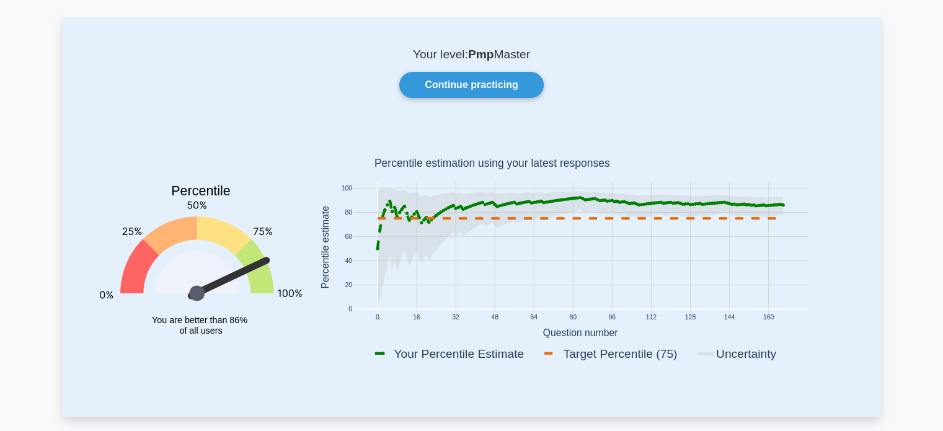
scroll to position [42, 0]
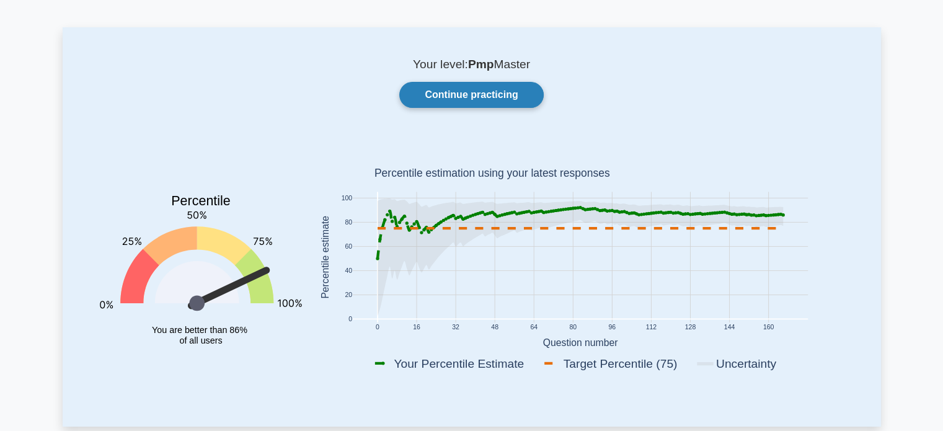
click at [469, 94] on link "Continue practicing" at bounding box center [471, 95] width 144 height 26
